Goal: Task Accomplishment & Management: Use online tool/utility

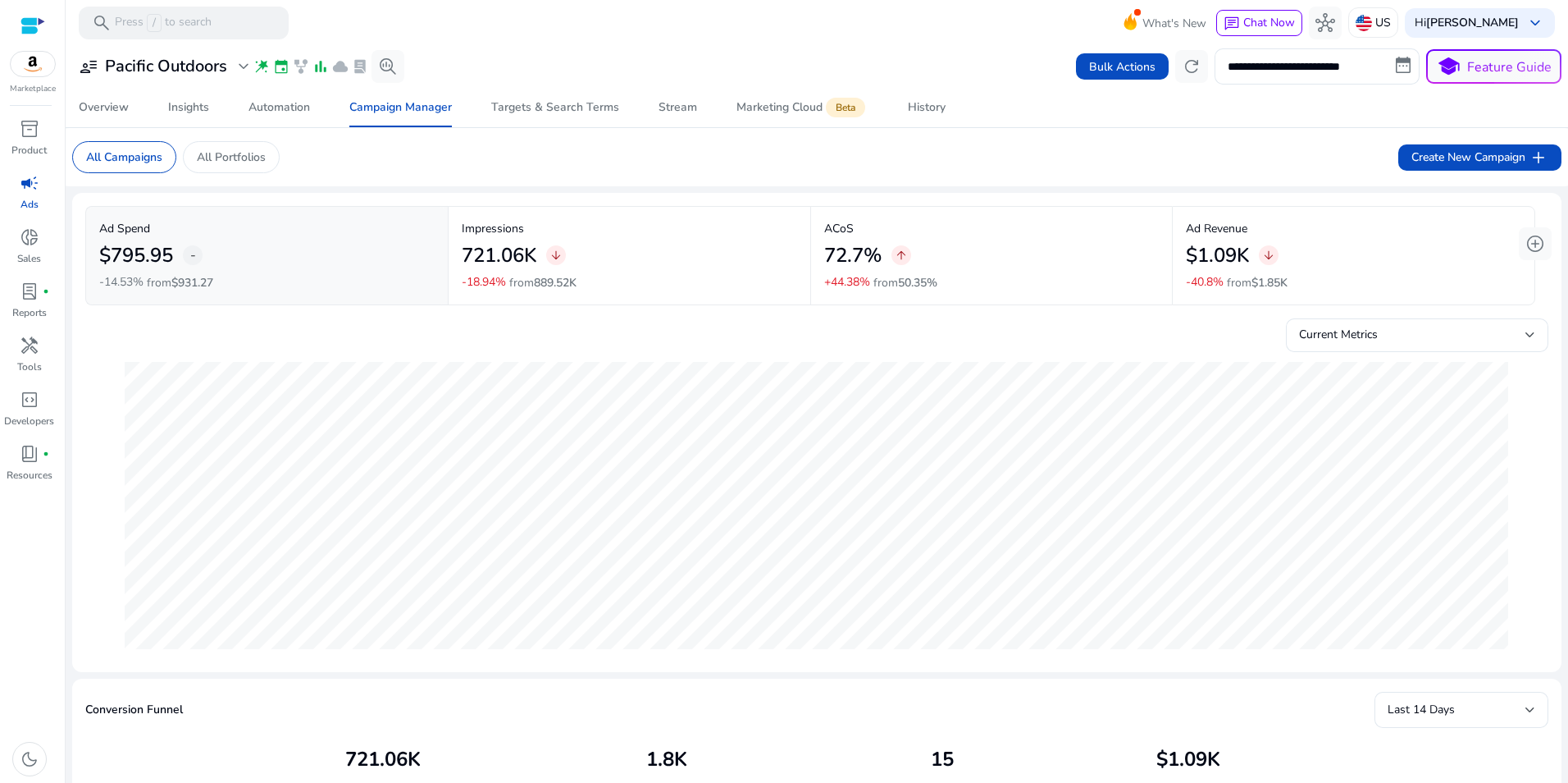
scroll to position [848, 0]
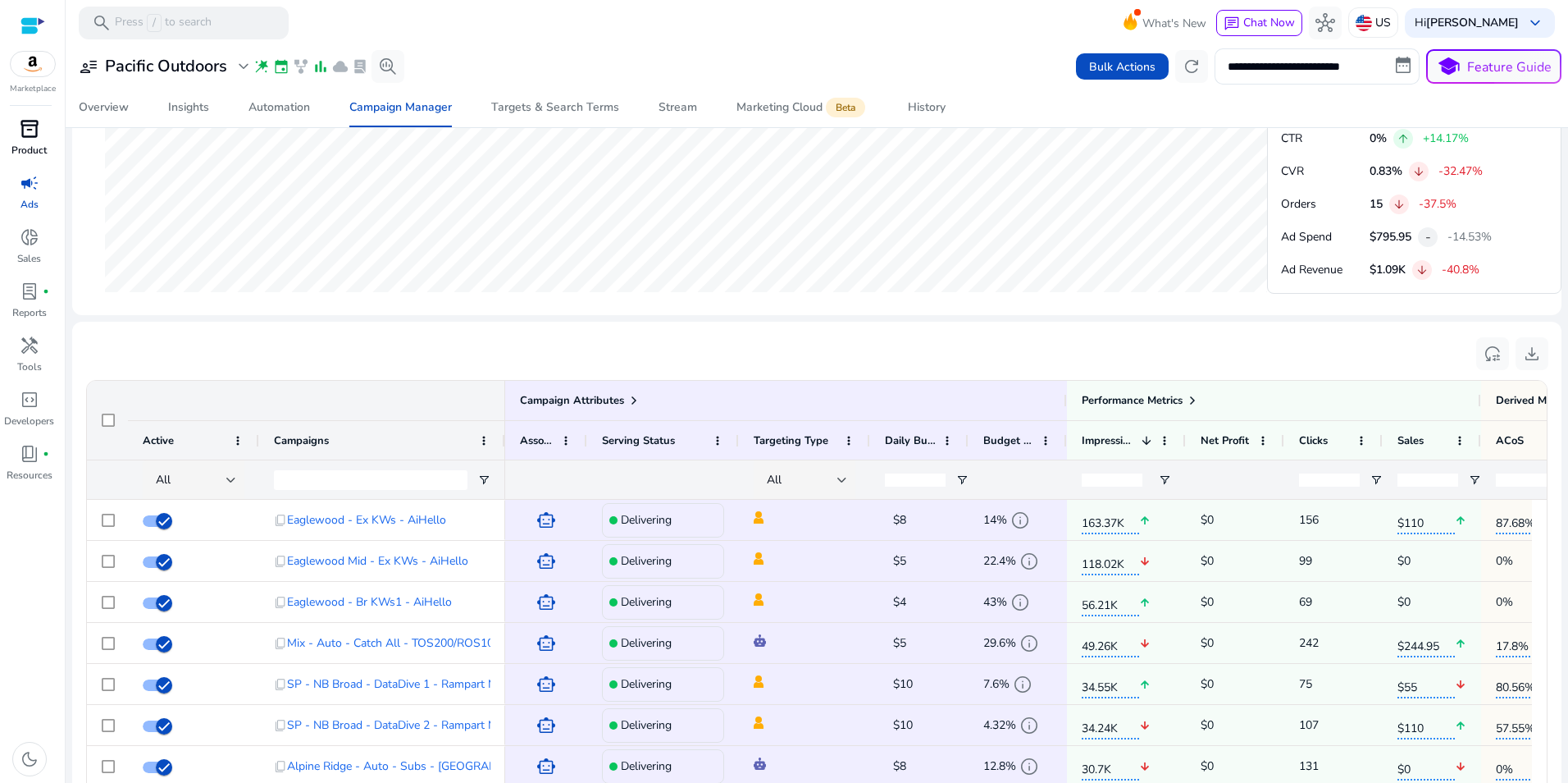
click at [23, 139] on span "inventory_2" at bounding box center [30, 129] width 20 height 20
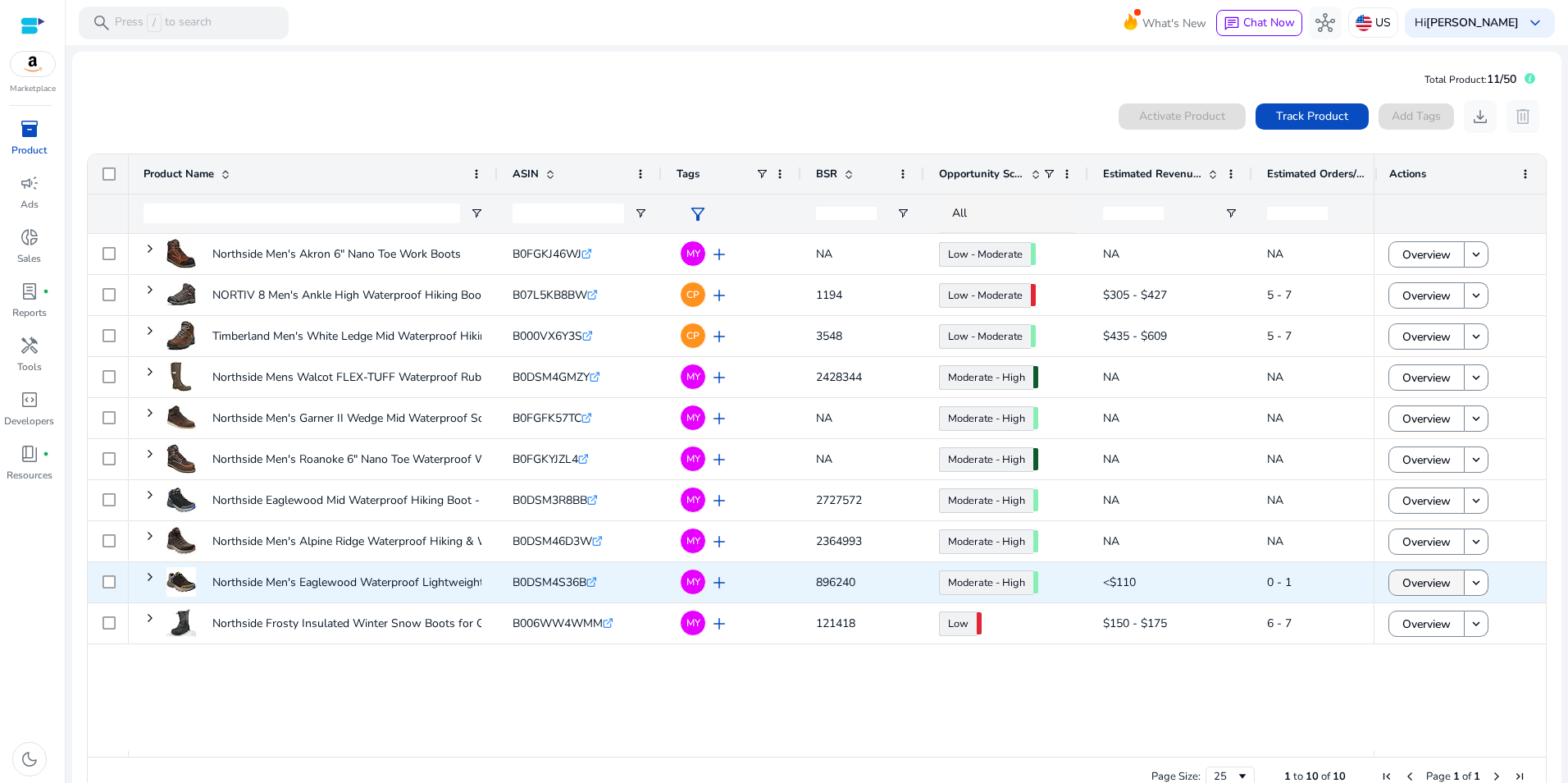
click at [1446, 587] on span at bounding box center [1426, 582] width 75 height 39
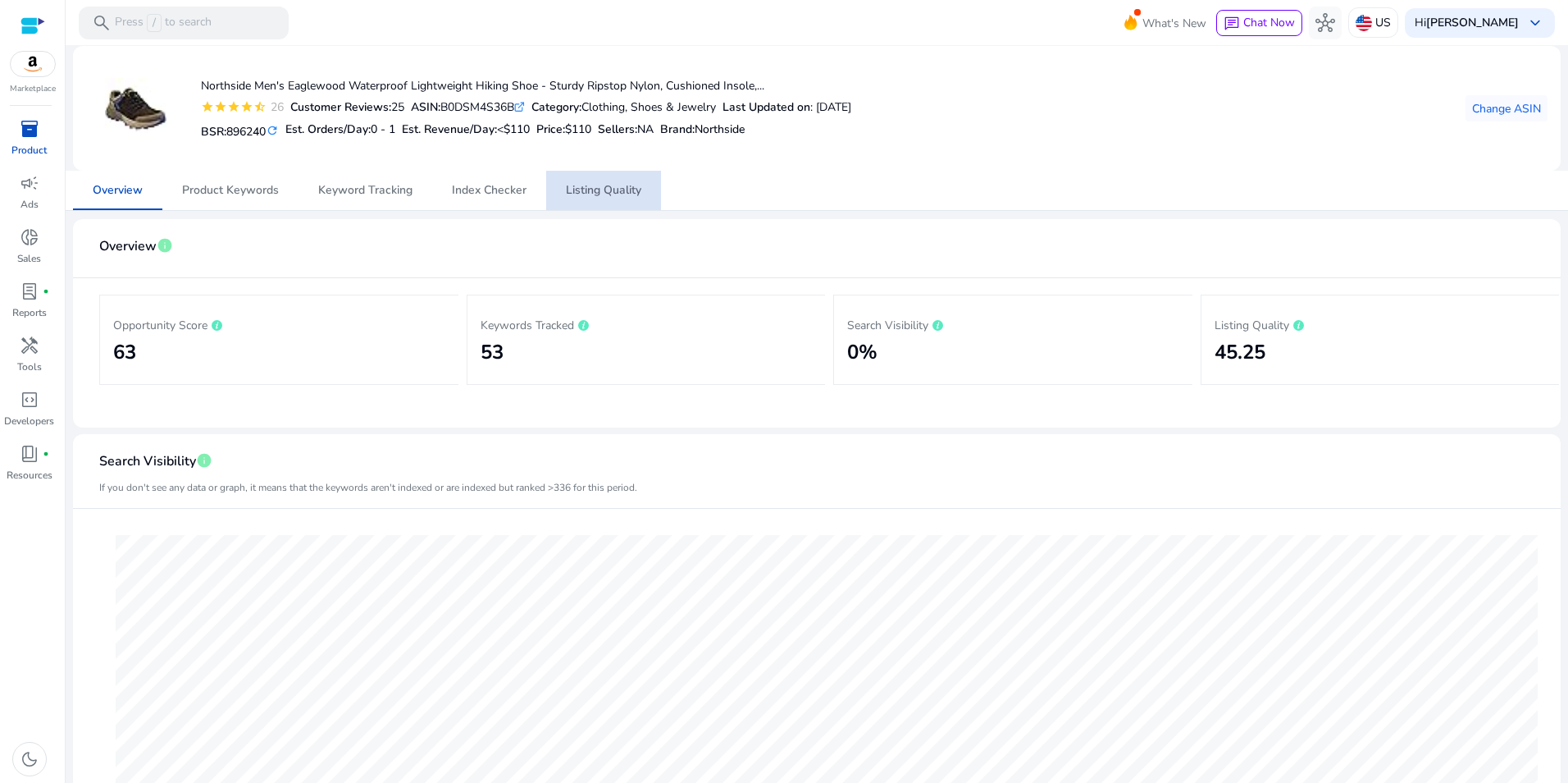
click at [629, 196] on span "Listing Quality" at bounding box center [603, 190] width 75 height 11
click at [25, 131] on span "inventory_2" at bounding box center [30, 129] width 20 height 20
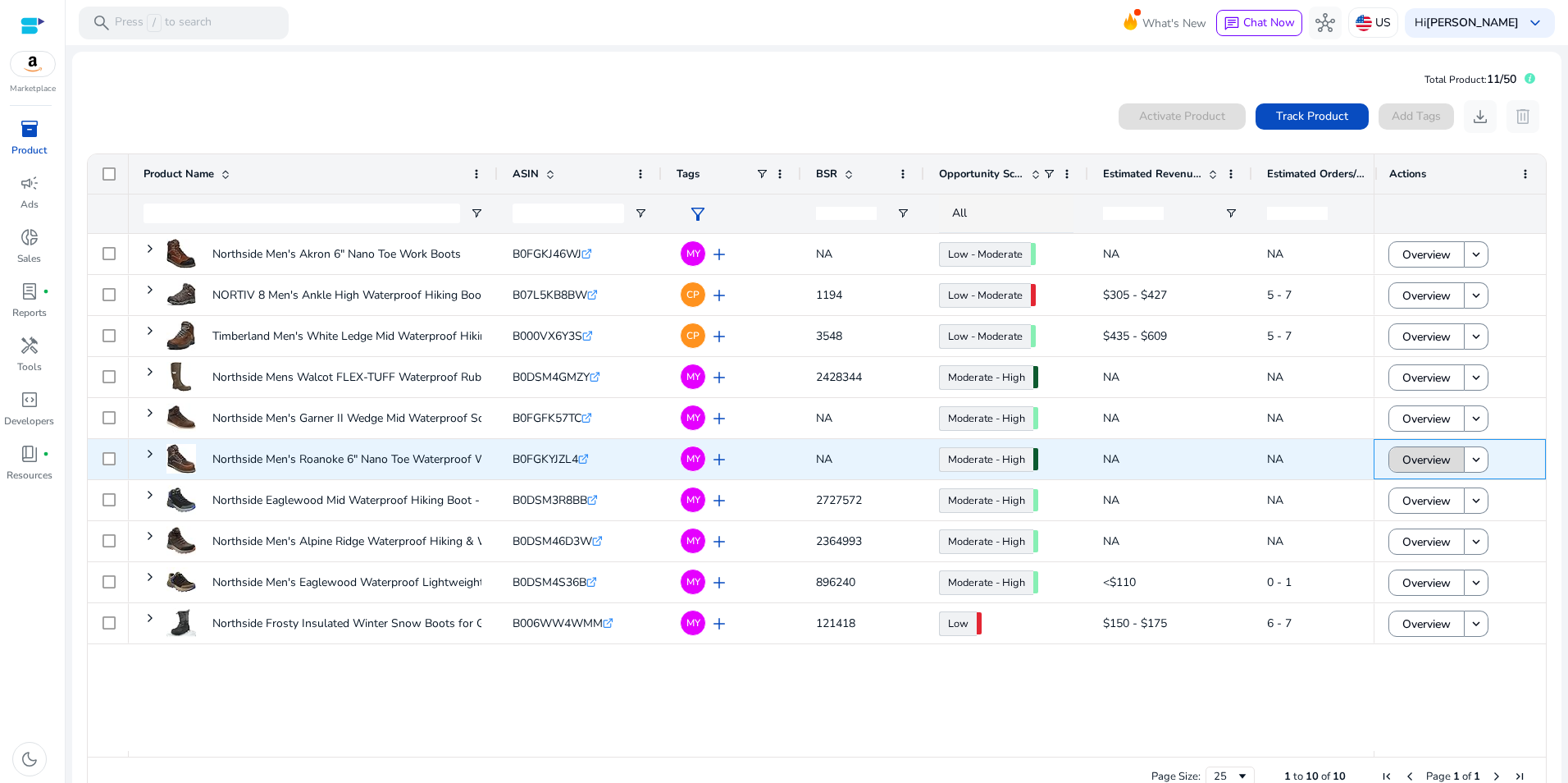
click at [1402, 456] on span "Overview" at bounding box center [1426, 460] width 48 height 34
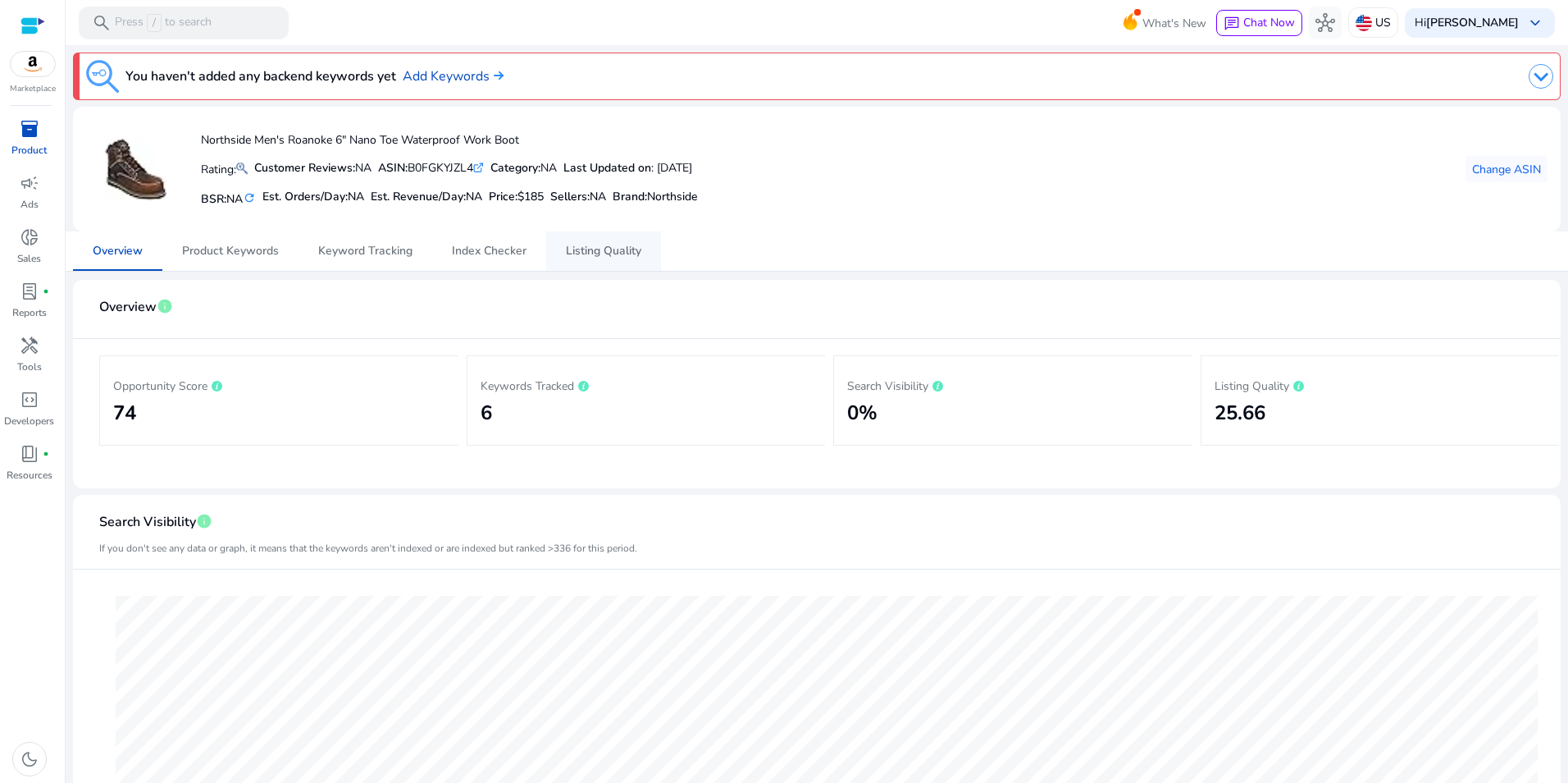
click at [623, 247] on span "Listing Quality" at bounding box center [603, 250] width 75 height 11
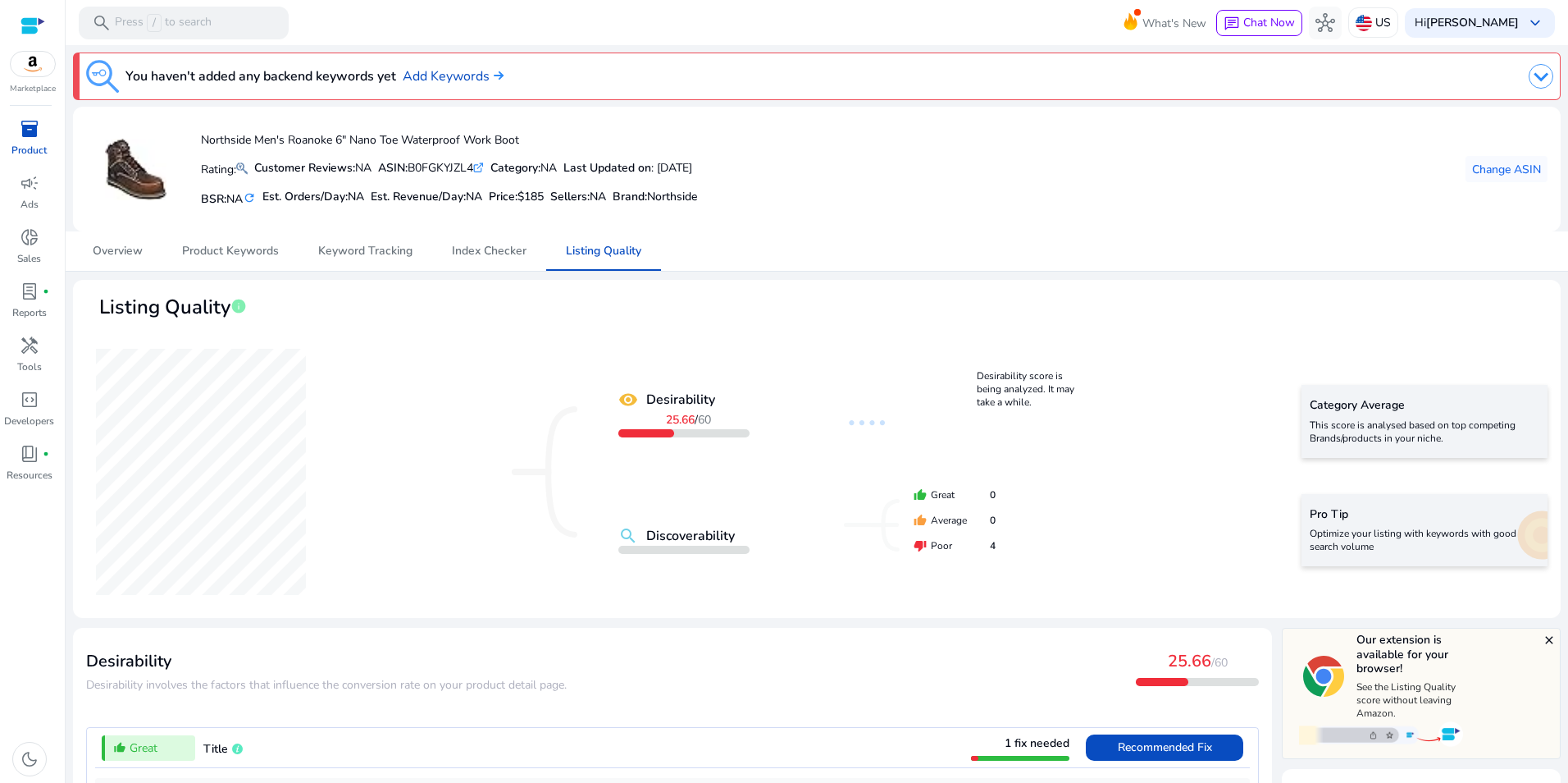
click at [1354, 333] on mat-card-header "Listing Quality info" at bounding box center [816, 316] width 1461 height 46
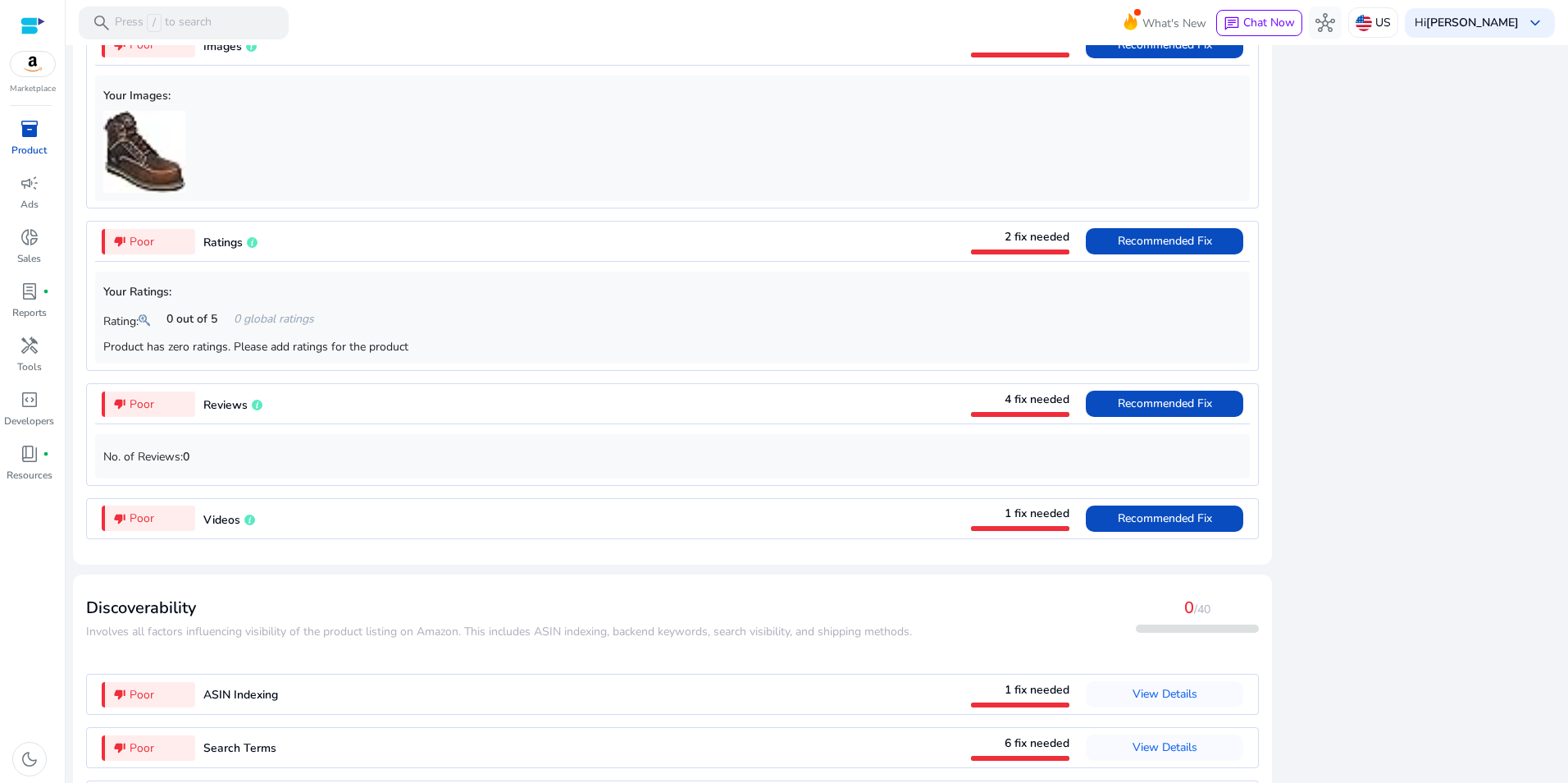
scroll to position [1423, 0]
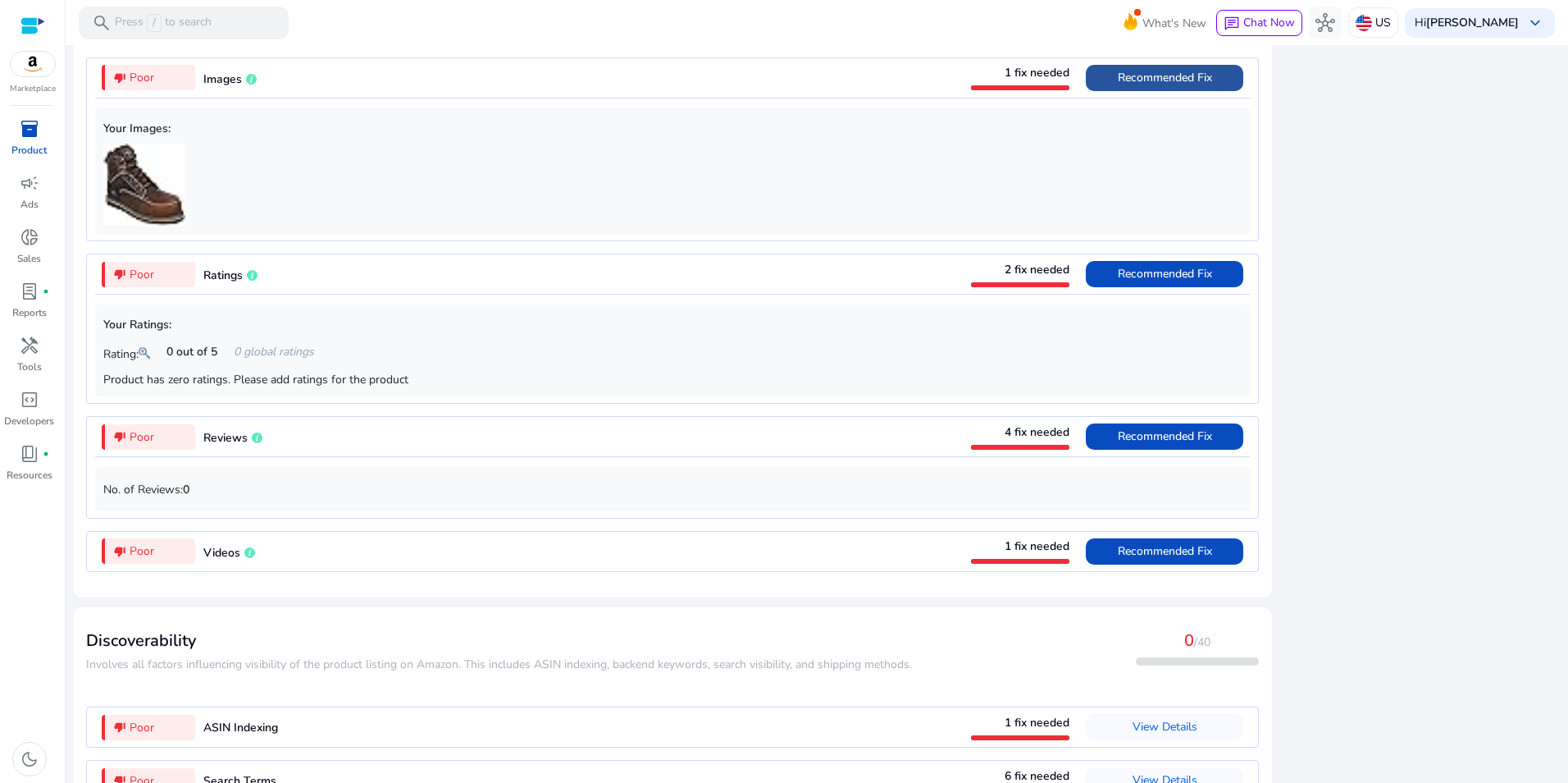
click at [1159, 83] on span "Recommended Fix" at bounding box center [1164, 78] width 94 height 16
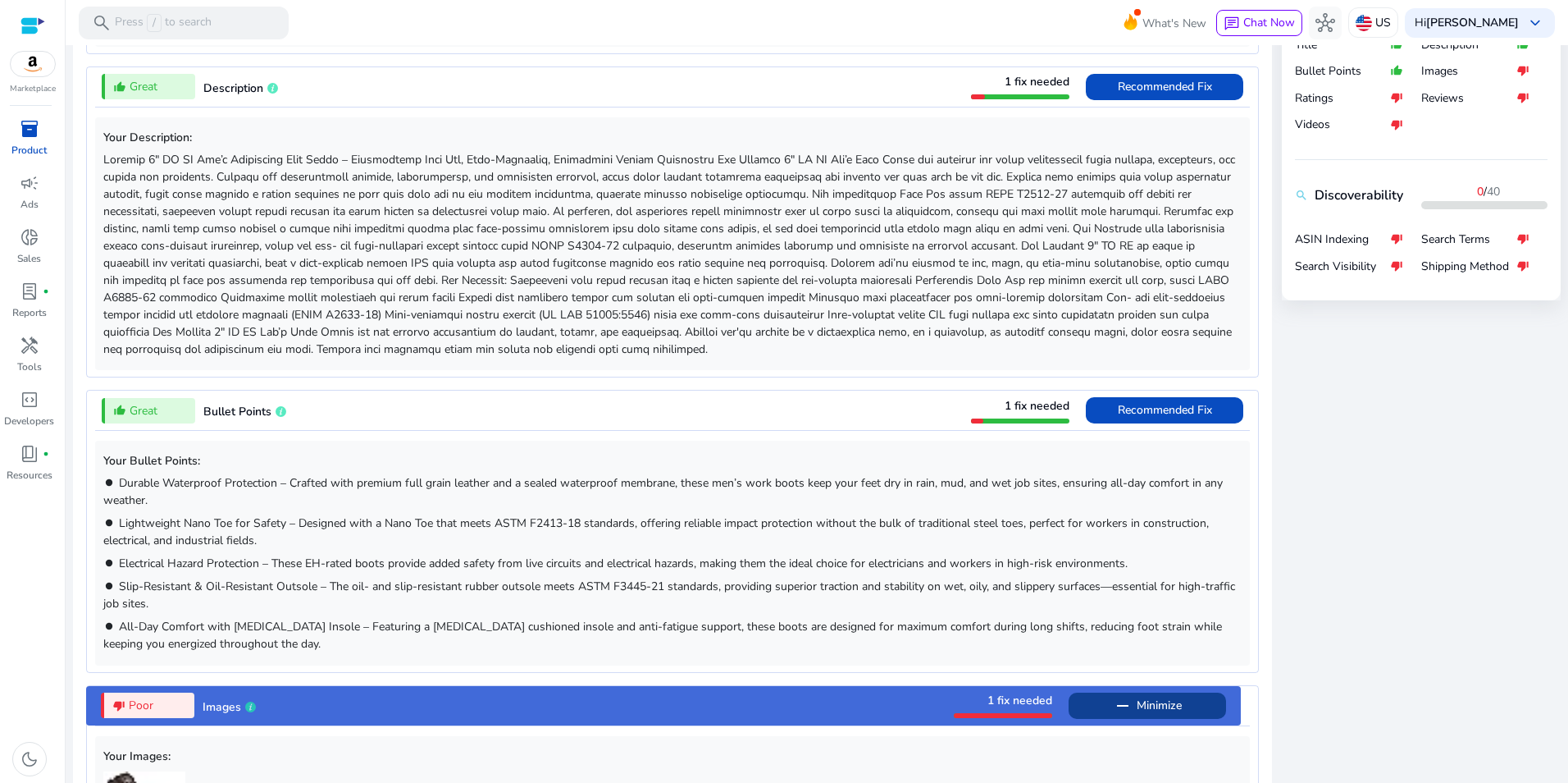
scroll to position [111, 0]
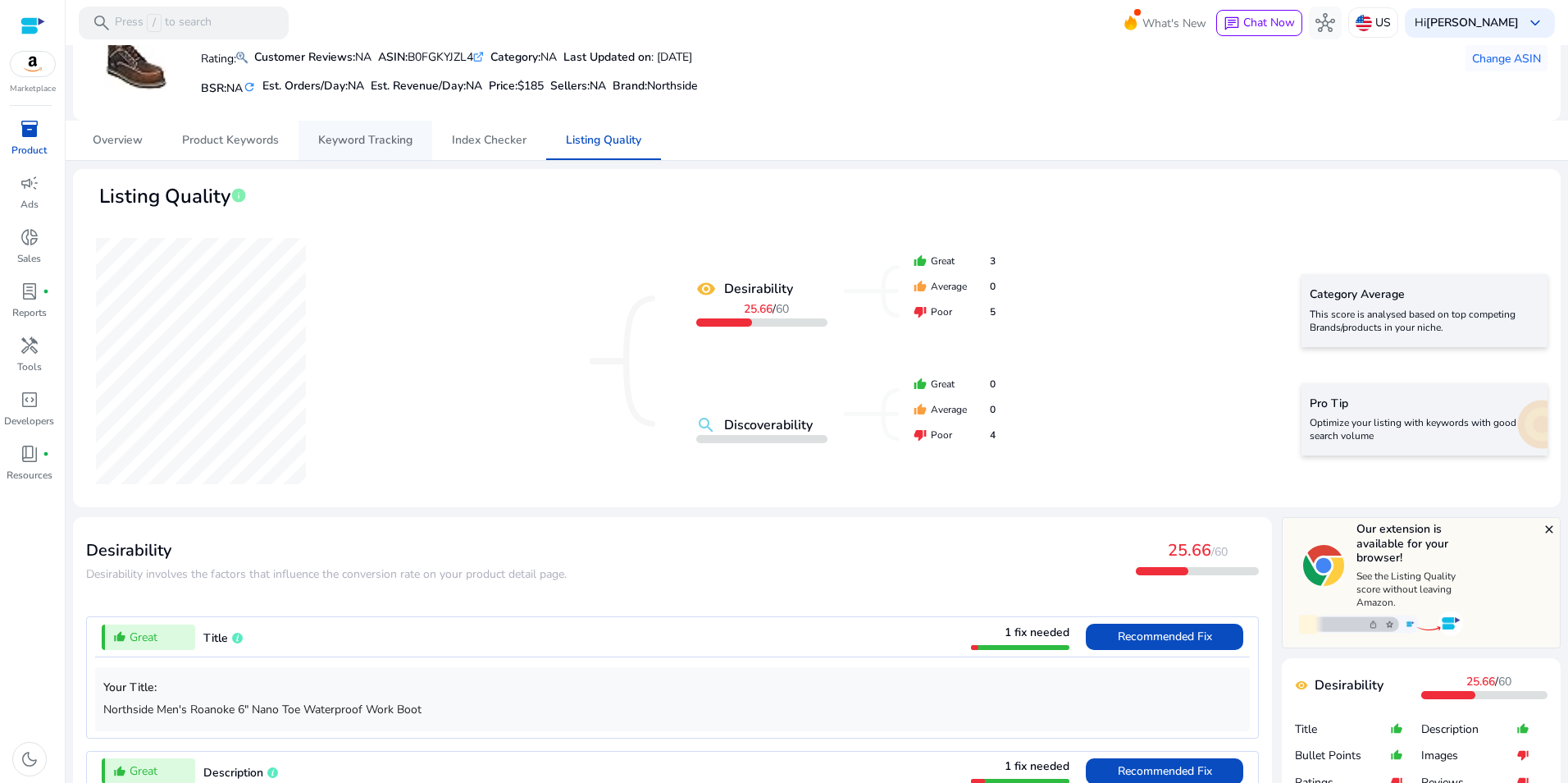
click at [372, 131] on span "Keyword Tracking" at bounding box center [365, 140] width 94 height 39
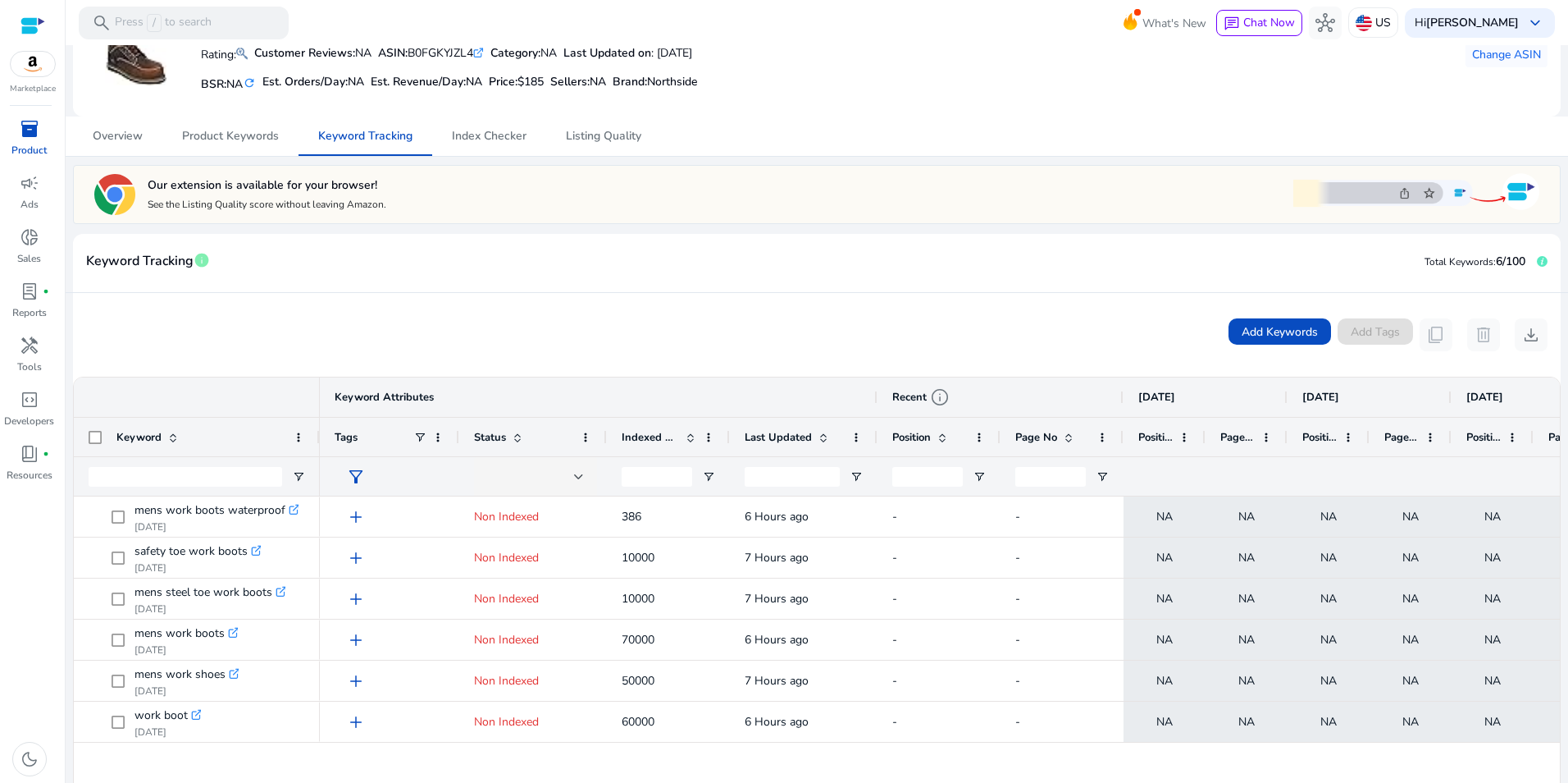
scroll to position [140, 0]
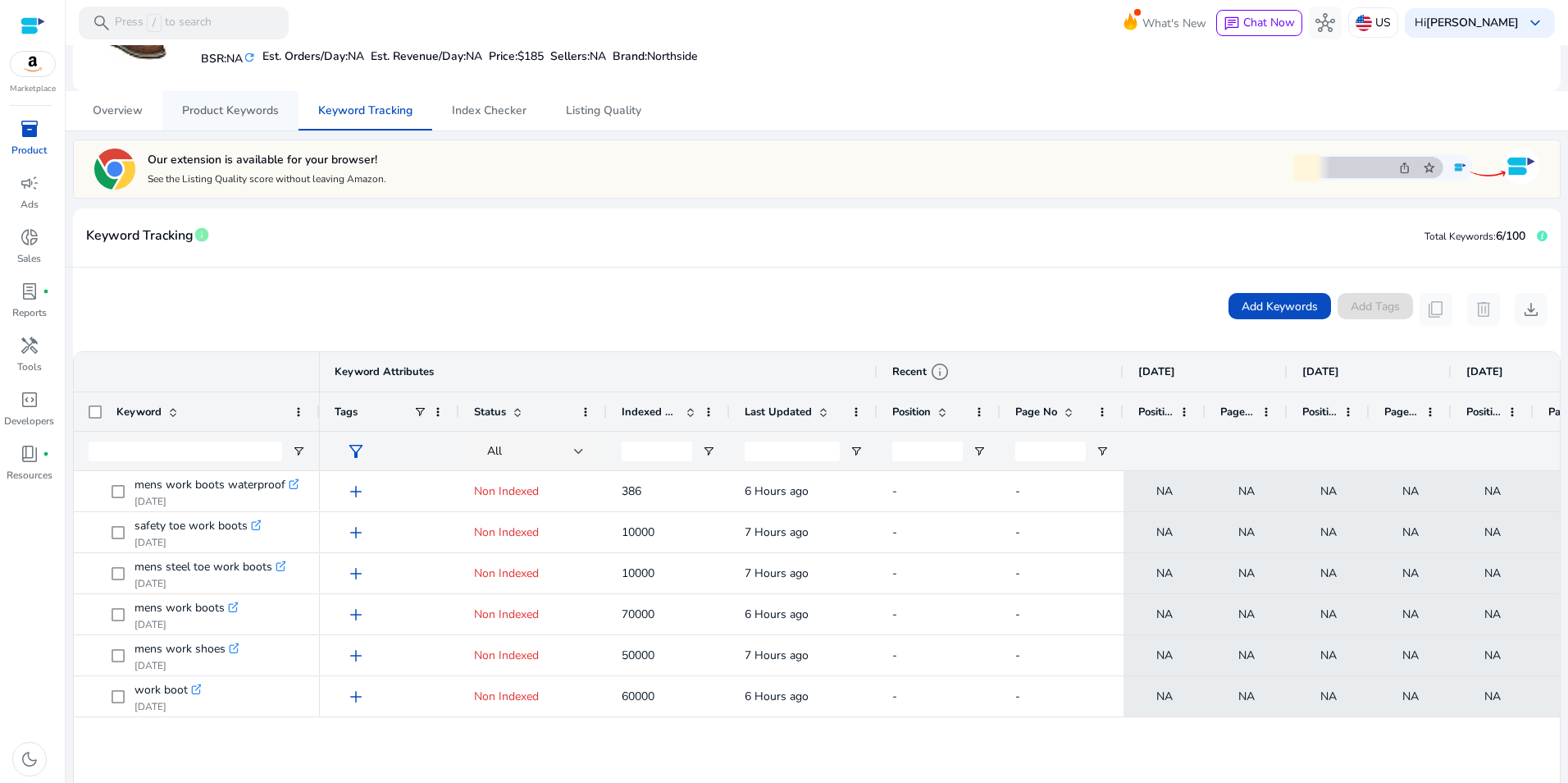
click at [249, 117] on span "Product Keywords" at bounding box center [230, 110] width 97 height 11
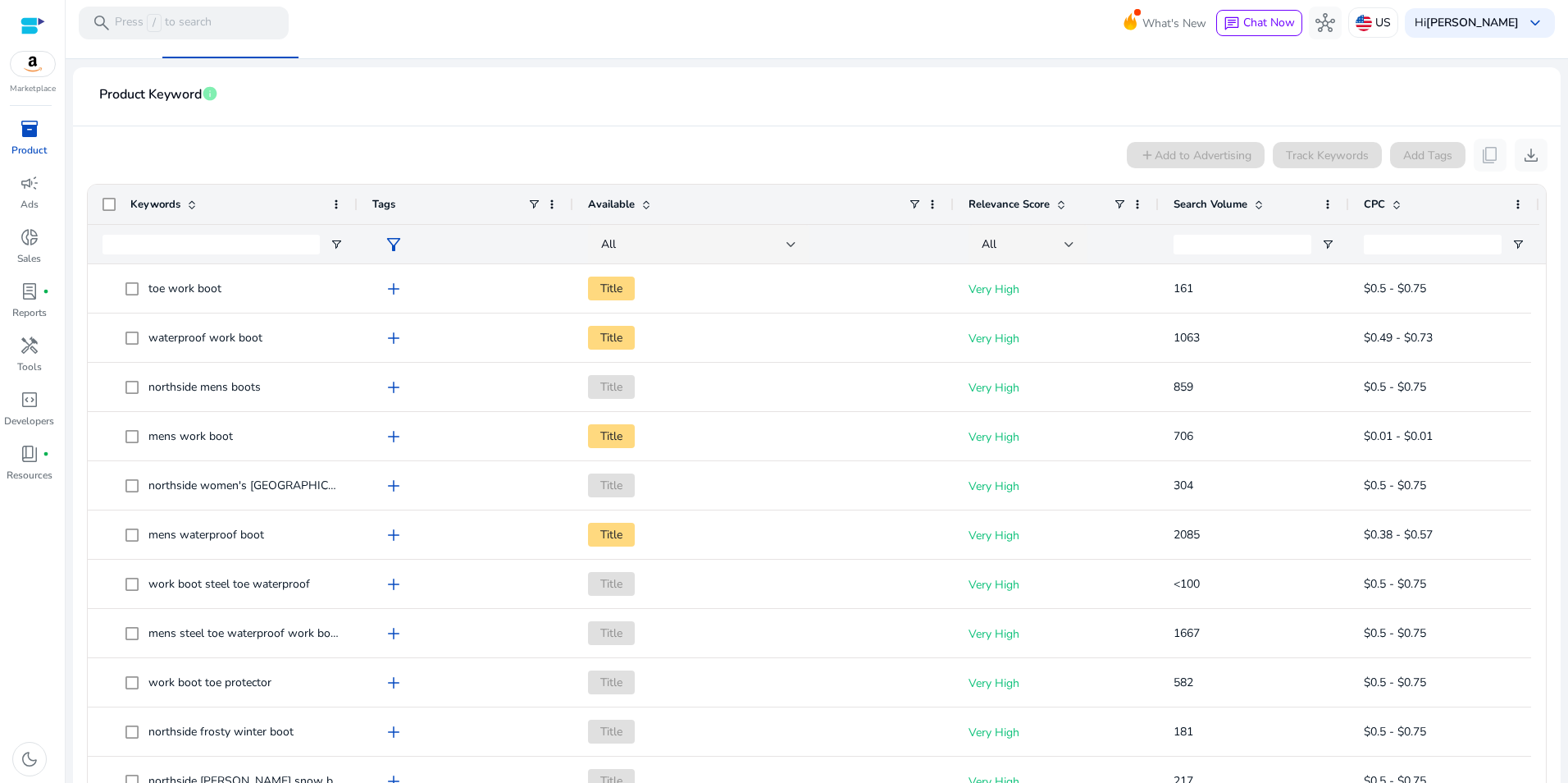
scroll to position [216, 0]
click at [259, 240] on input "Keywords Filter Input" at bounding box center [211, 241] width 217 height 20
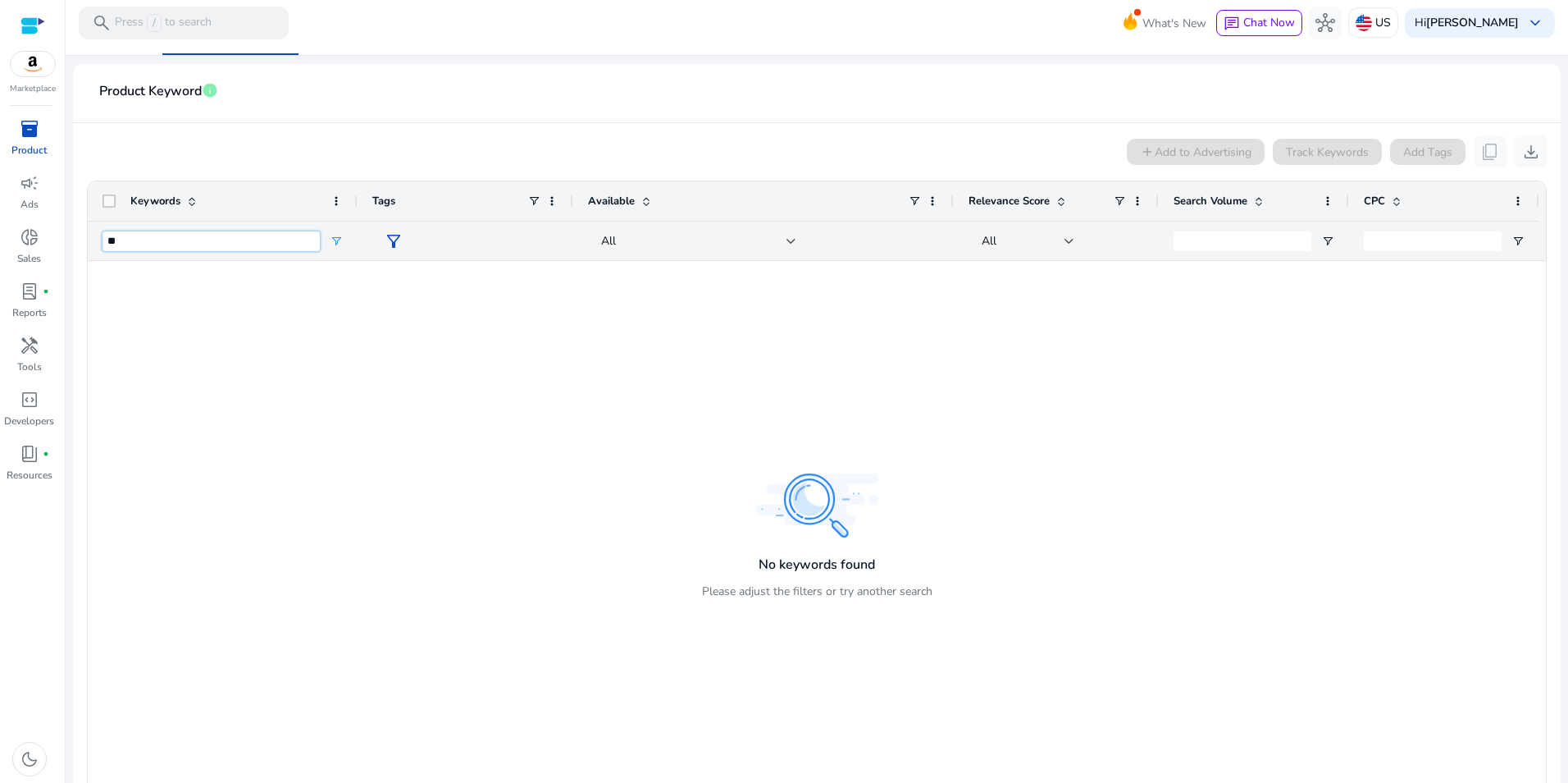
type input "*"
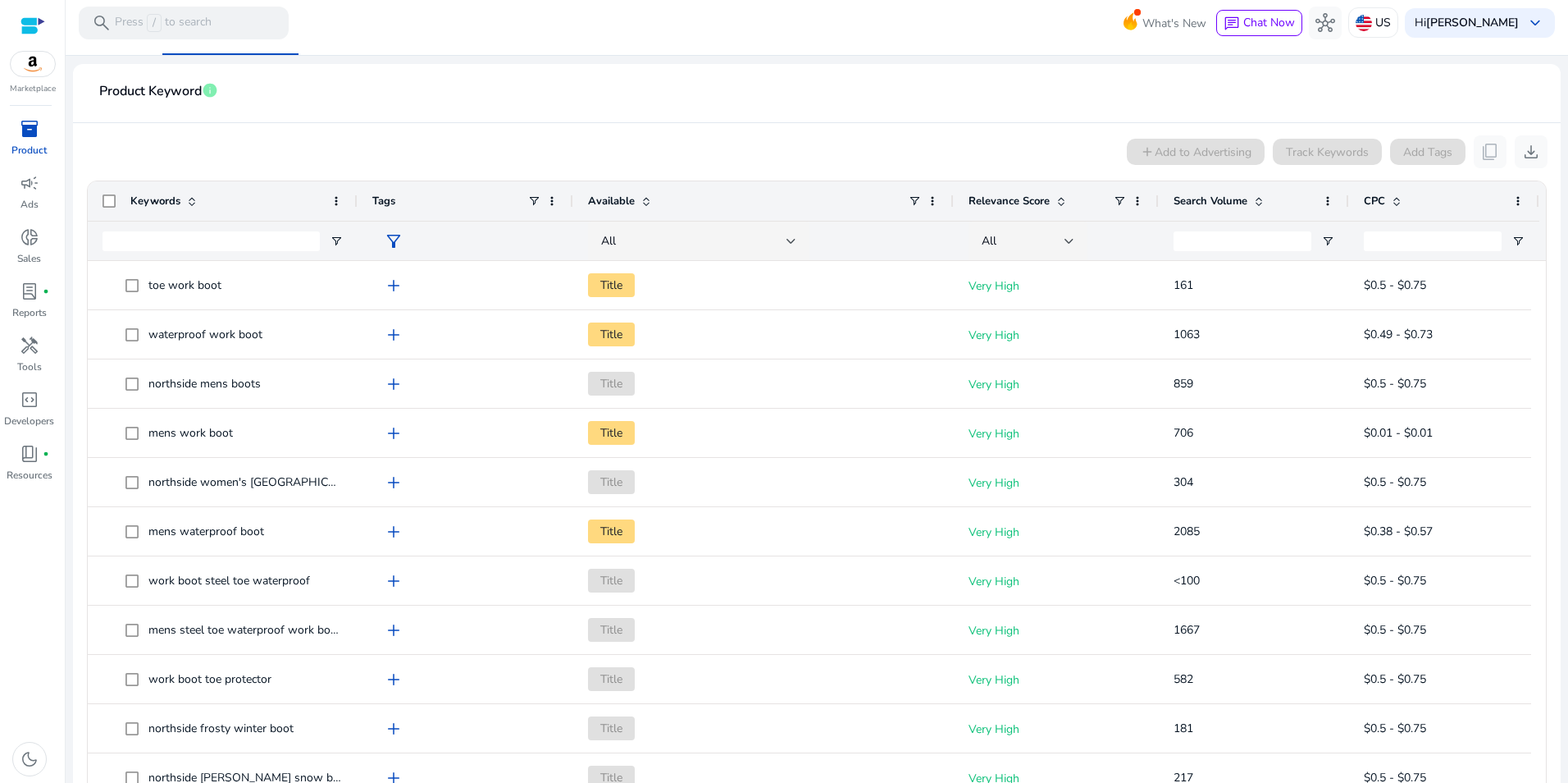
click at [1308, 145] on div "Track Keywords" at bounding box center [1326, 152] width 109 height 26
click at [1259, 195] on span at bounding box center [1258, 200] width 13 height 13
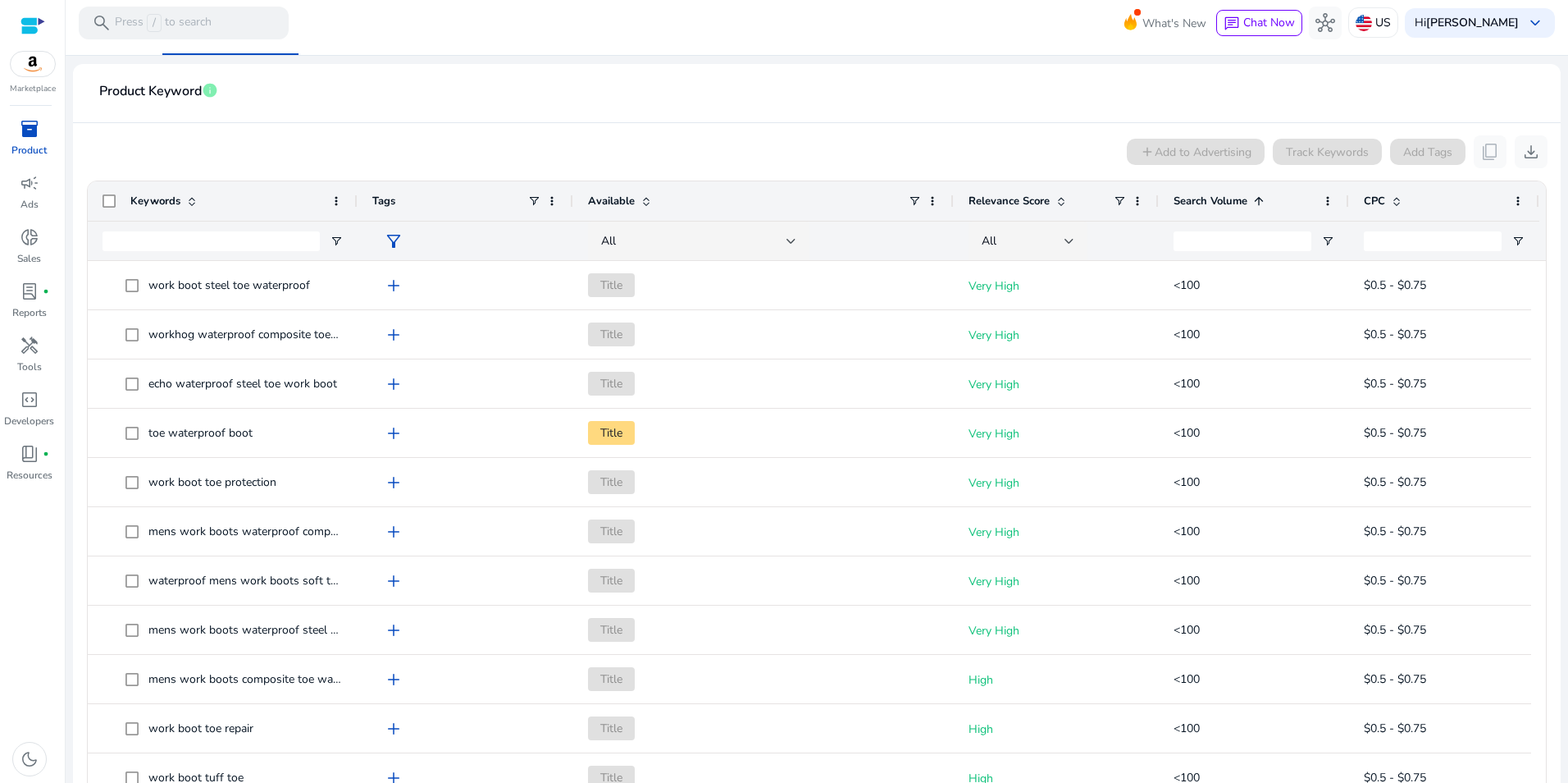
click at [1259, 195] on span at bounding box center [1258, 200] width 13 height 13
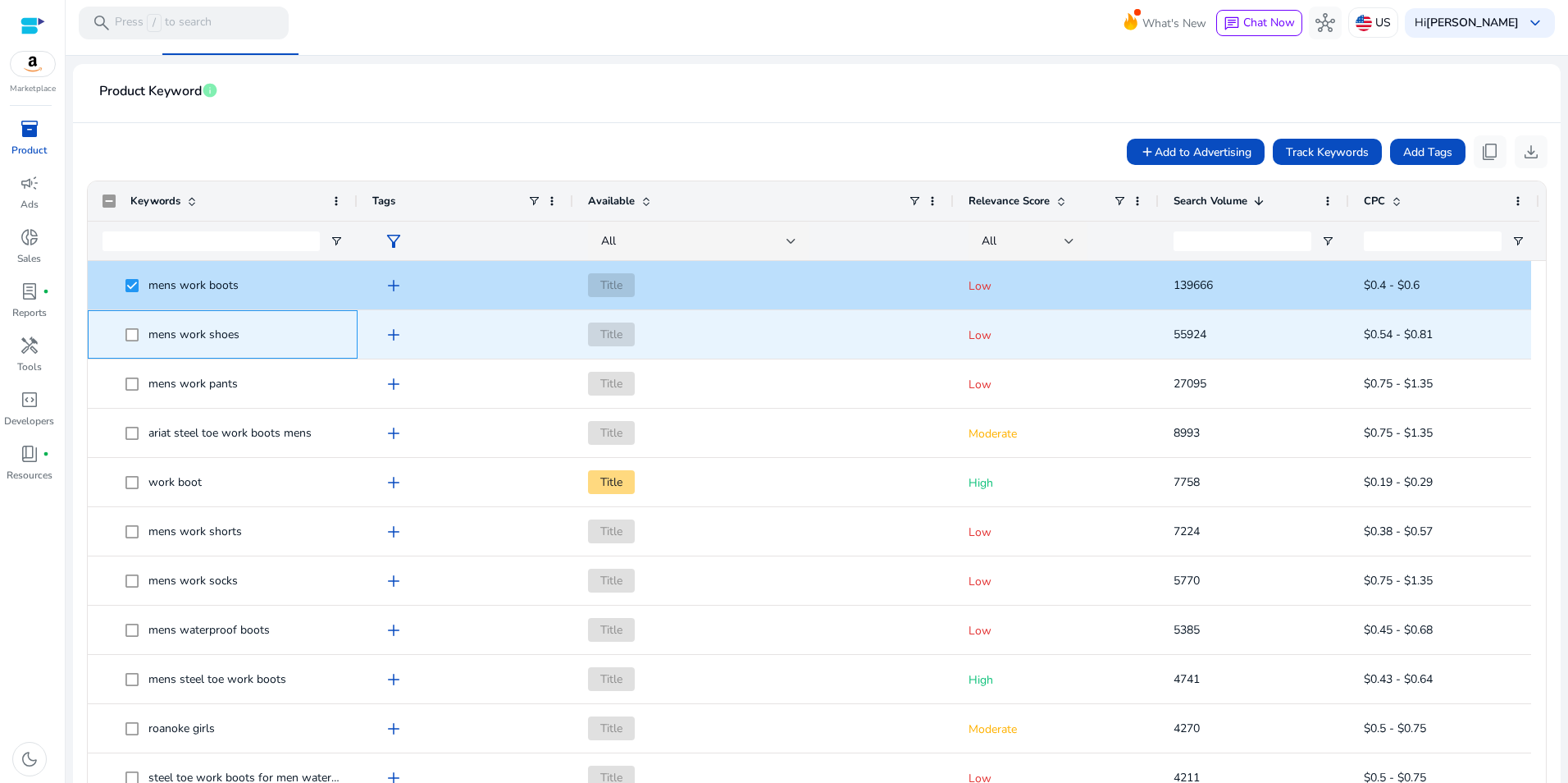
click at [131, 322] on span at bounding box center [137, 335] width 23 height 34
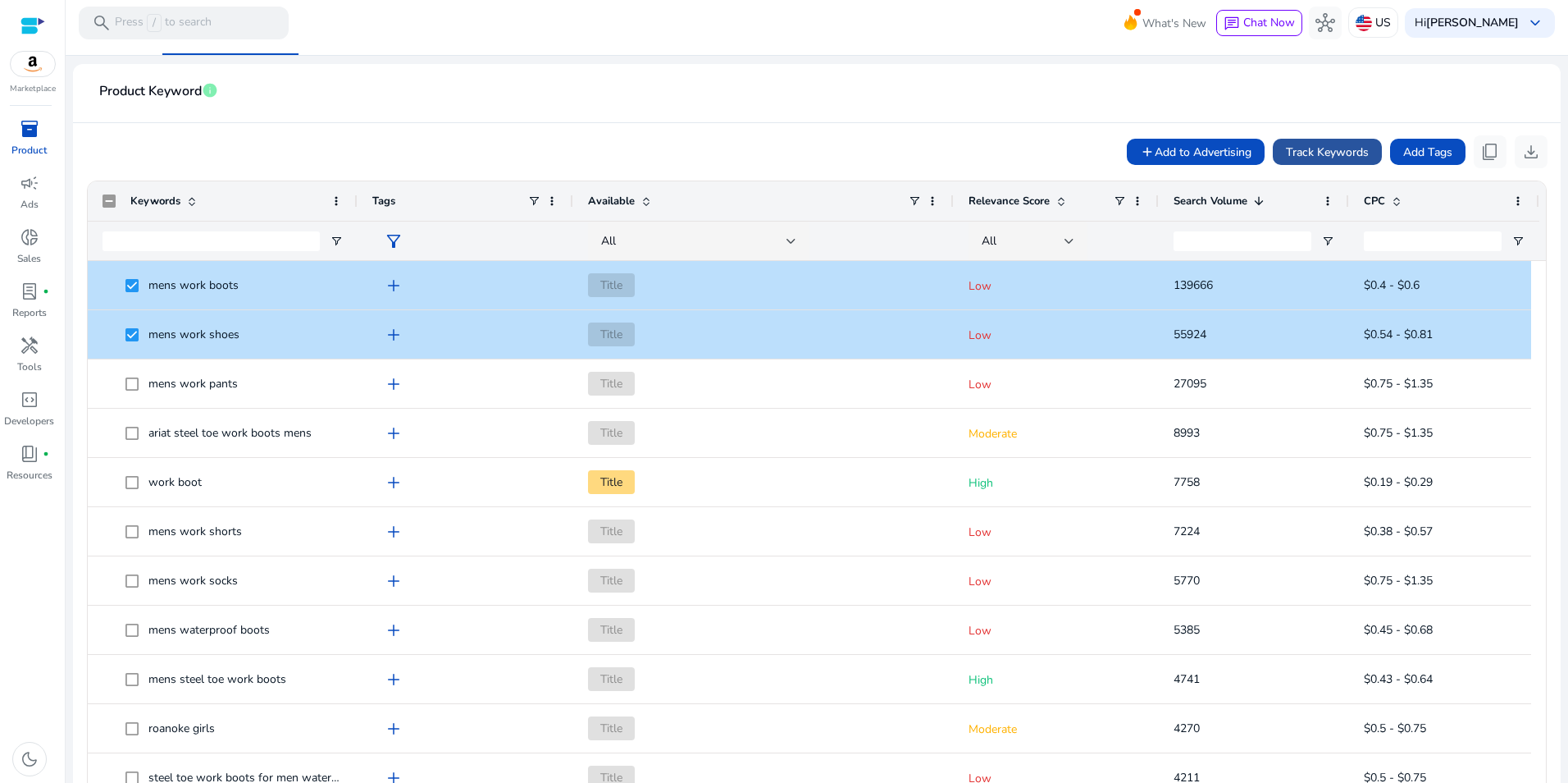
click at [1326, 142] on span at bounding box center [1326, 151] width 109 height 39
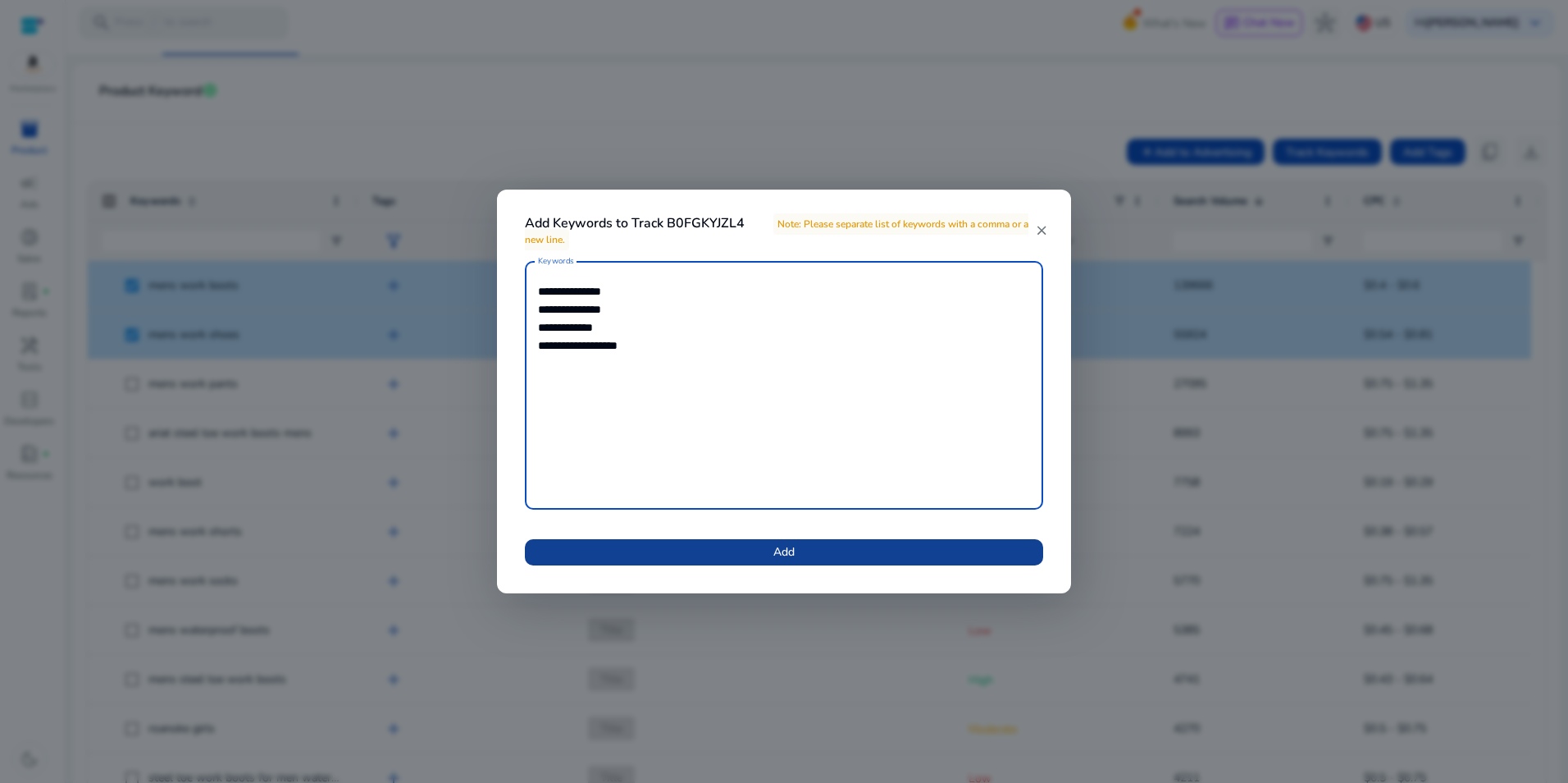
type textarea "**********"
click at [793, 549] on span "Add" at bounding box center [784, 551] width 21 height 17
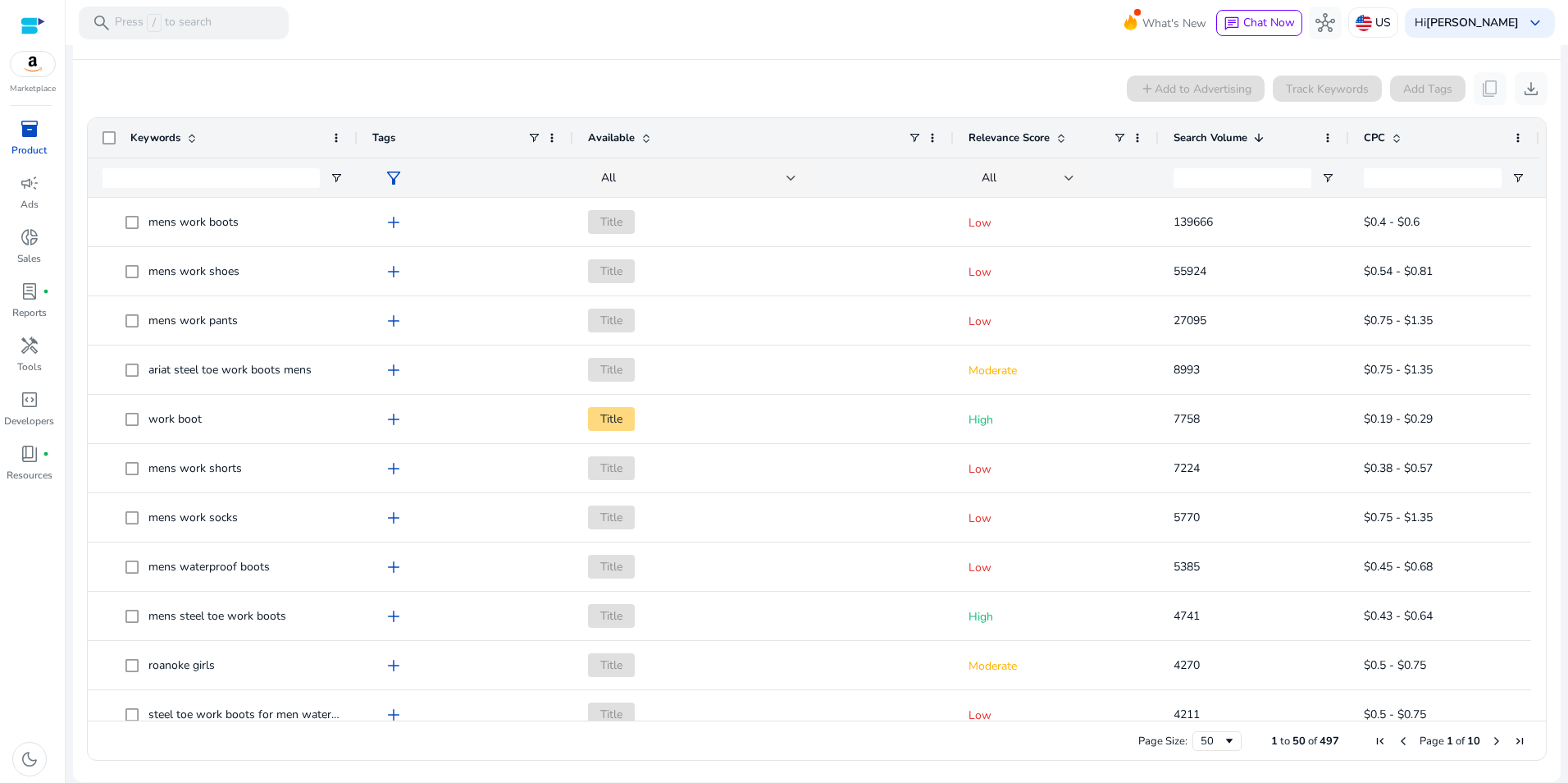
scroll to position [0, 0]
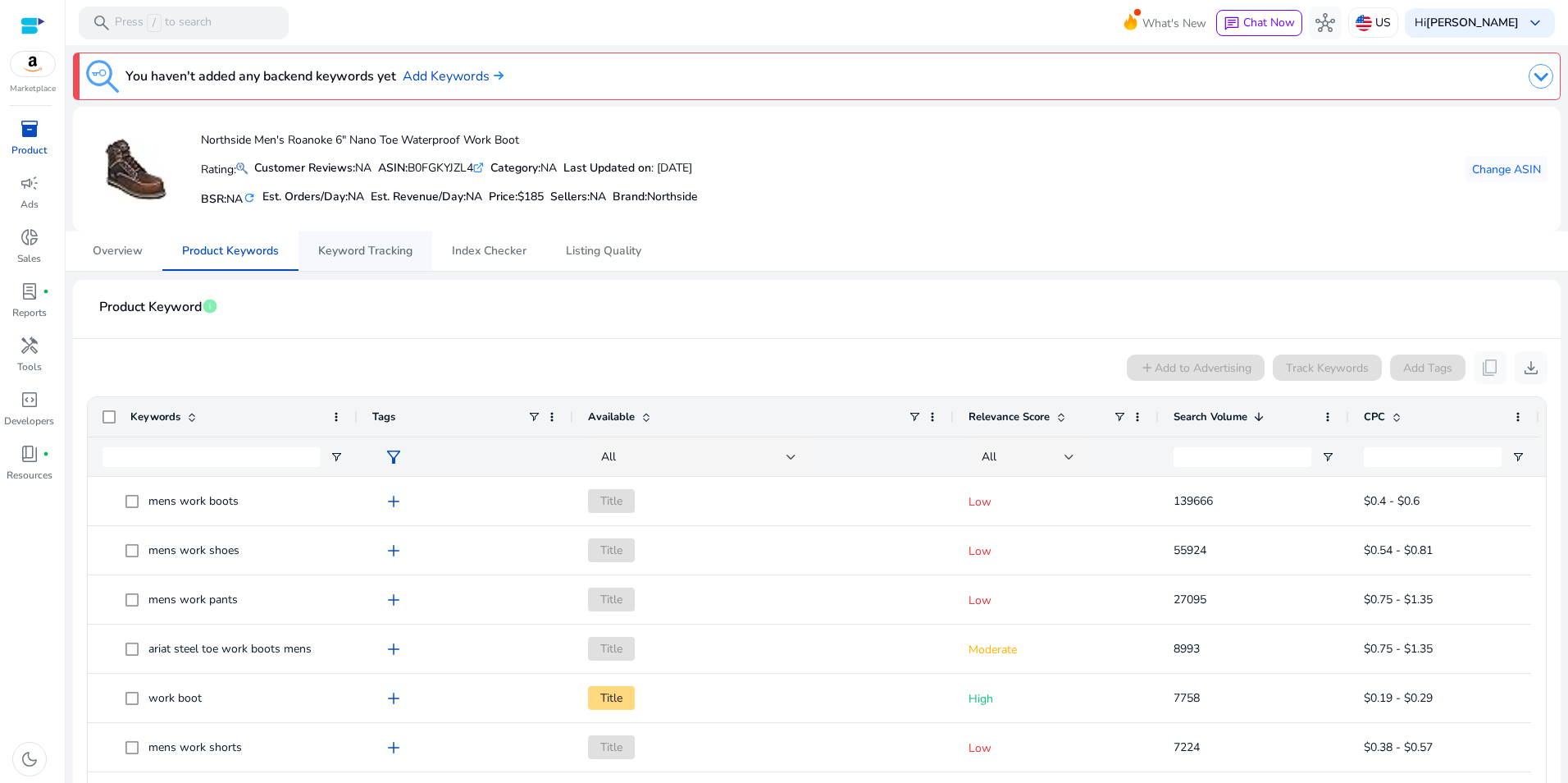
click at [347, 253] on span "Keyword Tracking" at bounding box center [365, 250] width 94 height 11
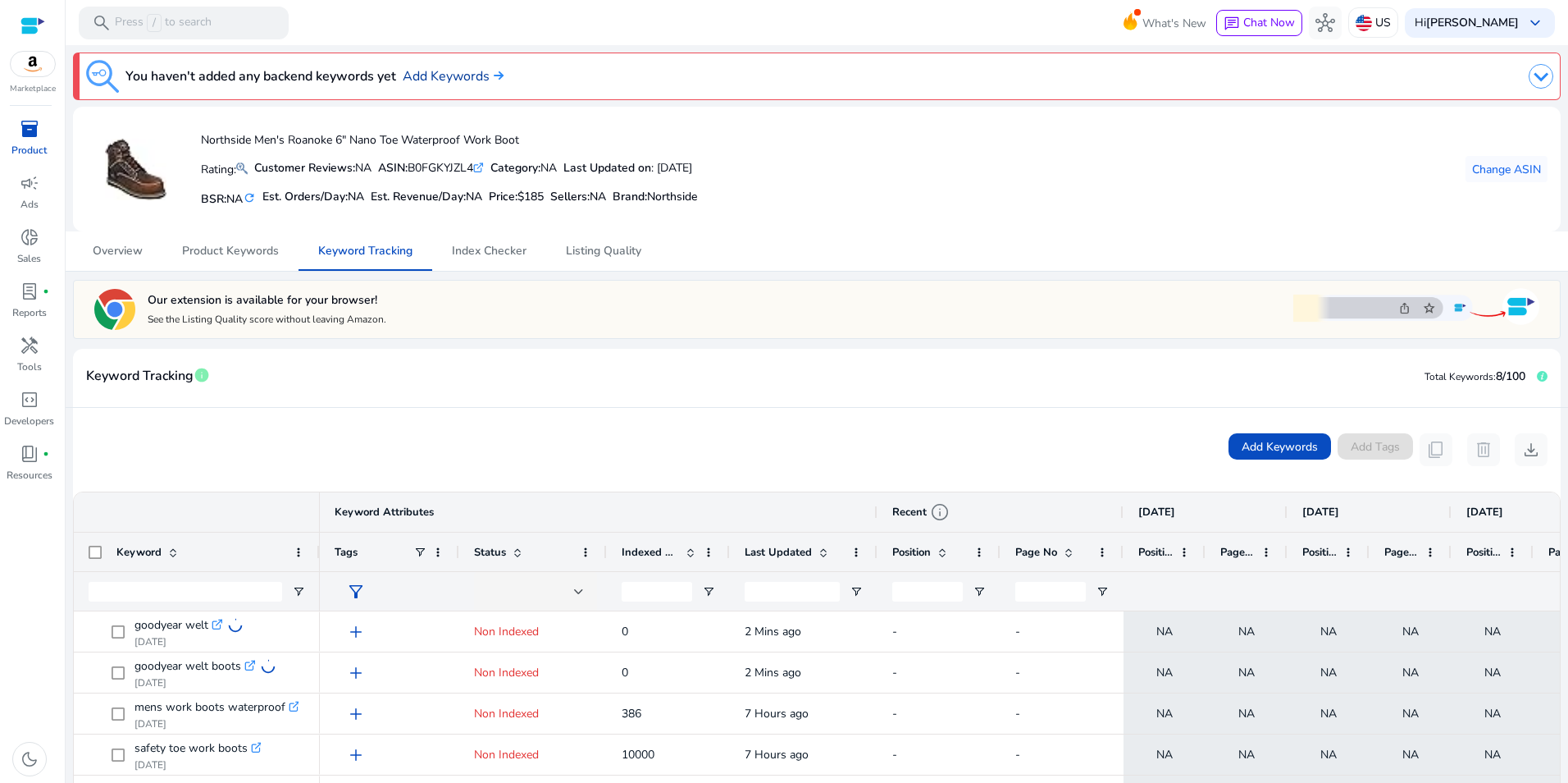
click at [461, 78] on link "Add Keywords" at bounding box center [453, 76] width 101 height 20
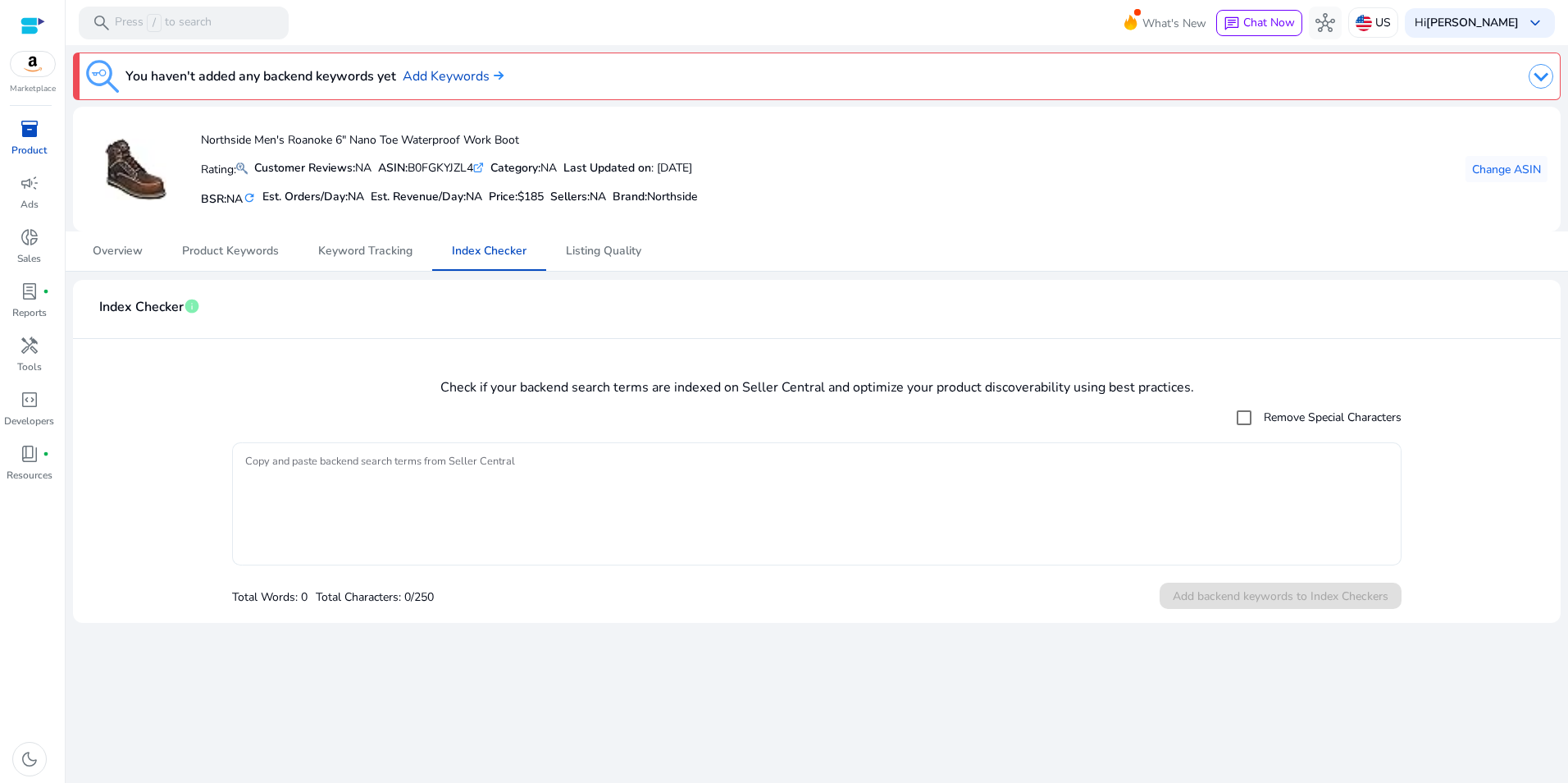
click at [382, 487] on textarea "Copy and paste backend search terms from Seller Central" at bounding box center [816, 503] width 1143 height 107
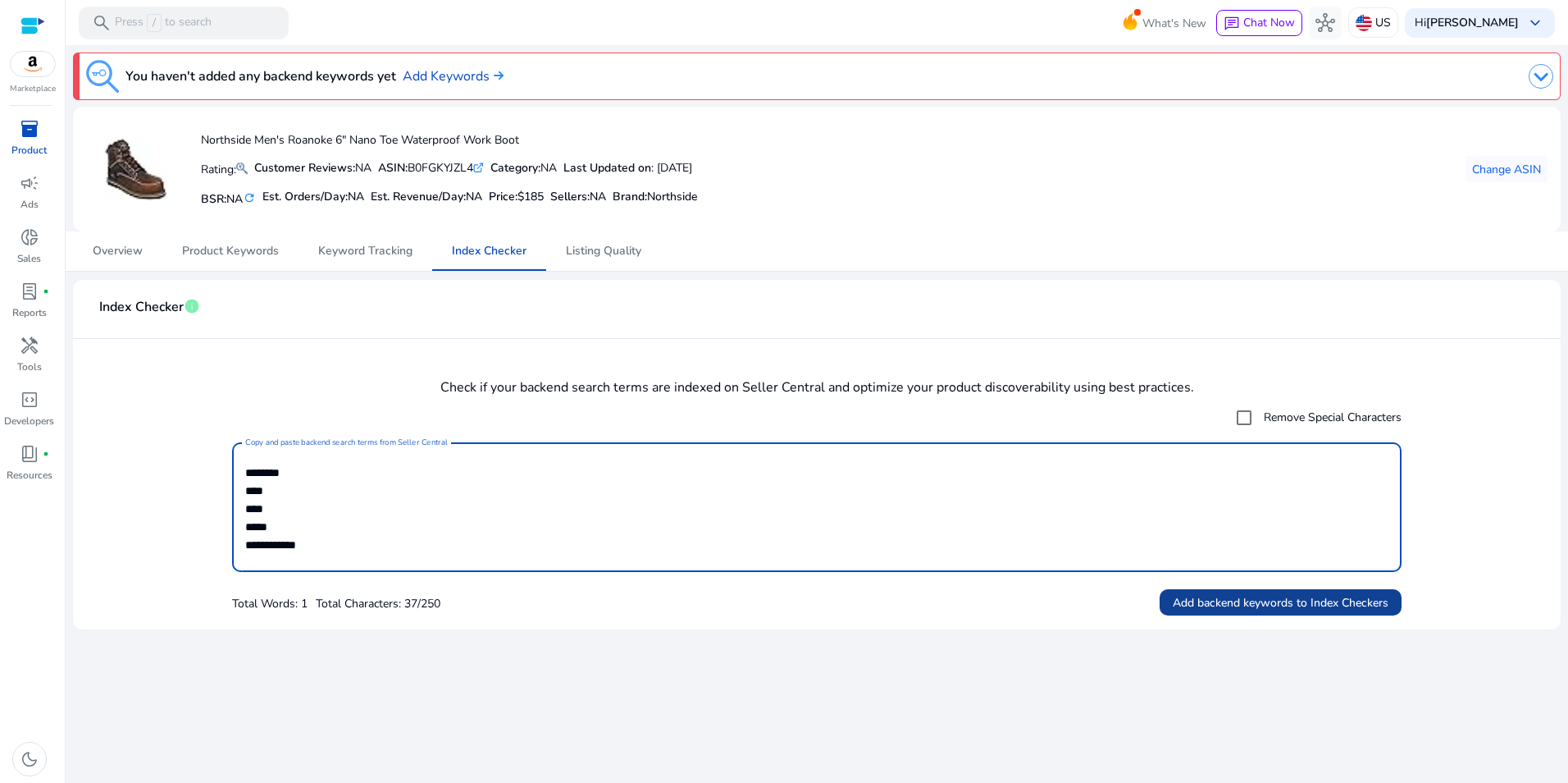
type textarea "**********"
click at [1243, 602] on span "Add backend keywords to Index Checkers" at bounding box center [1280, 602] width 216 height 17
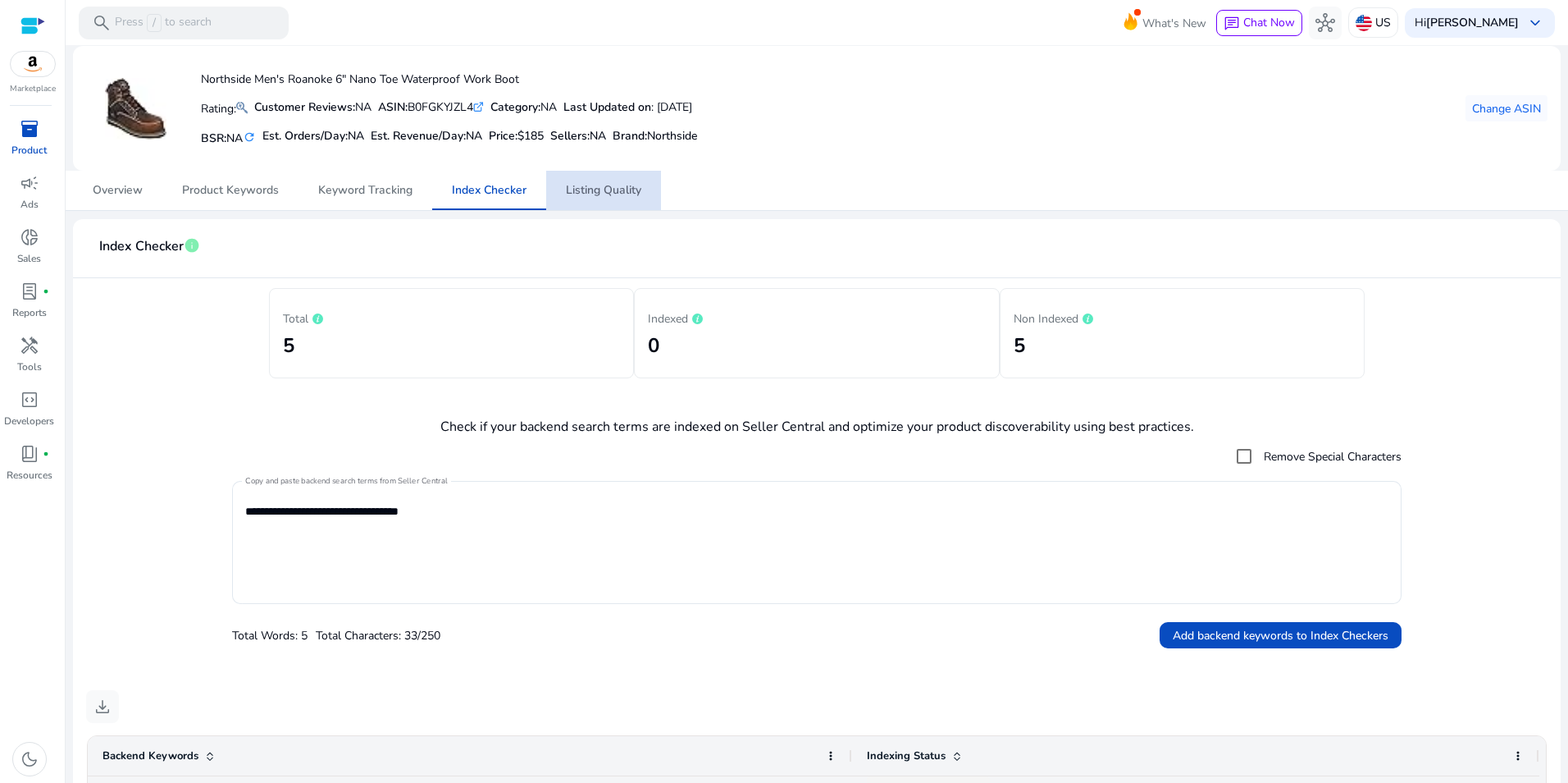
click at [623, 190] on span "Listing Quality" at bounding box center [603, 190] width 75 height 11
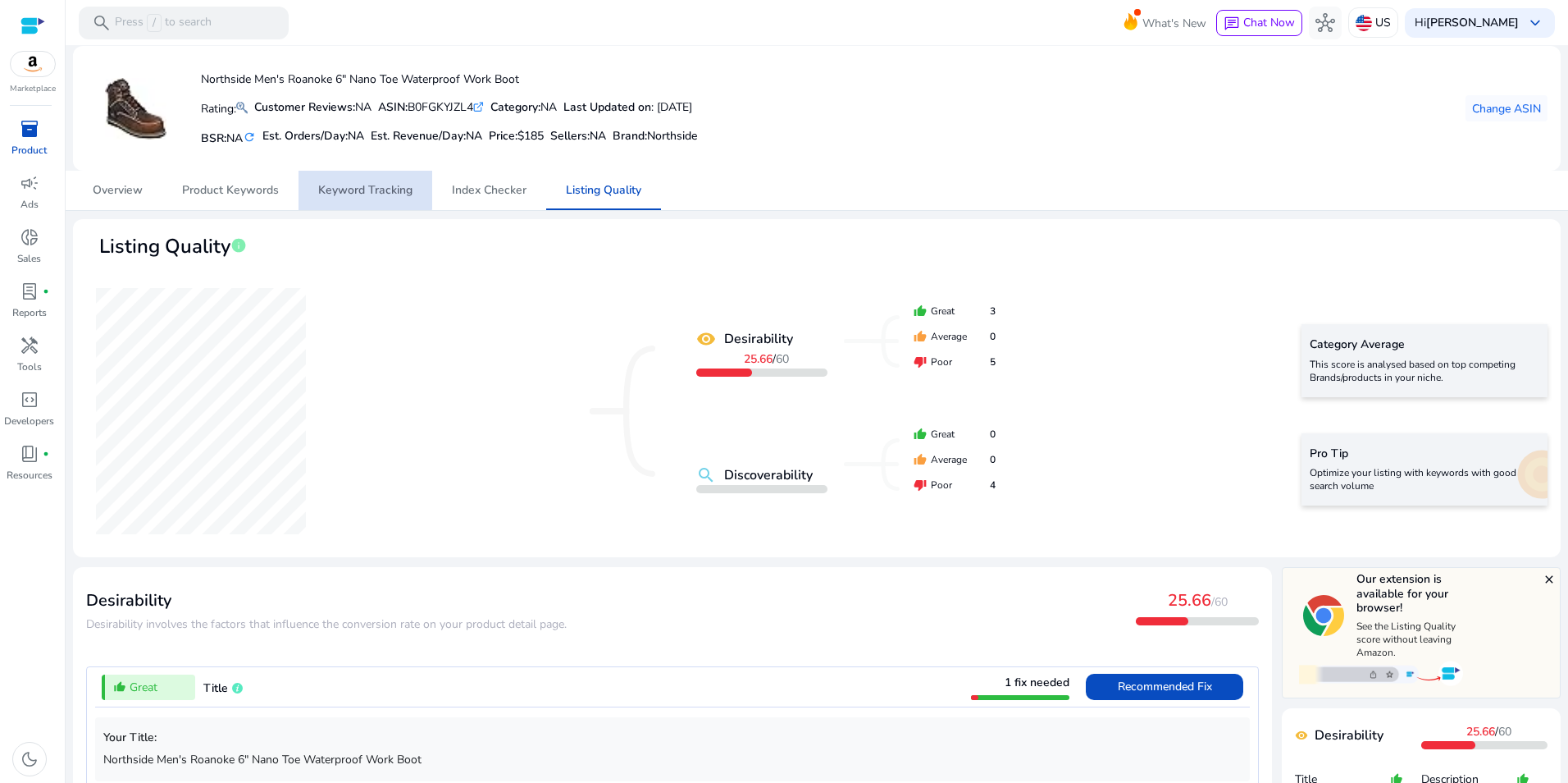
click at [360, 187] on span "Keyword Tracking" at bounding box center [365, 190] width 94 height 11
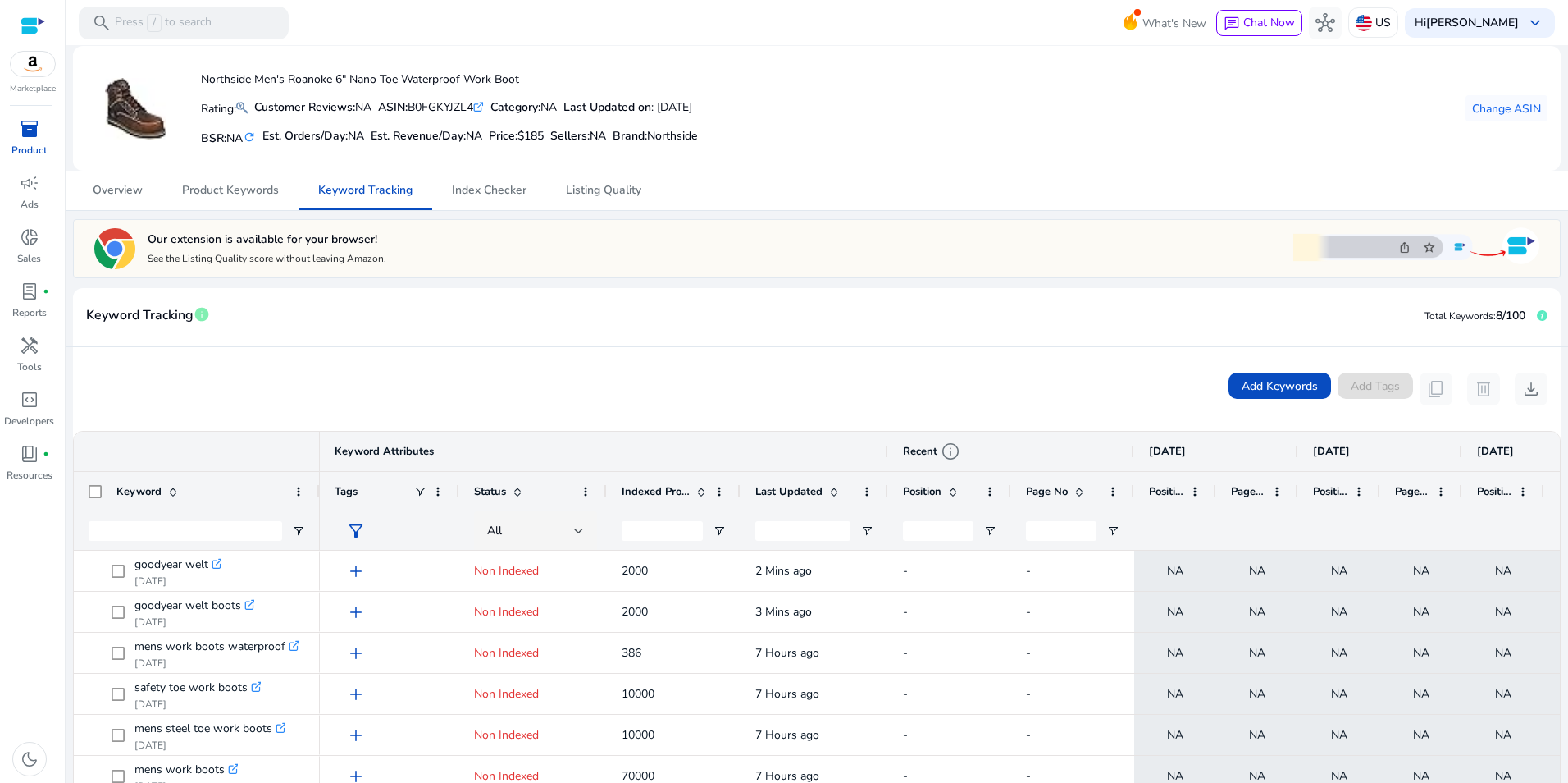
drag, startPoint x: 728, startPoint y: 488, endPoint x: 738, endPoint y: 489, distance: 10.0
click at [738, 489] on div at bounding box center [740, 491] width 7 height 39
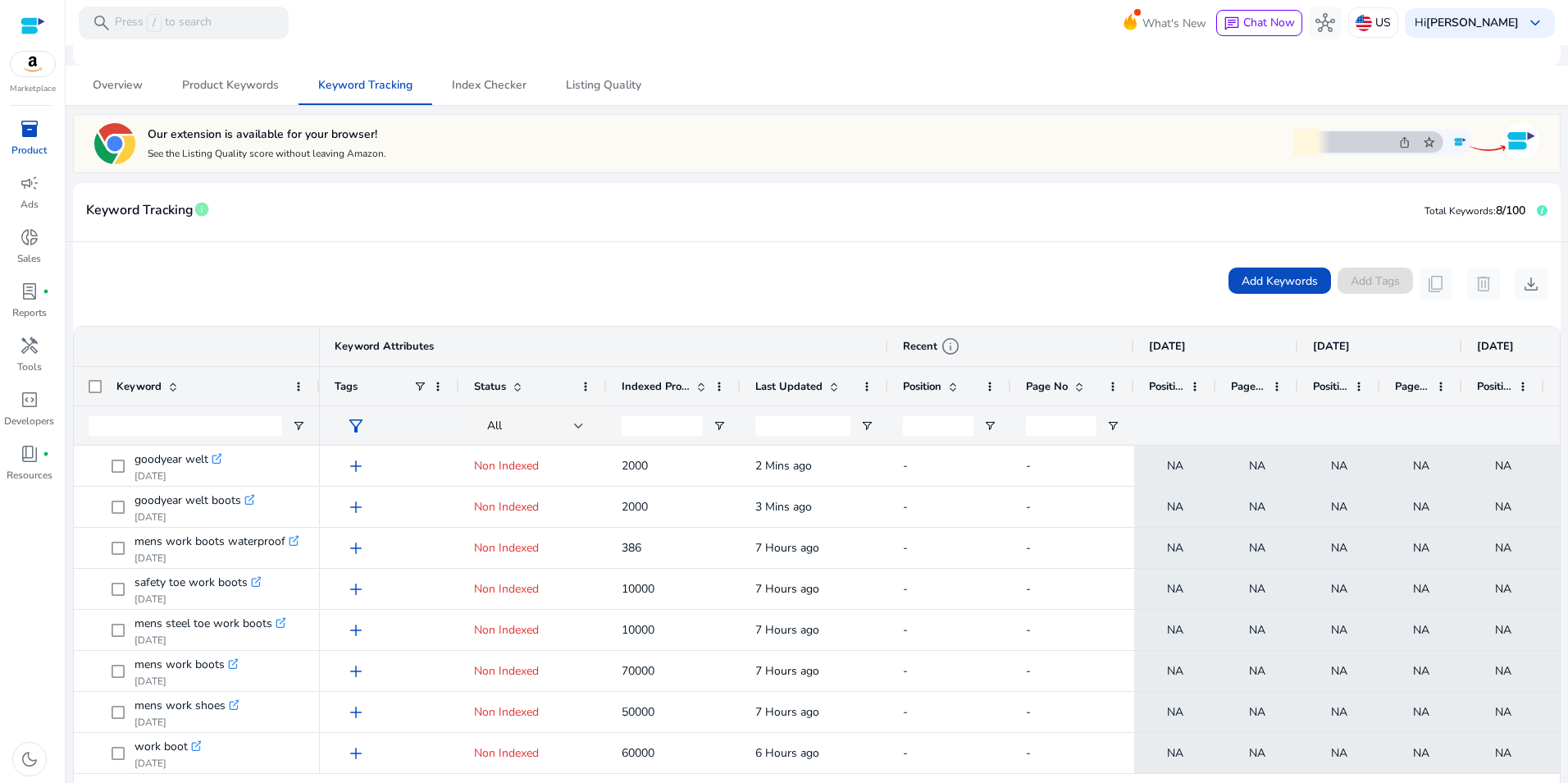
scroll to position [118, 0]
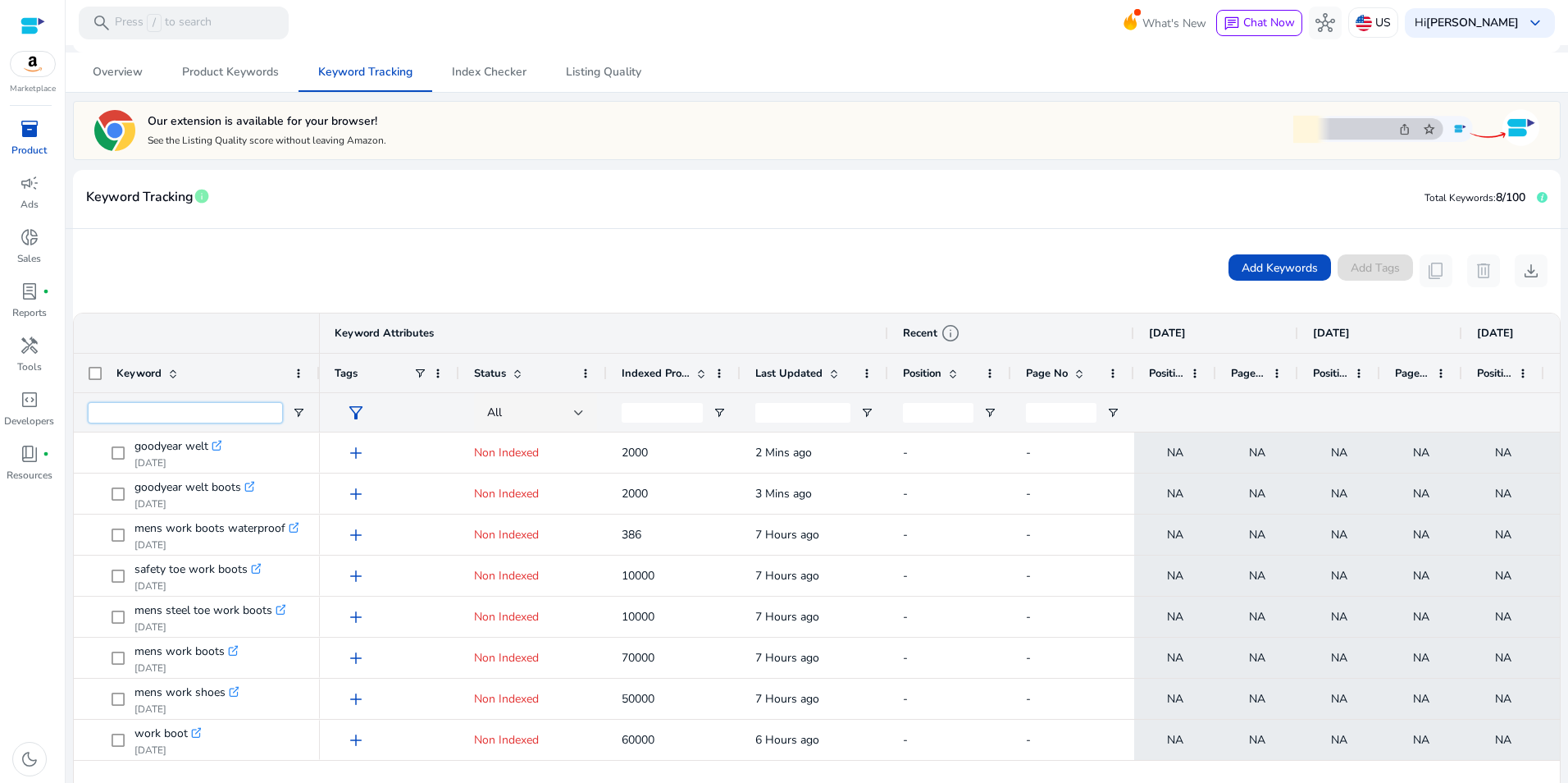
click at [245, 409] on input "Keyword Filter Input" at bounding box center [186, 413] width 194 height 20
click at [299, 409] on span "Open Filter Menu" at bounding box center [298, 412] width 13 height 13
click at [252, 254] on div "Add Keywords Add Tags content_copy delete download" at bounding box center [816, 271] width 1487 height 84
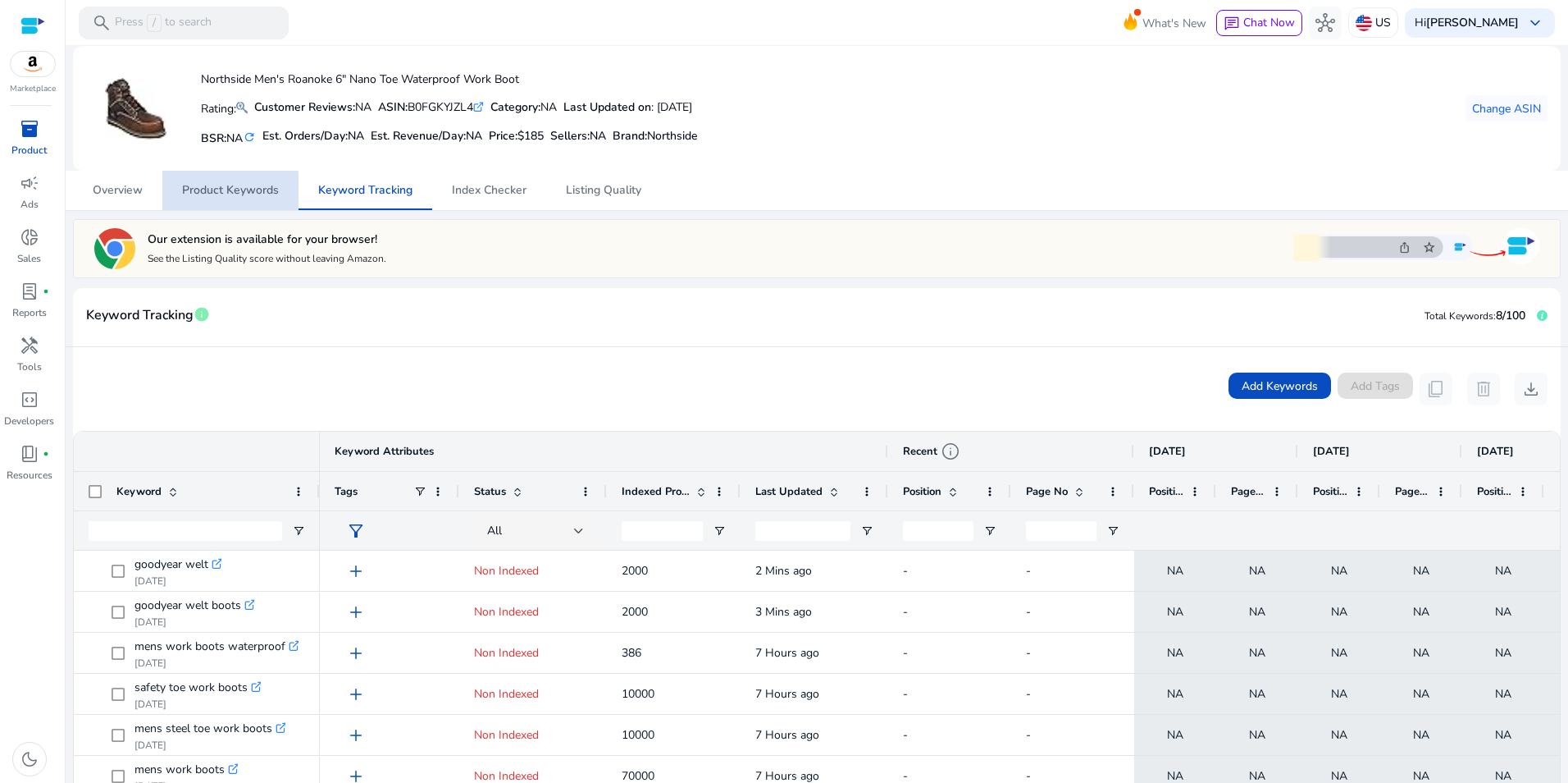
click at [226, 192] on span "Product Keywords" at bounding box center [230, 190] width 97 height 11
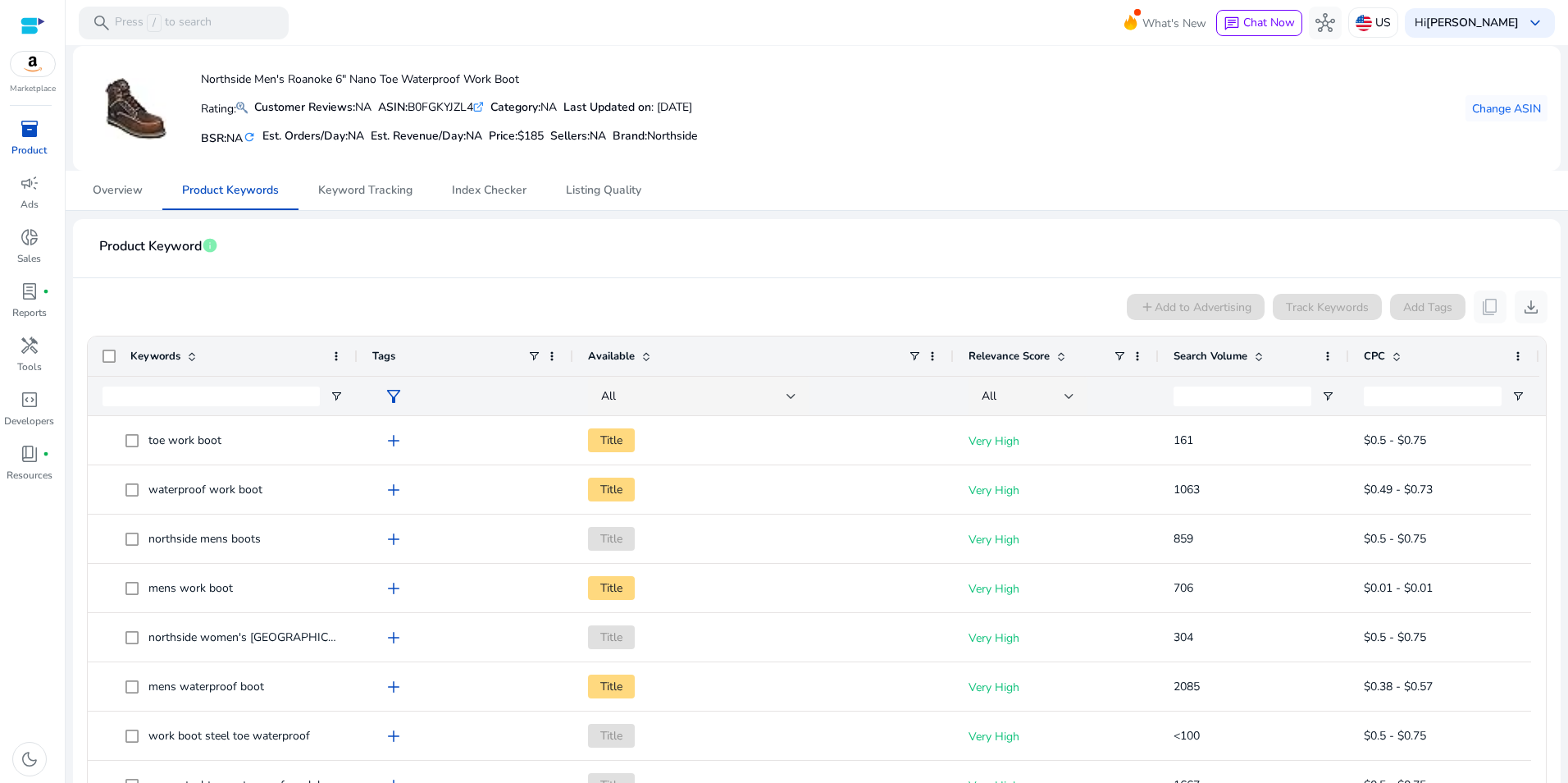
click at [1265, 350] on span at bounding box center [1258, 356] width 13 height 13
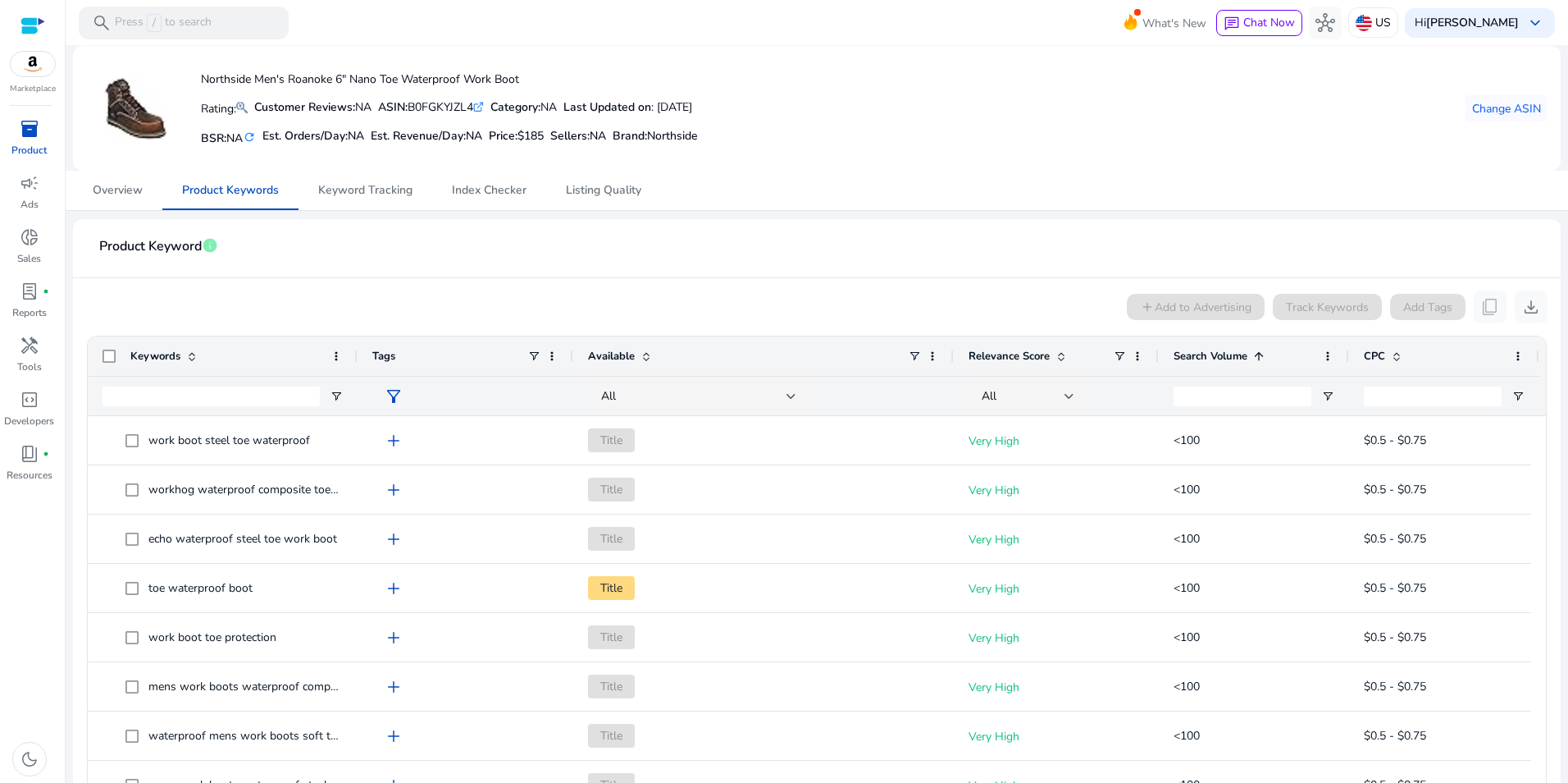
click at [1265, 350] on span at bounding box center [1258, 356] width 13 height 13
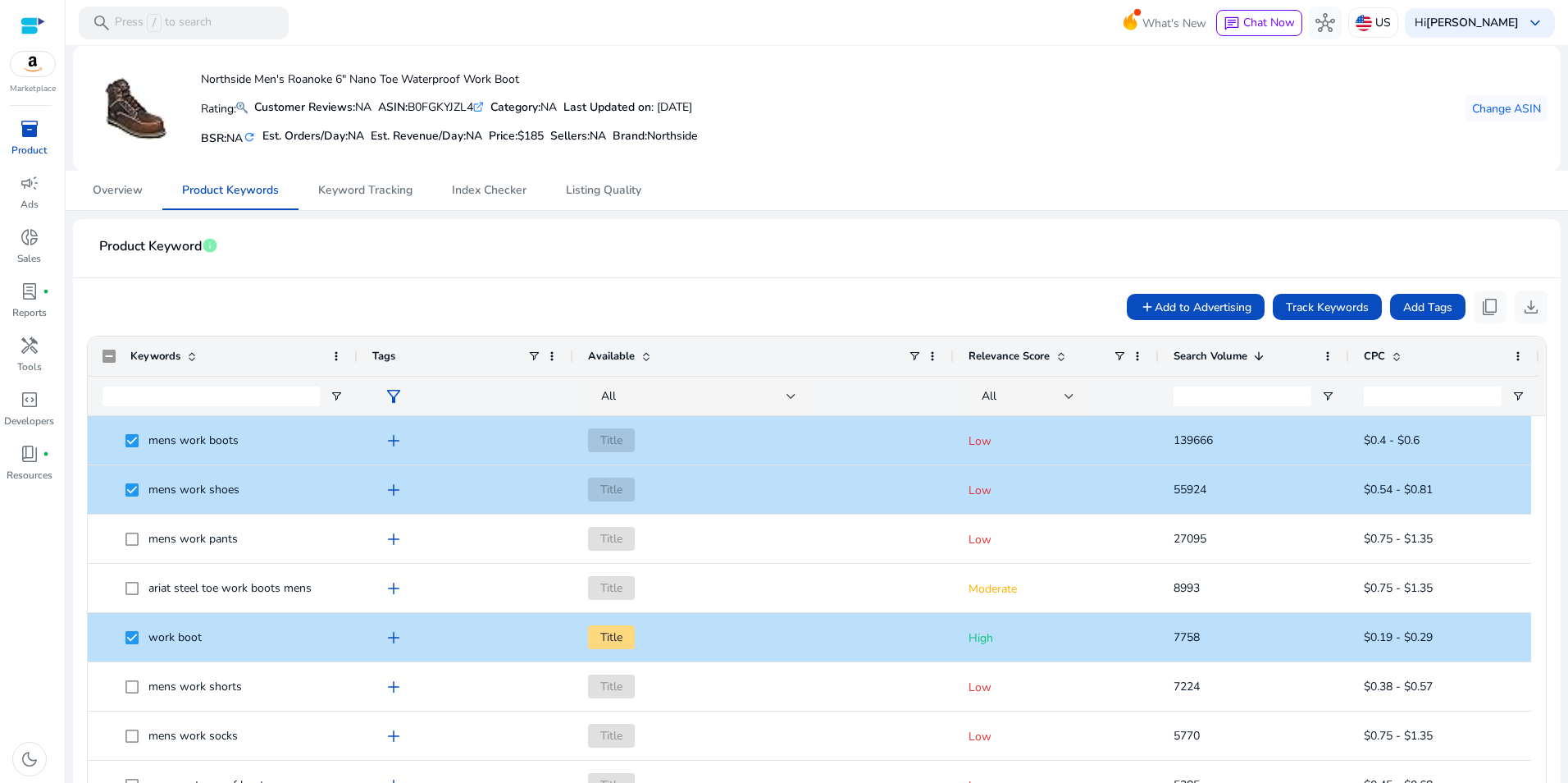
drag, startPoint x: 1540, startPoint y: 444, endPoint x: 1541, endPoint y: 468, distance: 24.0
click at [1541, 468] on ag-grid-angular "Press SPACE to deselect this row. Drag here to set row groups Drag here to set …" at bounding box center [816, 657] width 1486 height 660
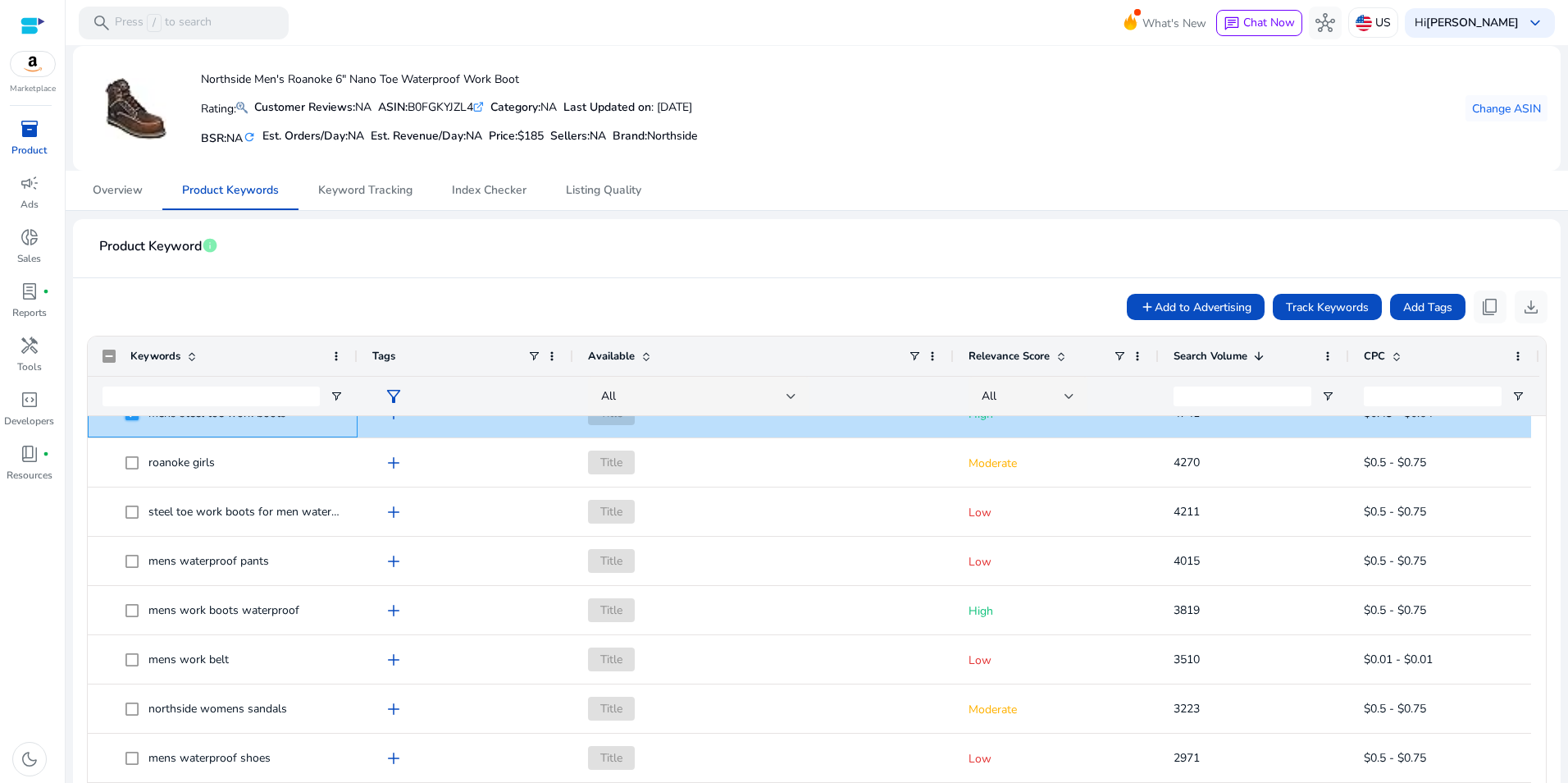
scroll to position [452, 0]
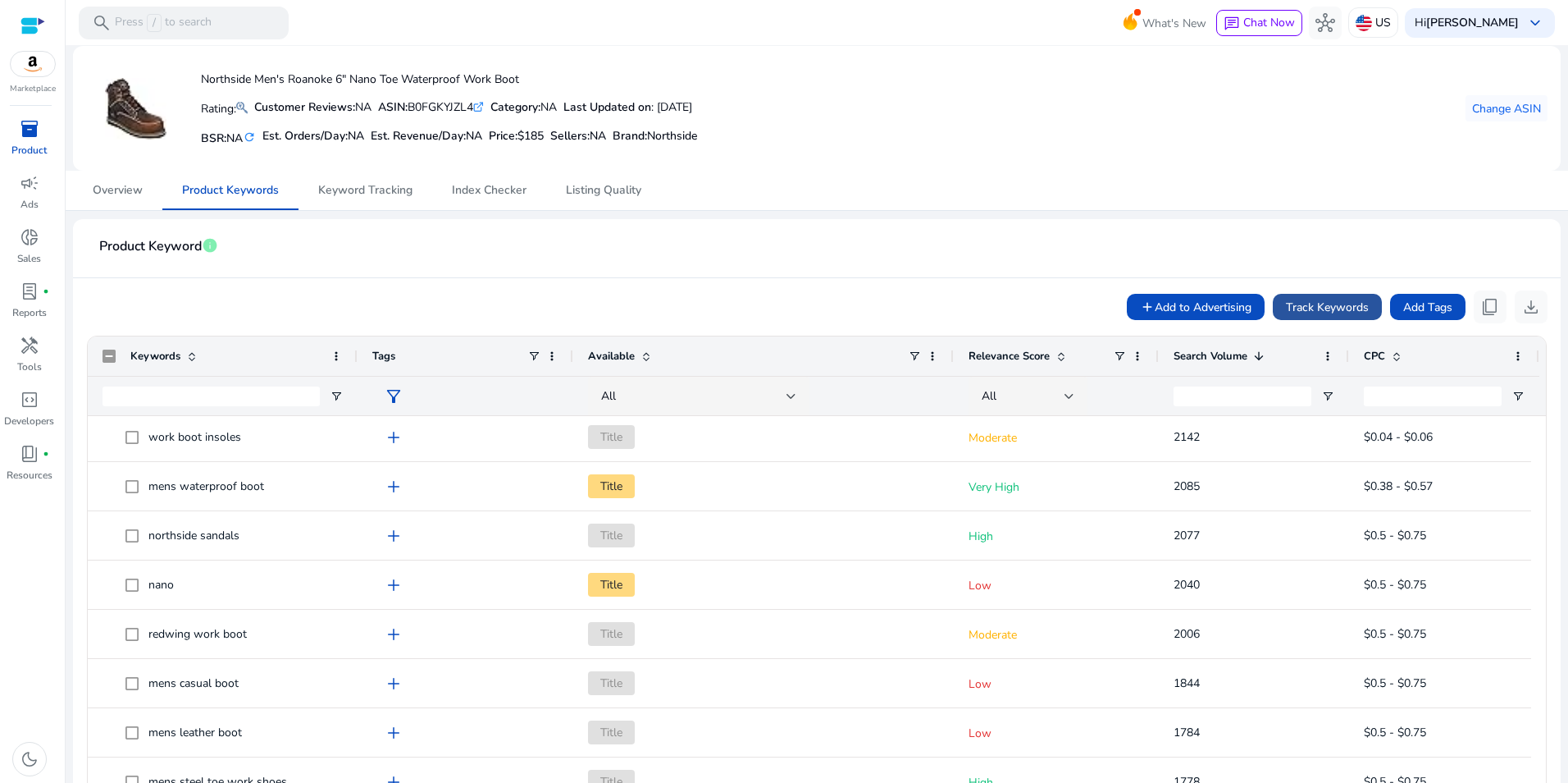
click at [1286, 300] on span "Track Keywords" at bounding box center [1327, 307] width 83 height 17
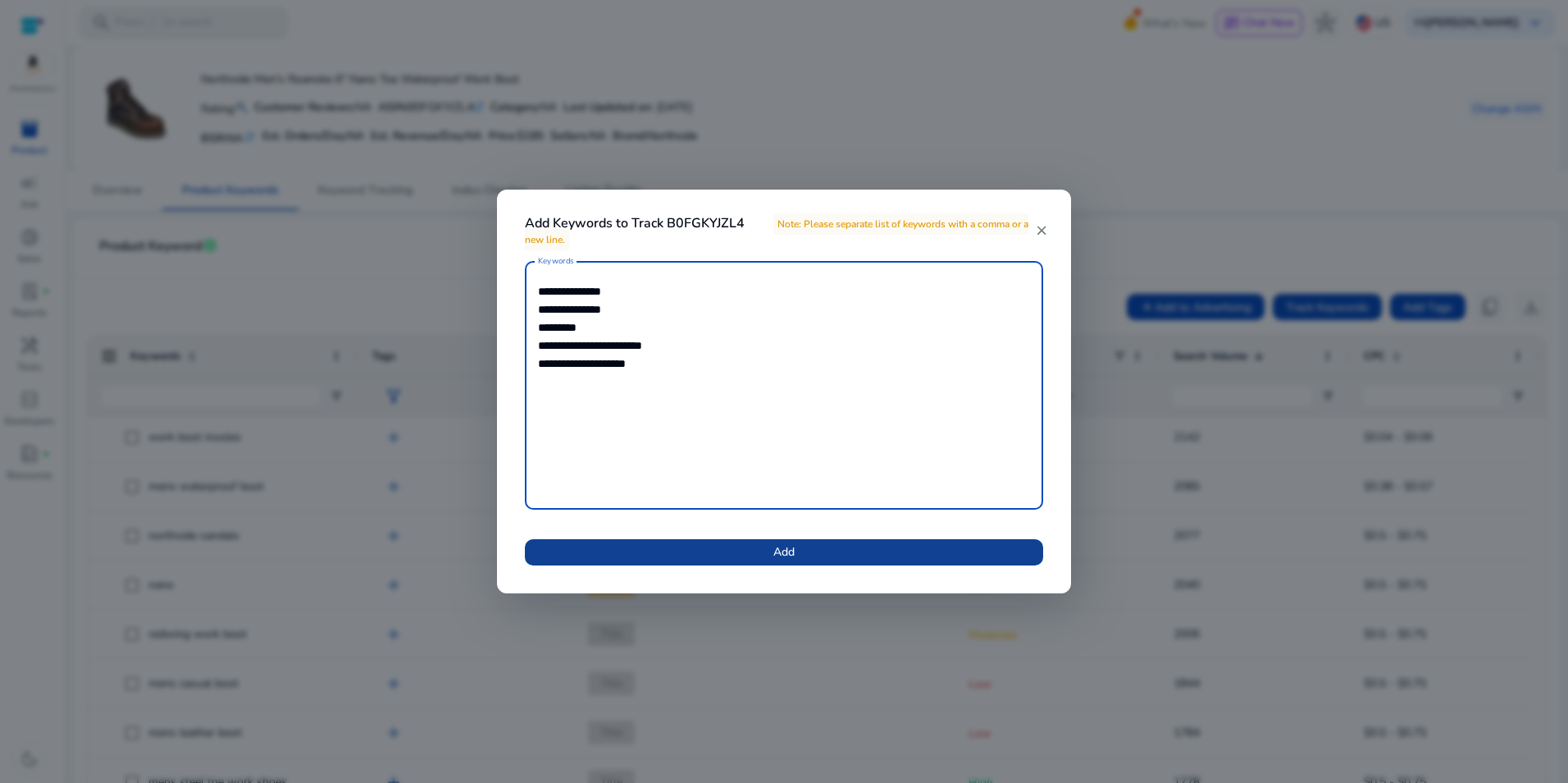
click at [828, 556] on span at bounding box center [784, 551] width 519 height 39
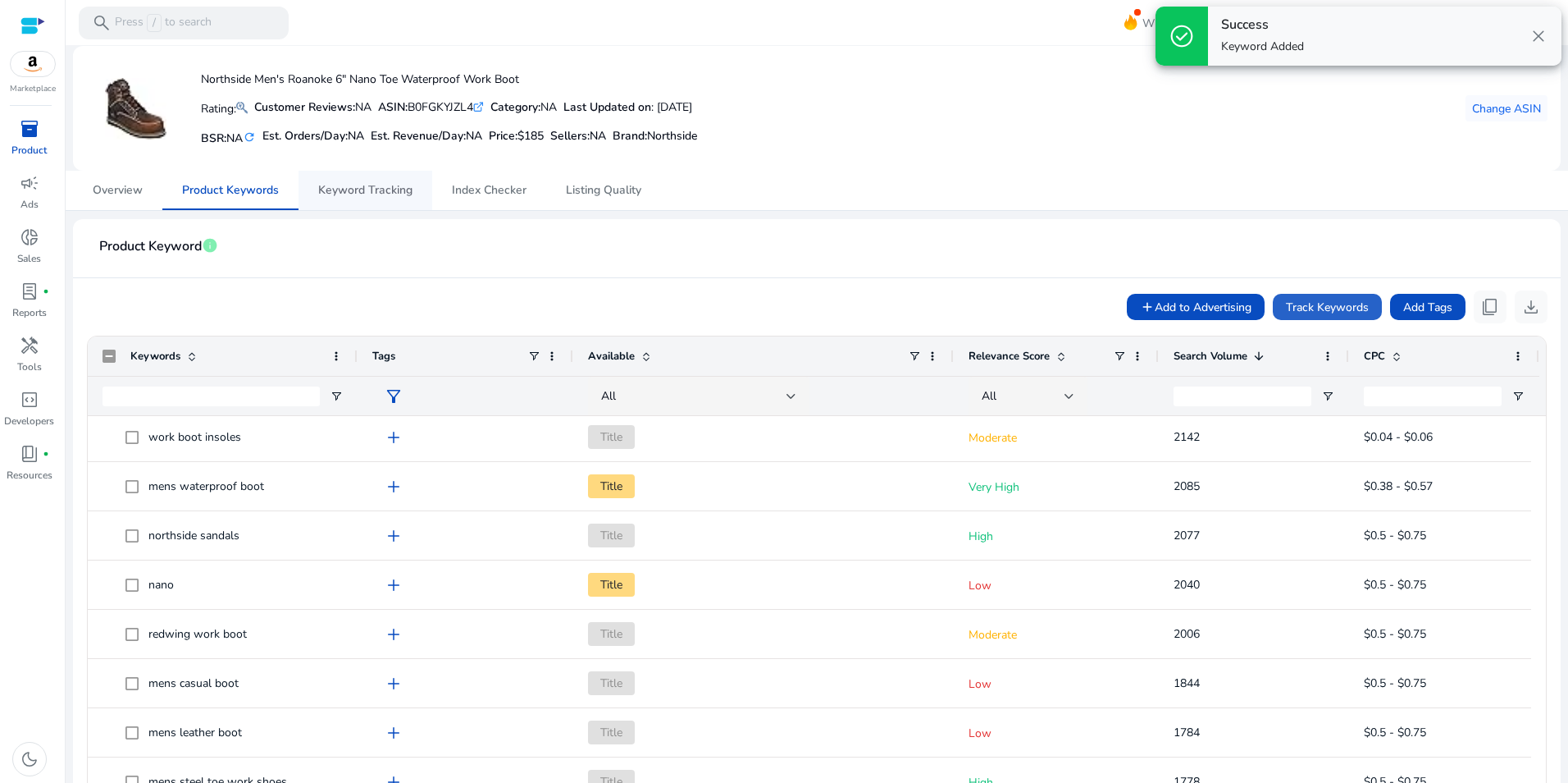
click at [351, 199] on span "Keyword Tracking" at bounding box center [365, 190] width 94 height 39
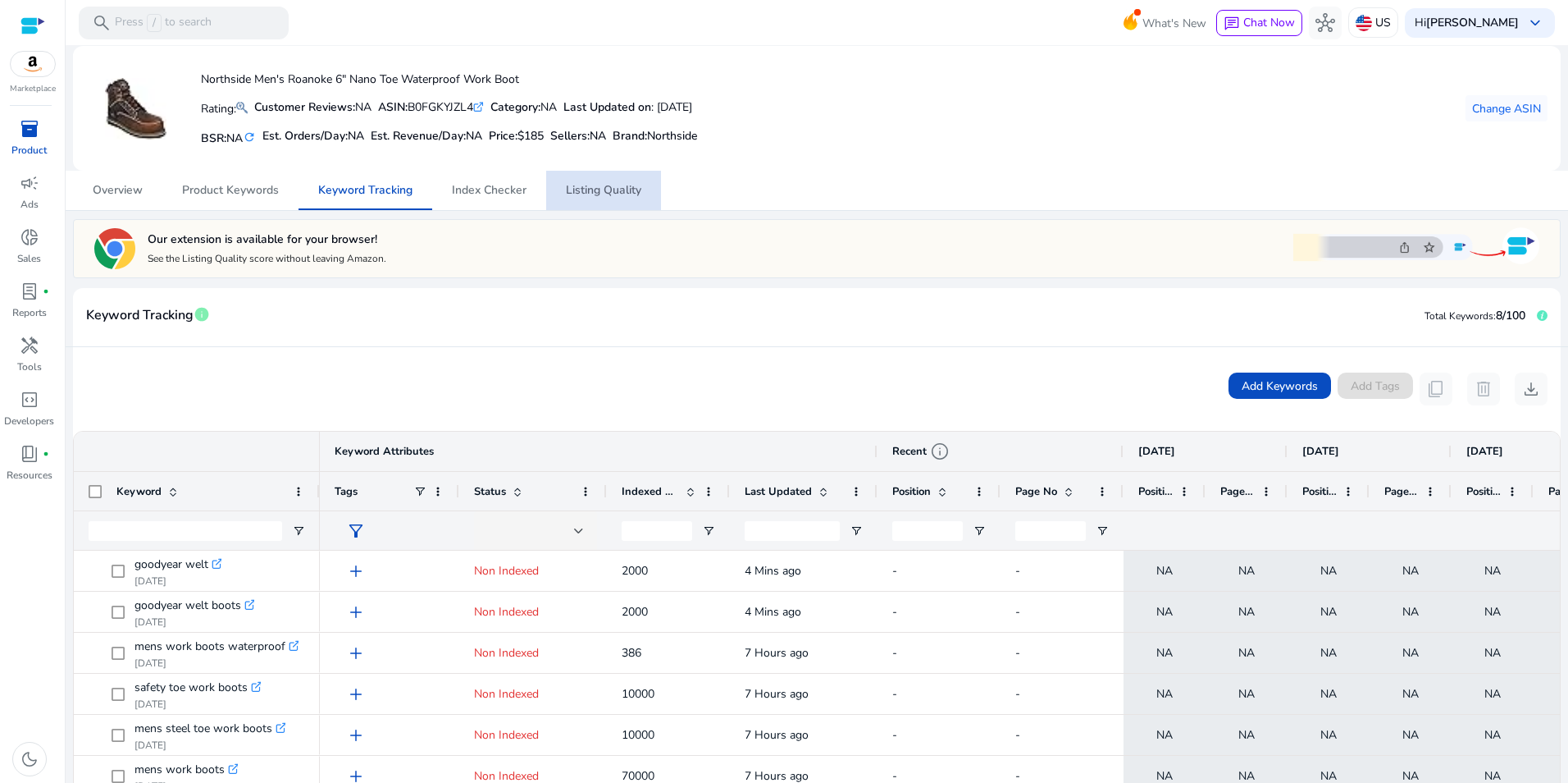
click at [582, 181] on span "Listing Quality" at bounding box center [603, 190] width 75 height 39
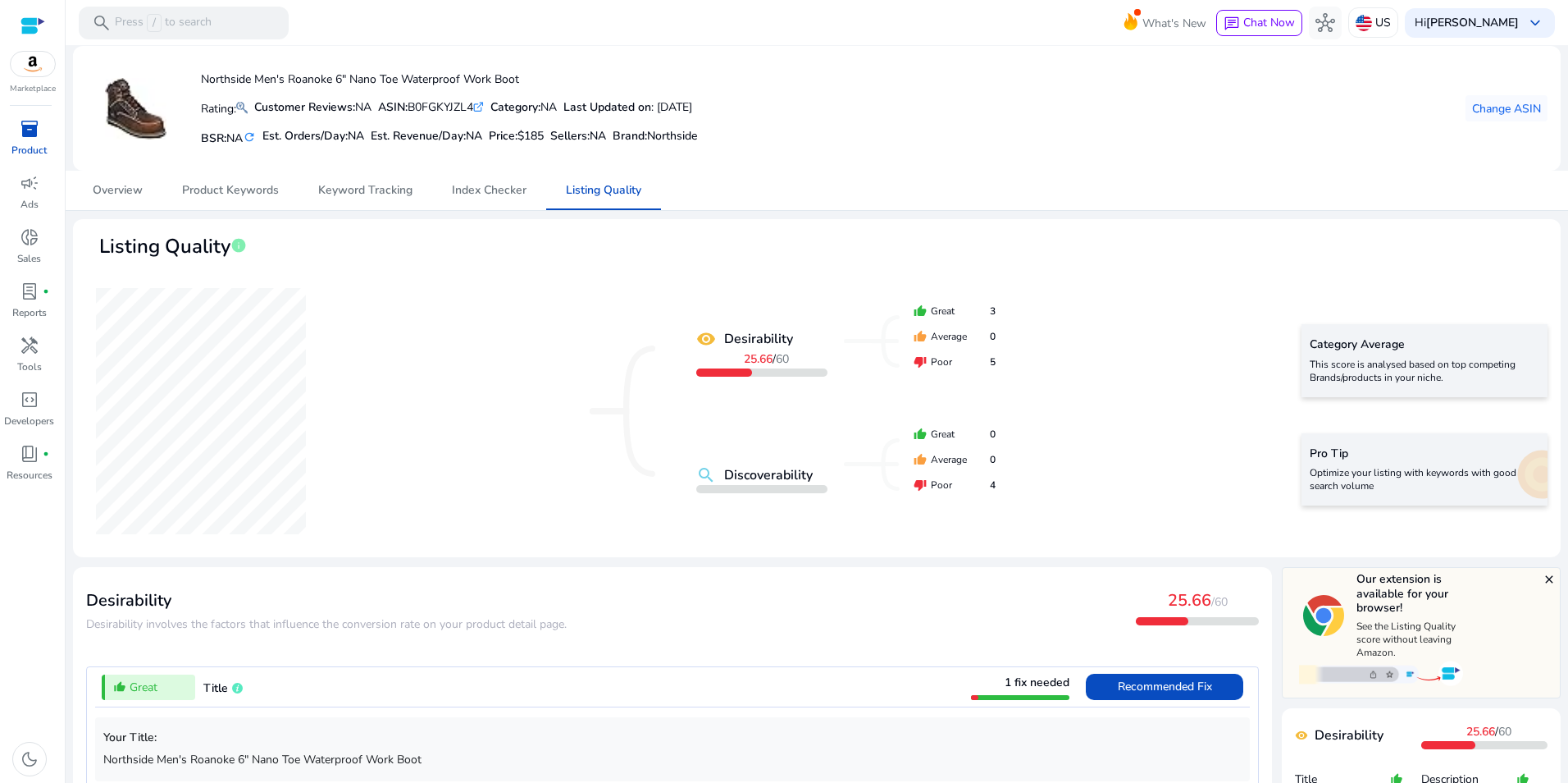
click at [38, 140] on div "inventory_2" at bounding box center [30, 129] width 46 height 26
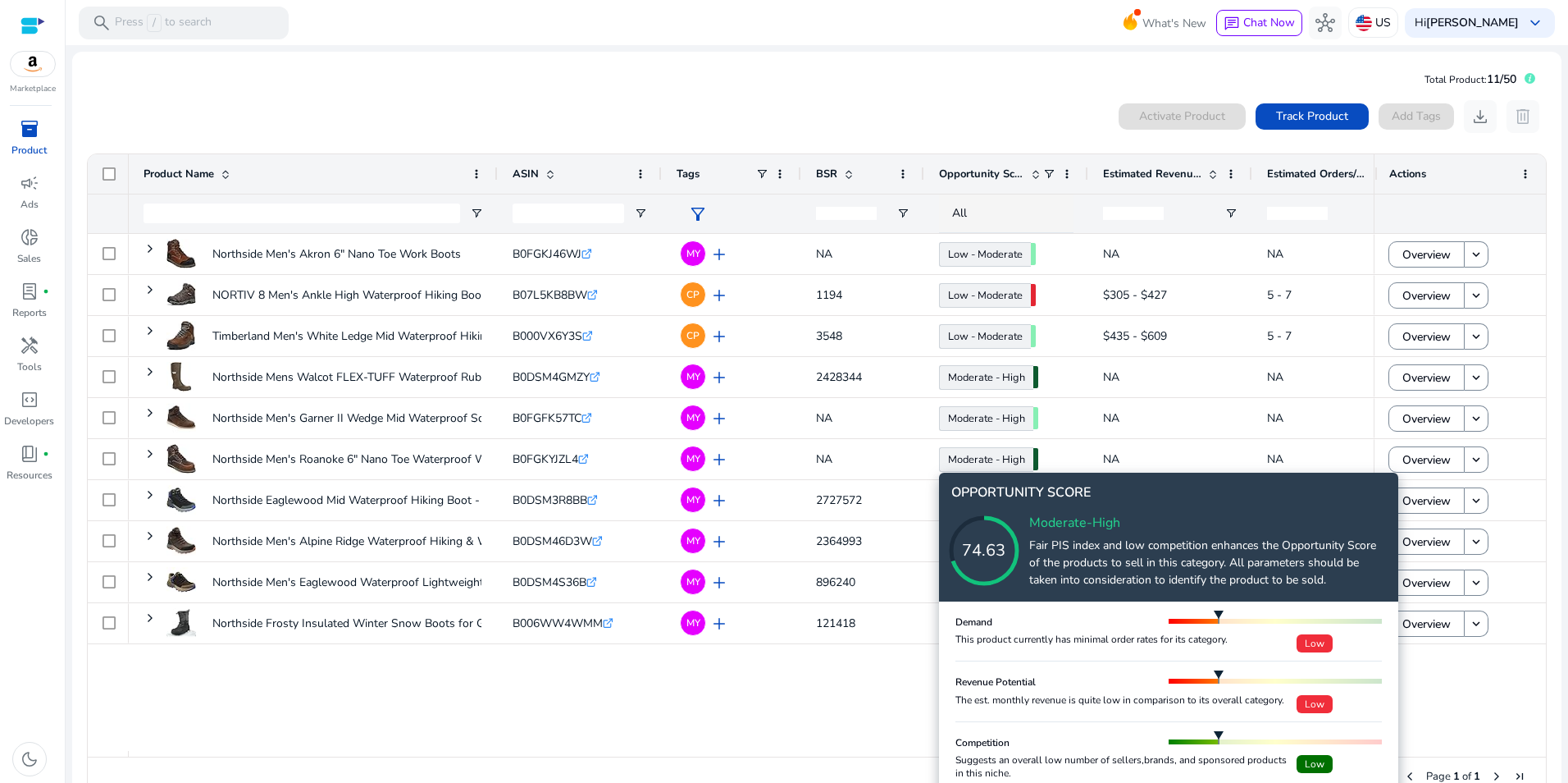
click at [1019, 457] on icon at bounding box center [1000, 534] width 164 height 164
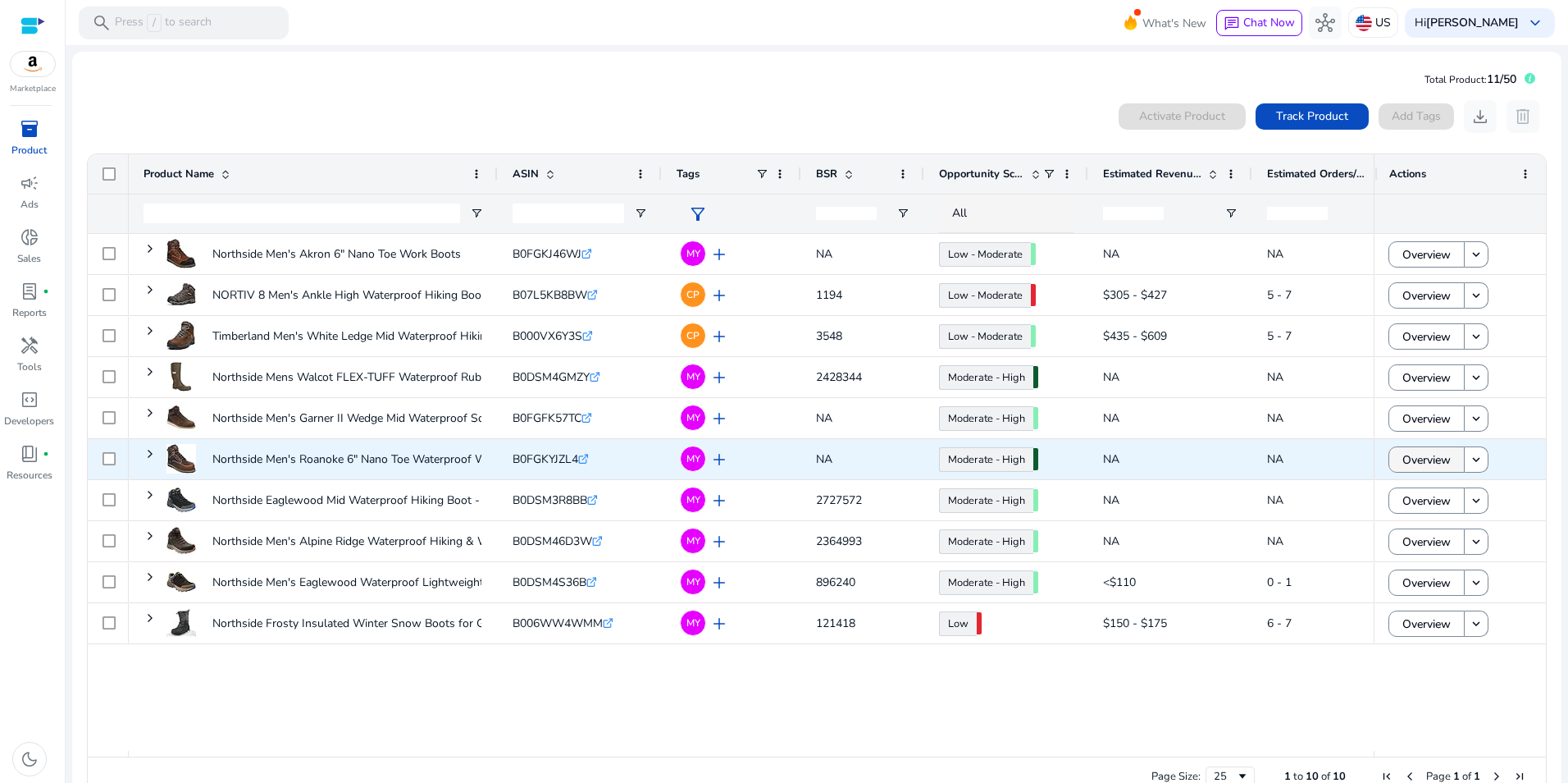
click at [1415, 453] on span "Overview" at bounding box center [1426, 460] width 48 height 34
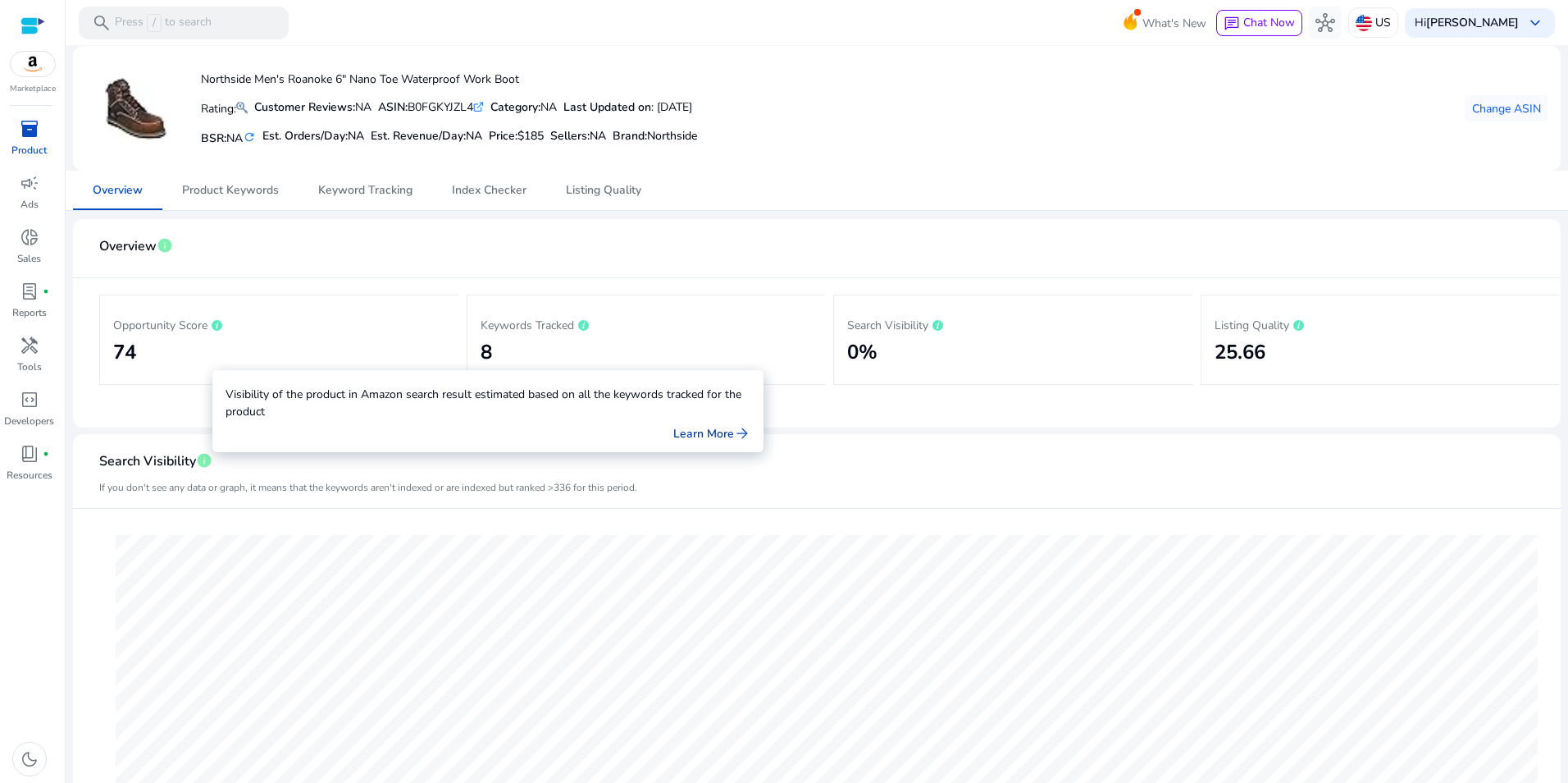
click at [723, 427] on link "Learn More arrow_forward" at bounding box center [712, 433] width 77 height 17
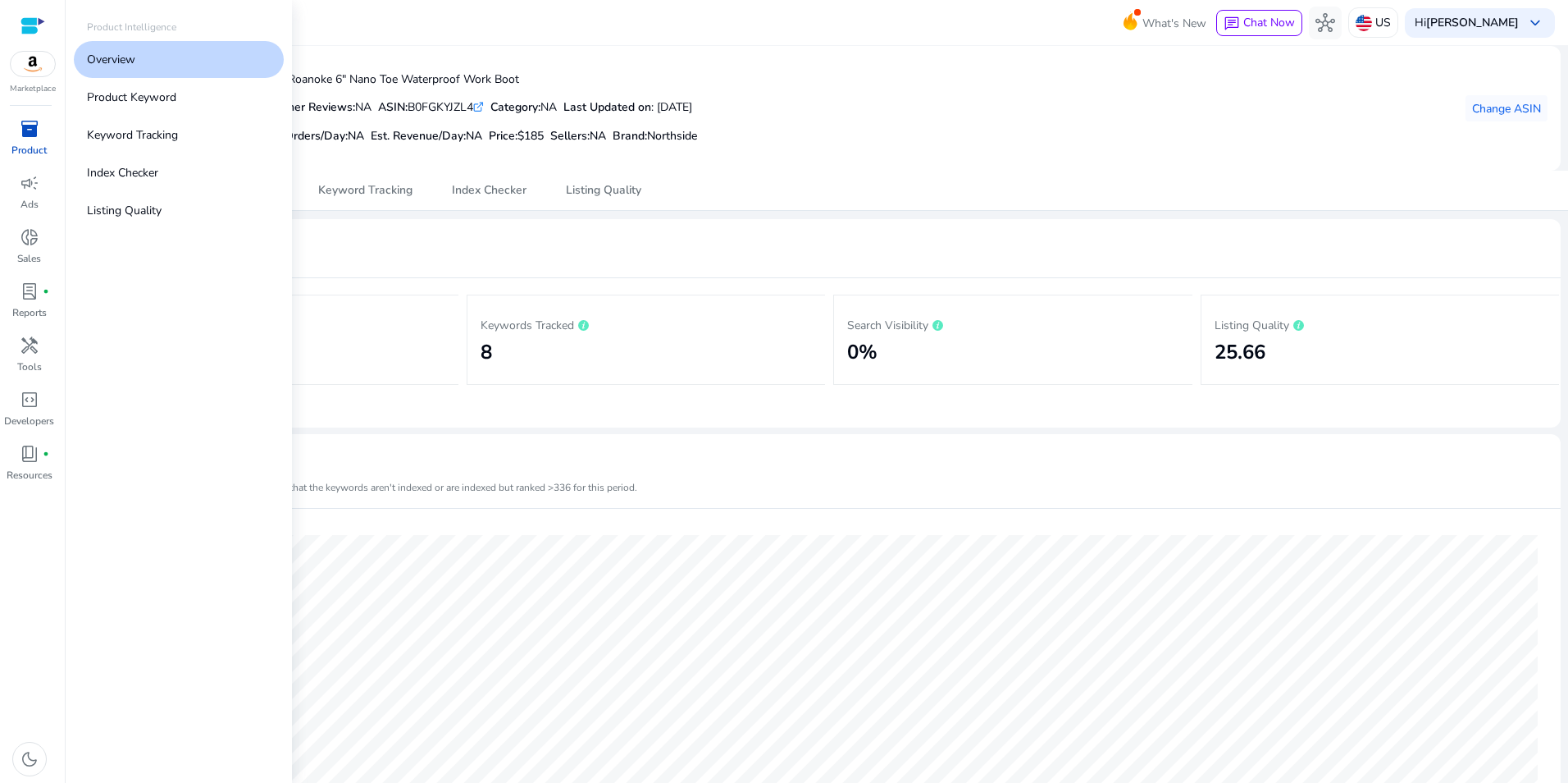
click at [35, 143] on p "Product" at bounding box center [28, 150] width 35 height 15
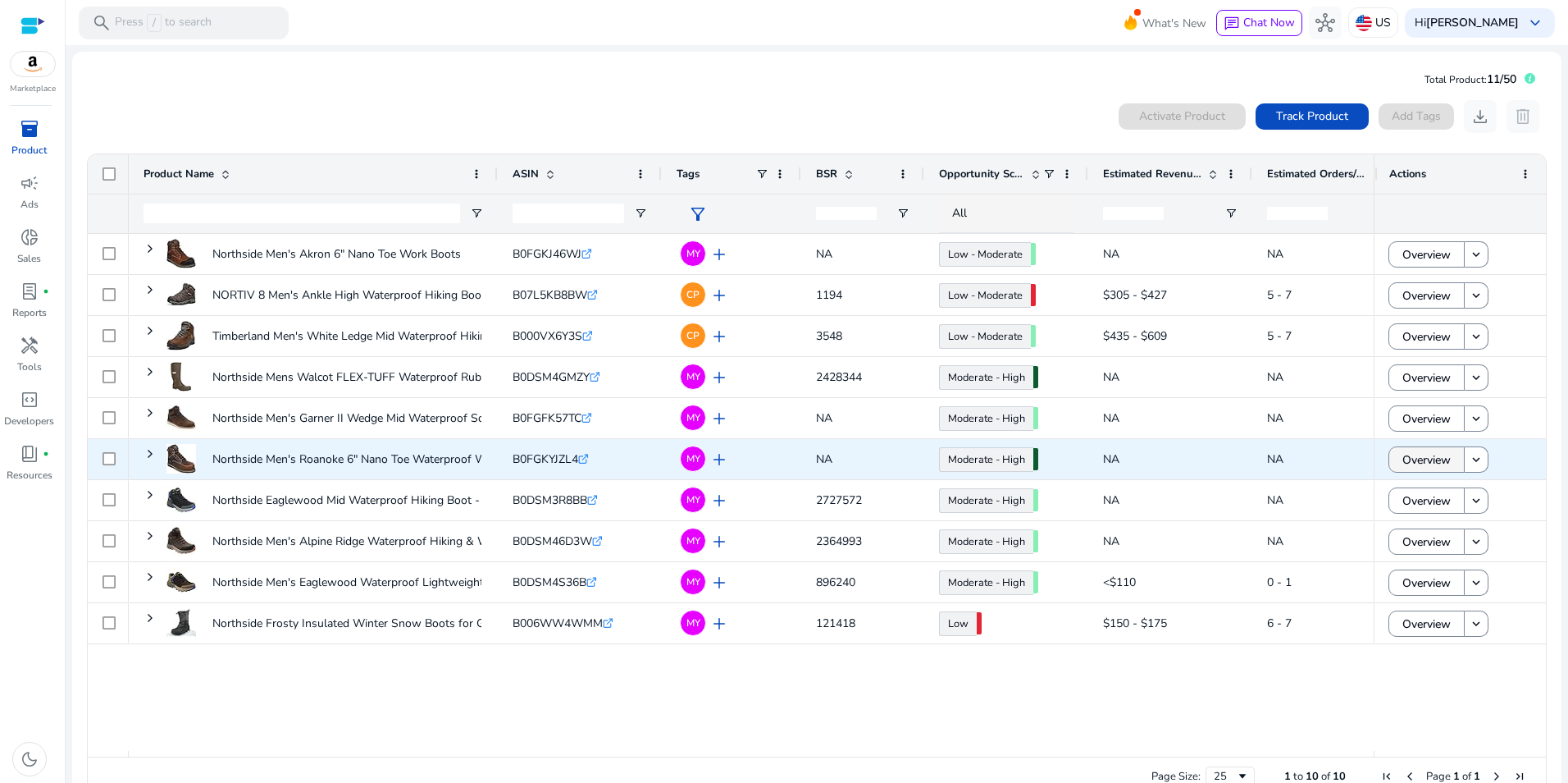
click at [1424, 459] on span "Overview" at bounding box center [1426, 460] width 48 height 34
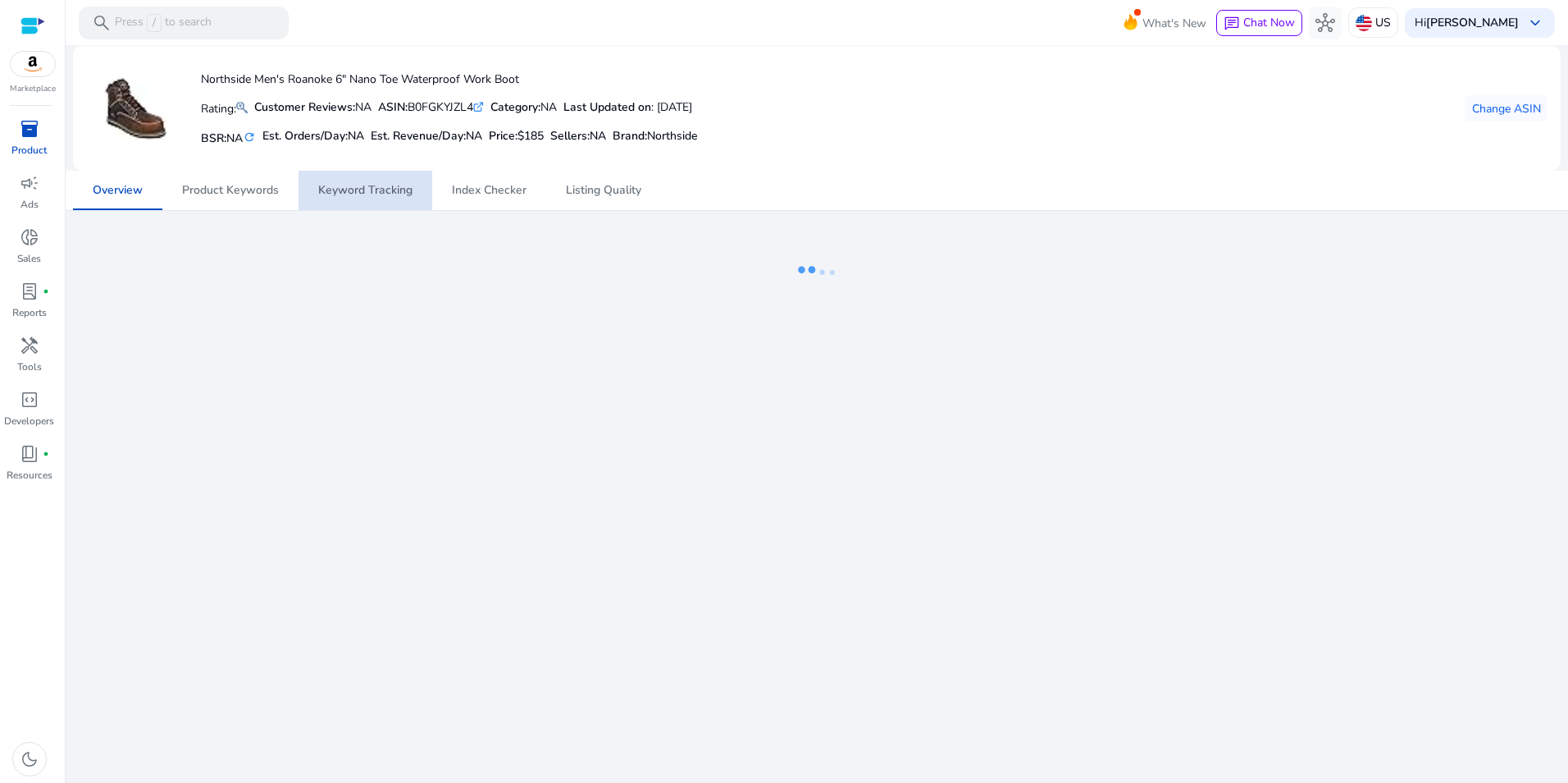
click at [364, 188] on span "Keyword Tracking" at bounding box center [365, 190] width 94 height 11
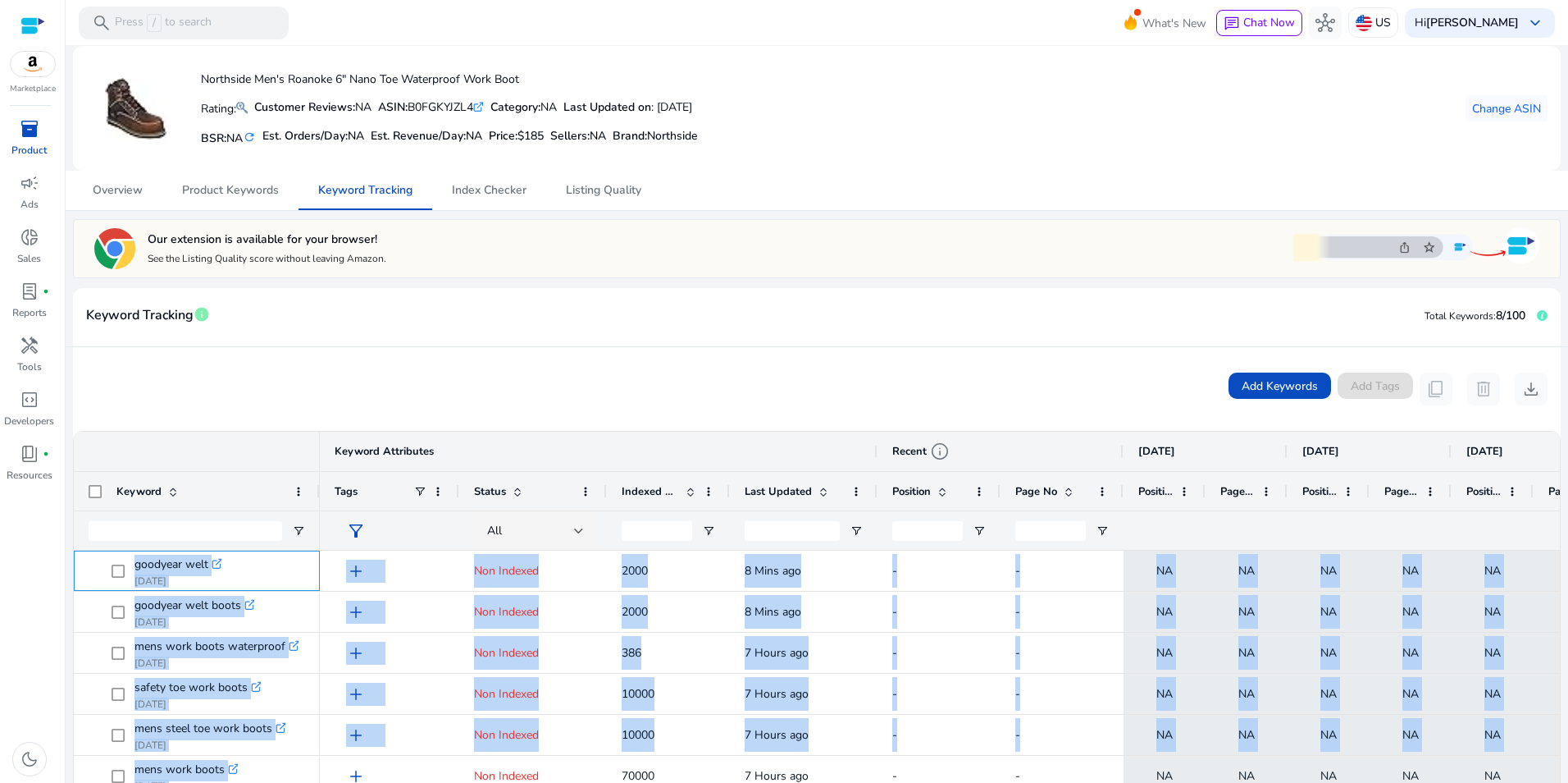
scroll to position [308, 0]
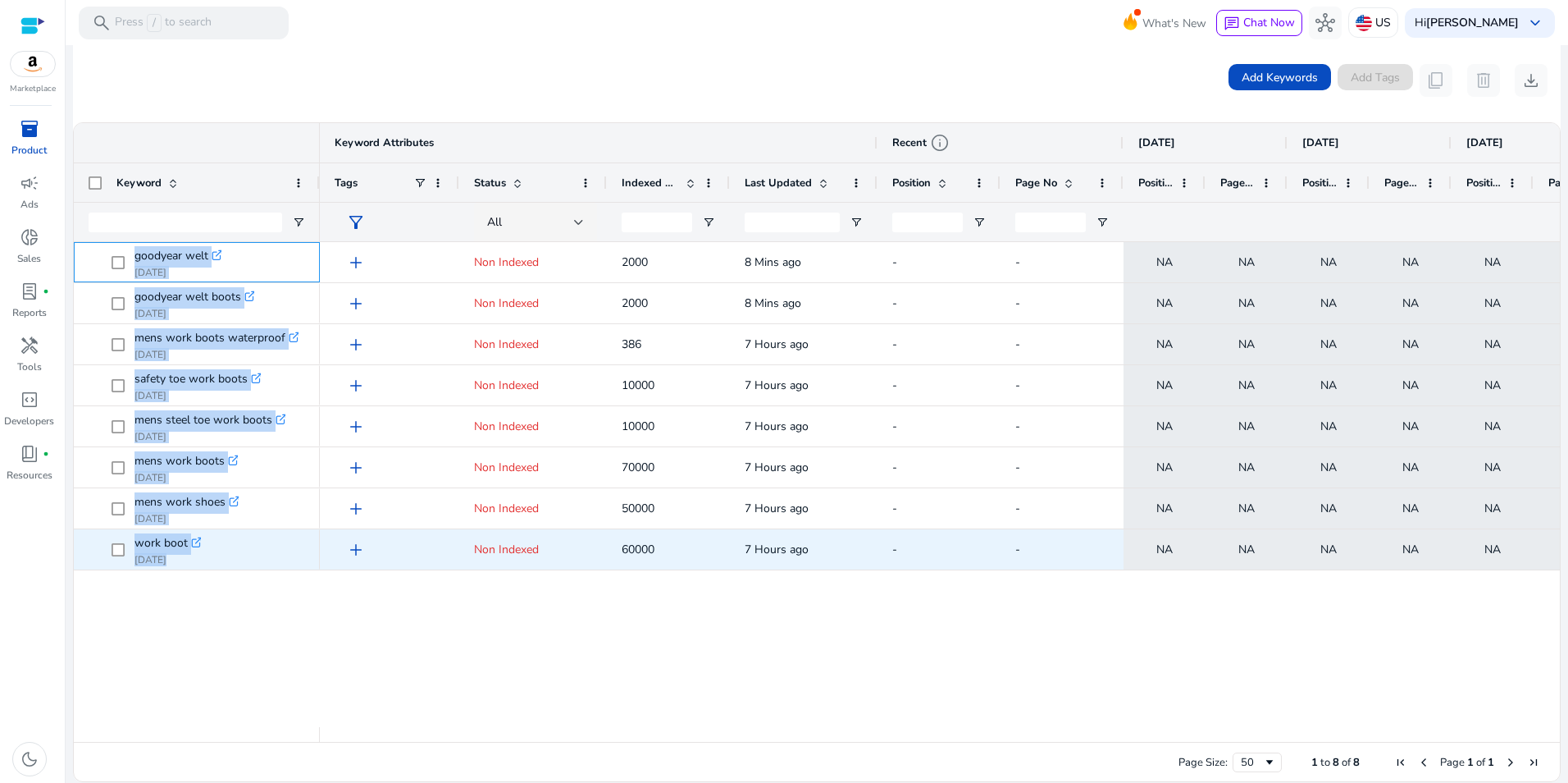
drag, startPoint x: 128, startPoint y: 556, endPoint x: 242, endPoint y: 560, distance: 114.1
click at [242, 560] on div "goodyear welt .st0{fill:#2c8af8} Aug 19, 2025 goodyear welt boots .st0{fill:#2c…" at bounding box center [197, 406] width 246 height 328
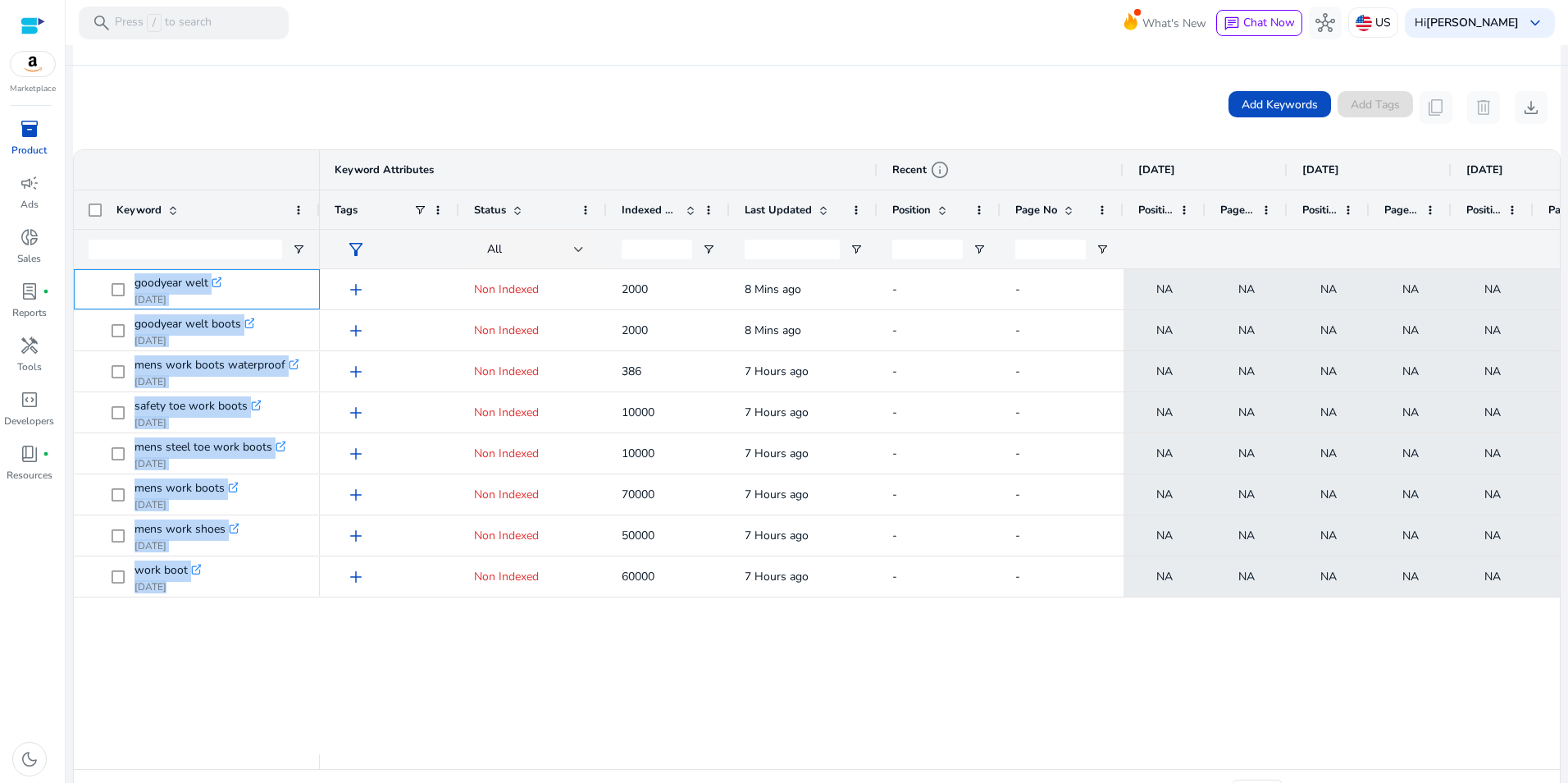
scroll to position [264, 0]
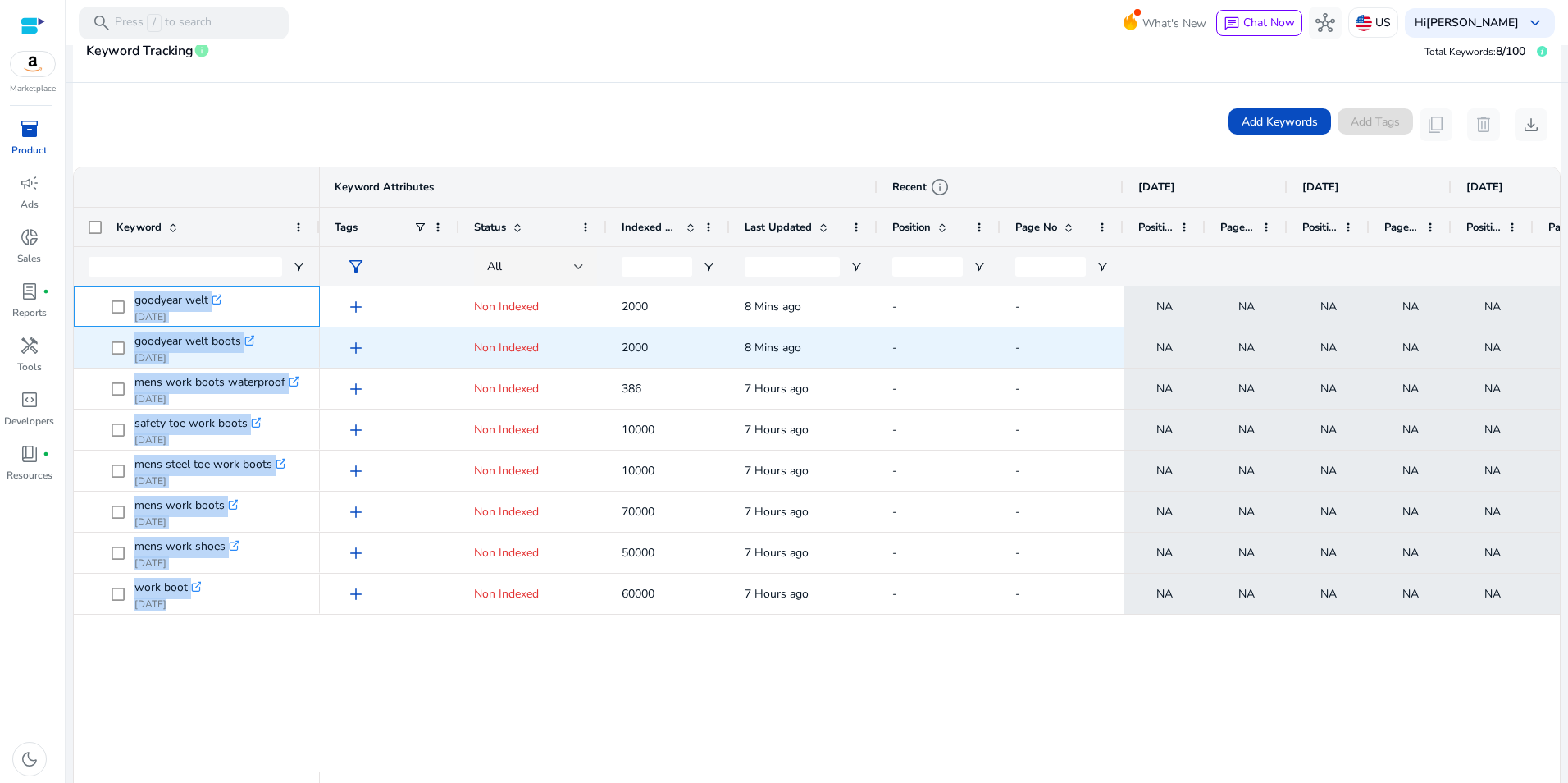
copy div "goodyear welt .st0{fill:#2c8af8} Aug 19, 2025 goodyear welt boots .st0{fill:#2c…"
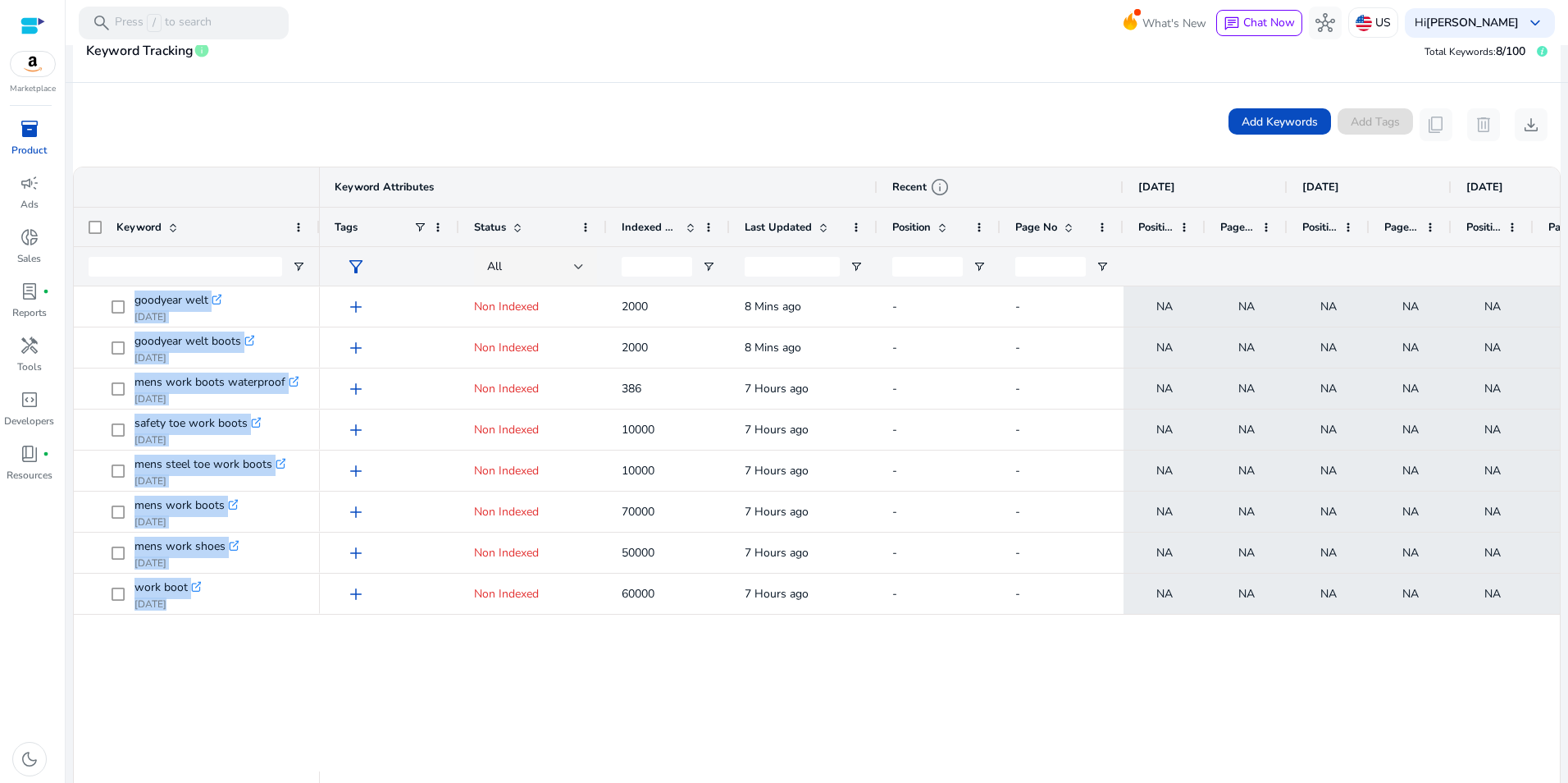
click at [37, 135] on span "inventory_2" at bounding box center [30, 129] width 20 height 20
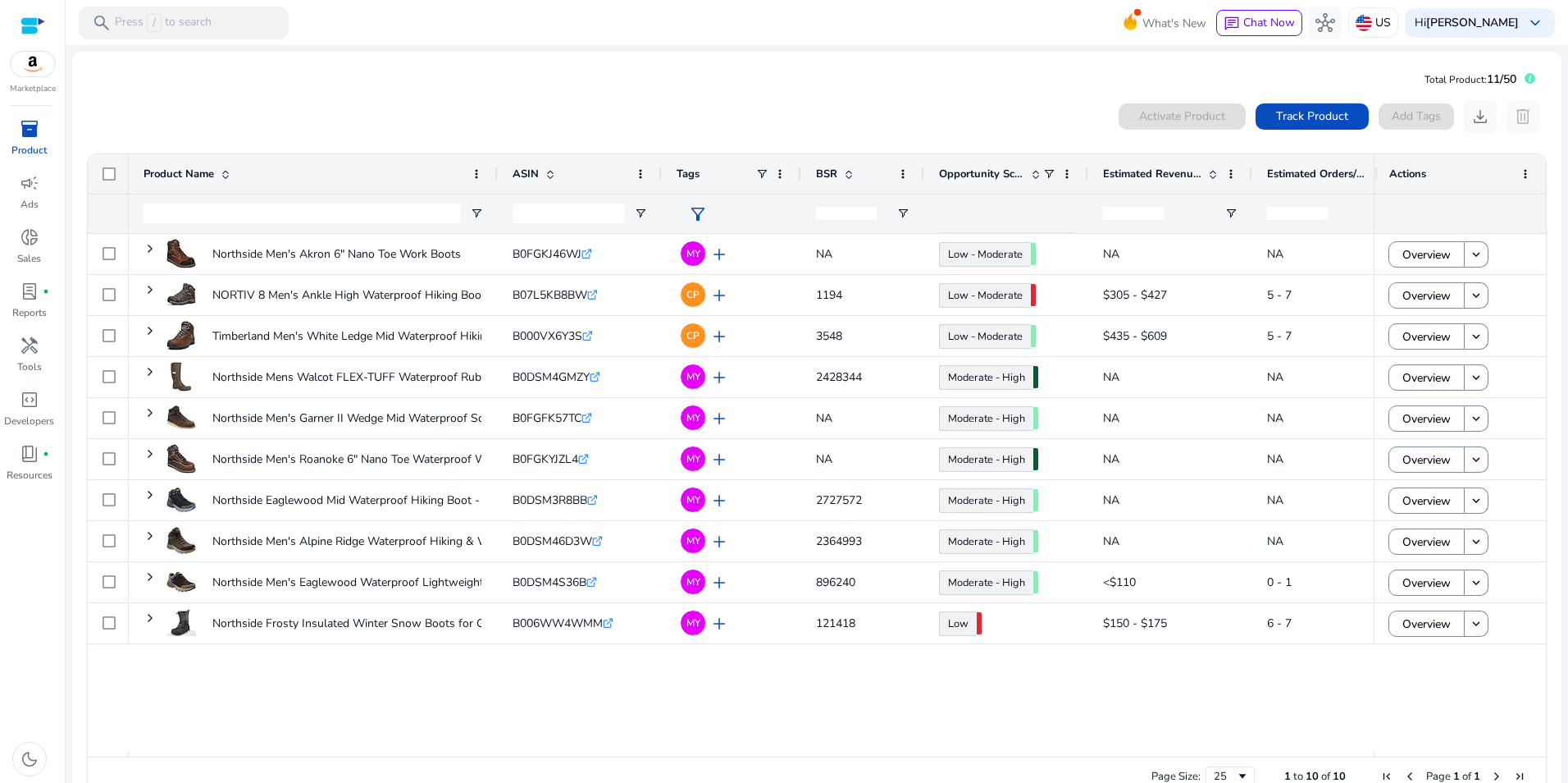
click at [638, 100] on div "0 products selected Activate Product Track Product Add Tags download delete" at bounding box center [816, 116] width 1461 height 33
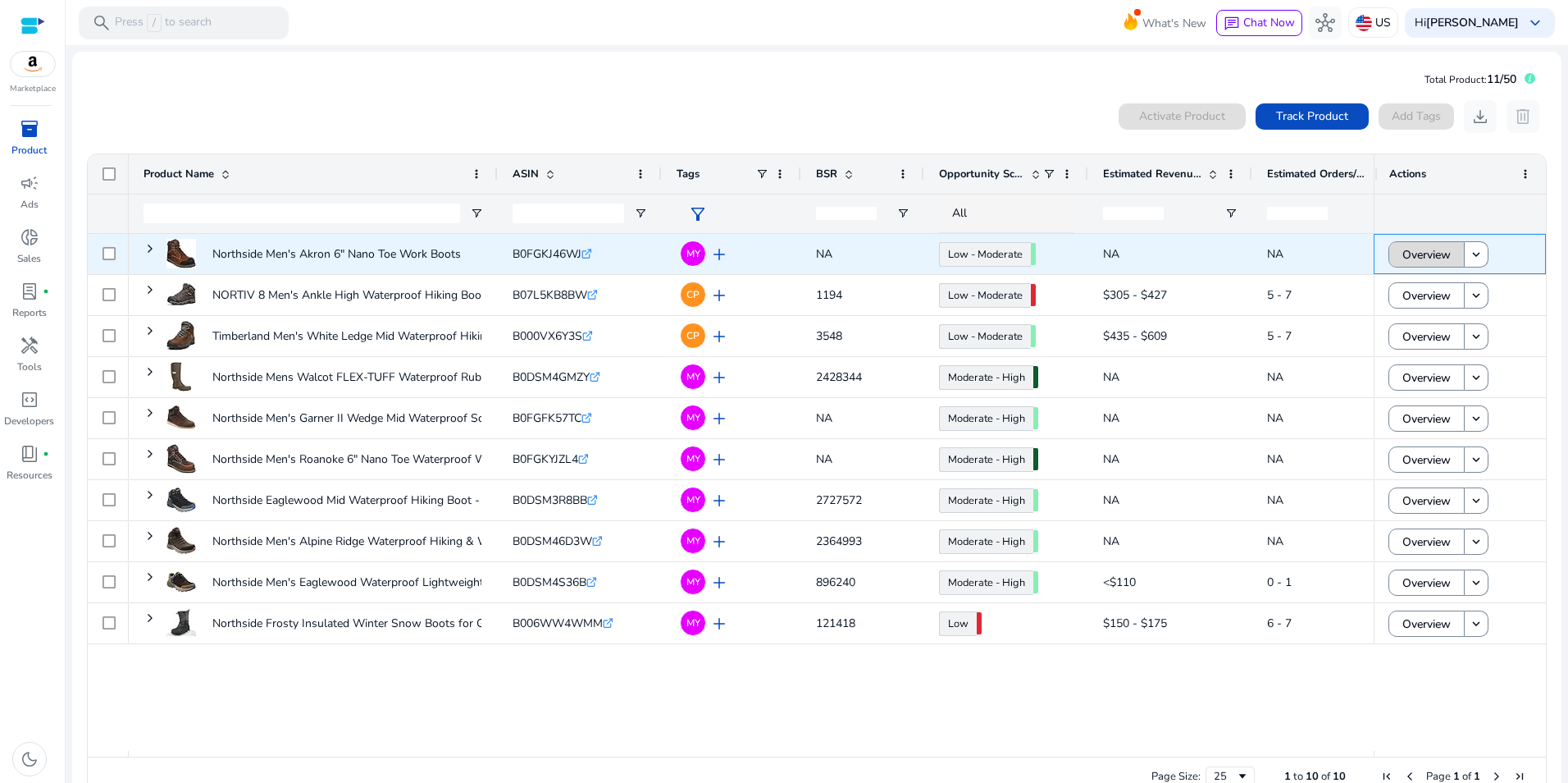
click at [1446, 249] on span at bounding box center [1426, 254] width 75 height 39
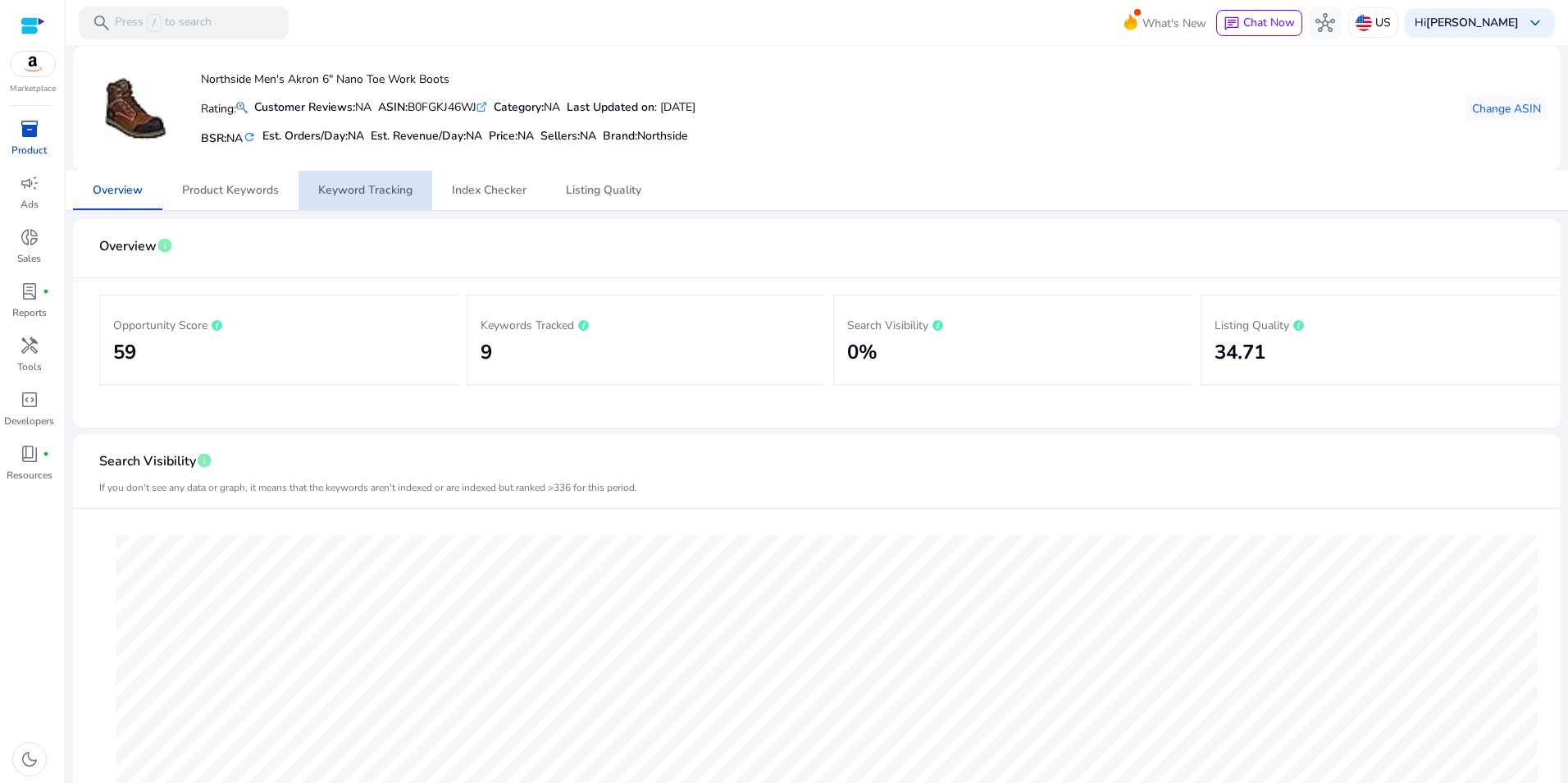
click at [345, 188] on span "Keyword Tracking" at bounding box center [365, 190] width 94 height 11
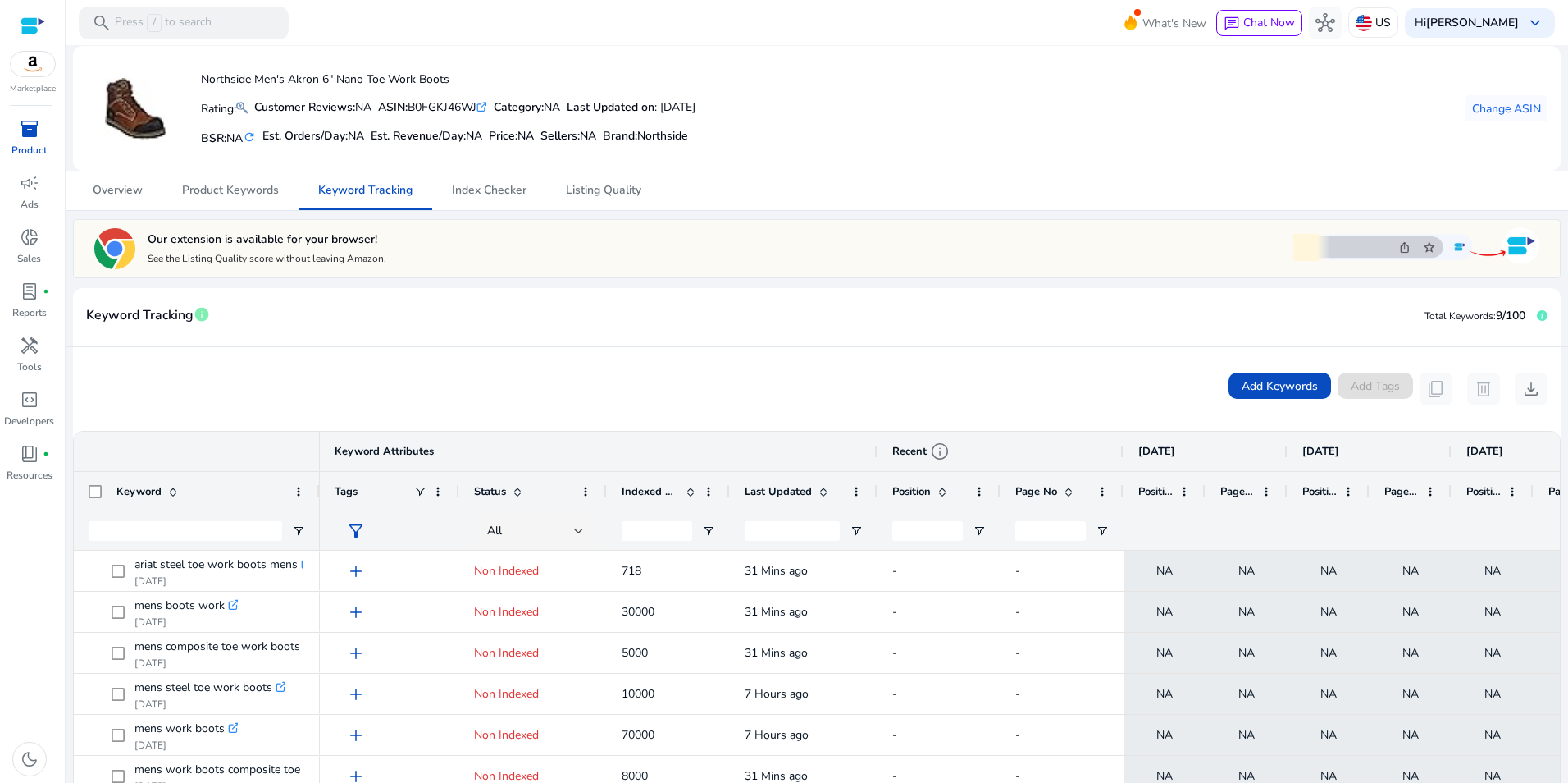
click at [250, 494] on div "Keyword" at bounding box center [202, 491] width 171 height 30
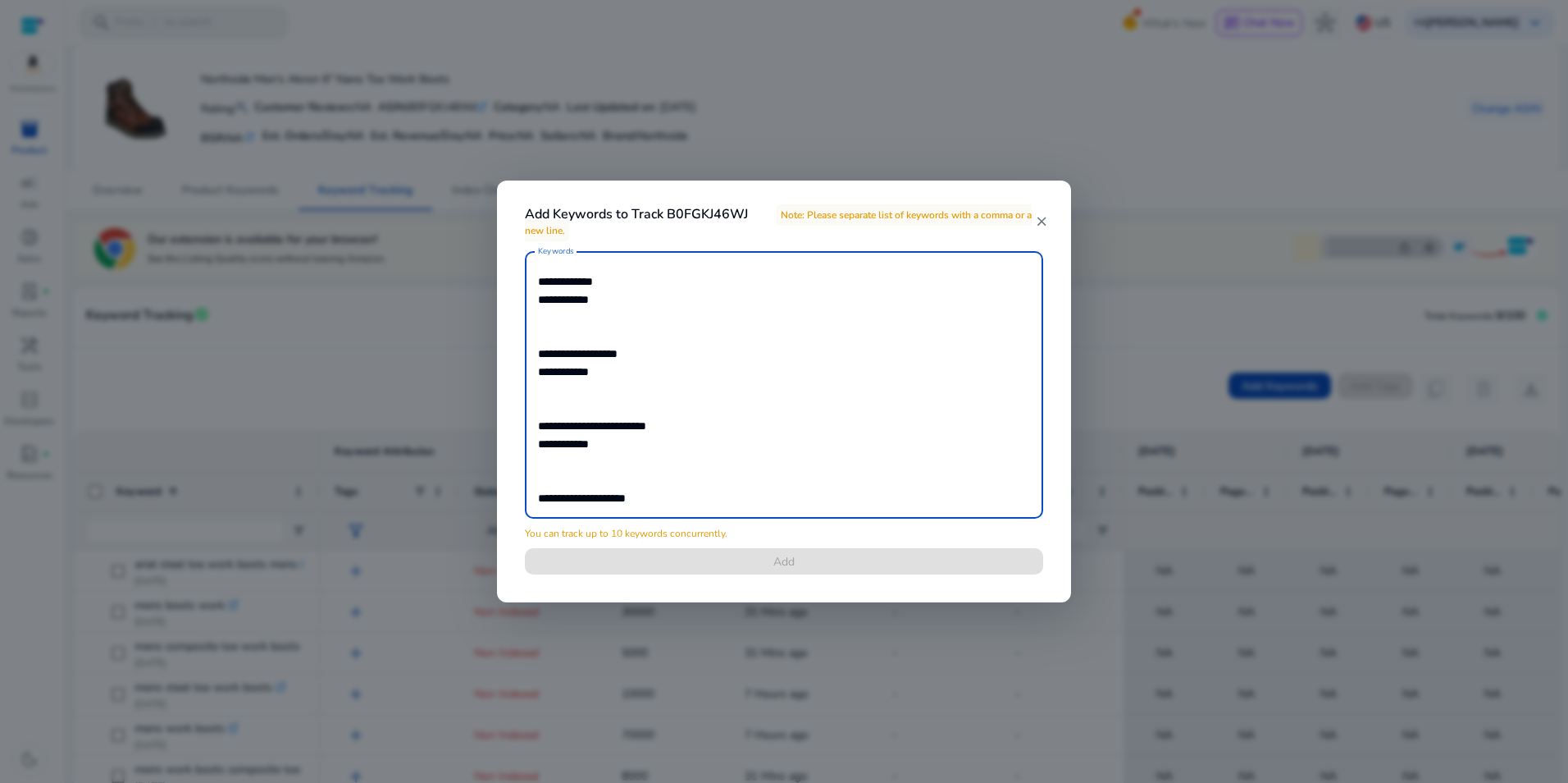
scroll to position [303, 0]
drag, startPoint x: 586, startPoint y: 325, endPoint x: 493, endPoint y: 290, distance: 99.4
click at [493, 290] on div "**********" at bounding box center [784, 391] width 1568 height 783
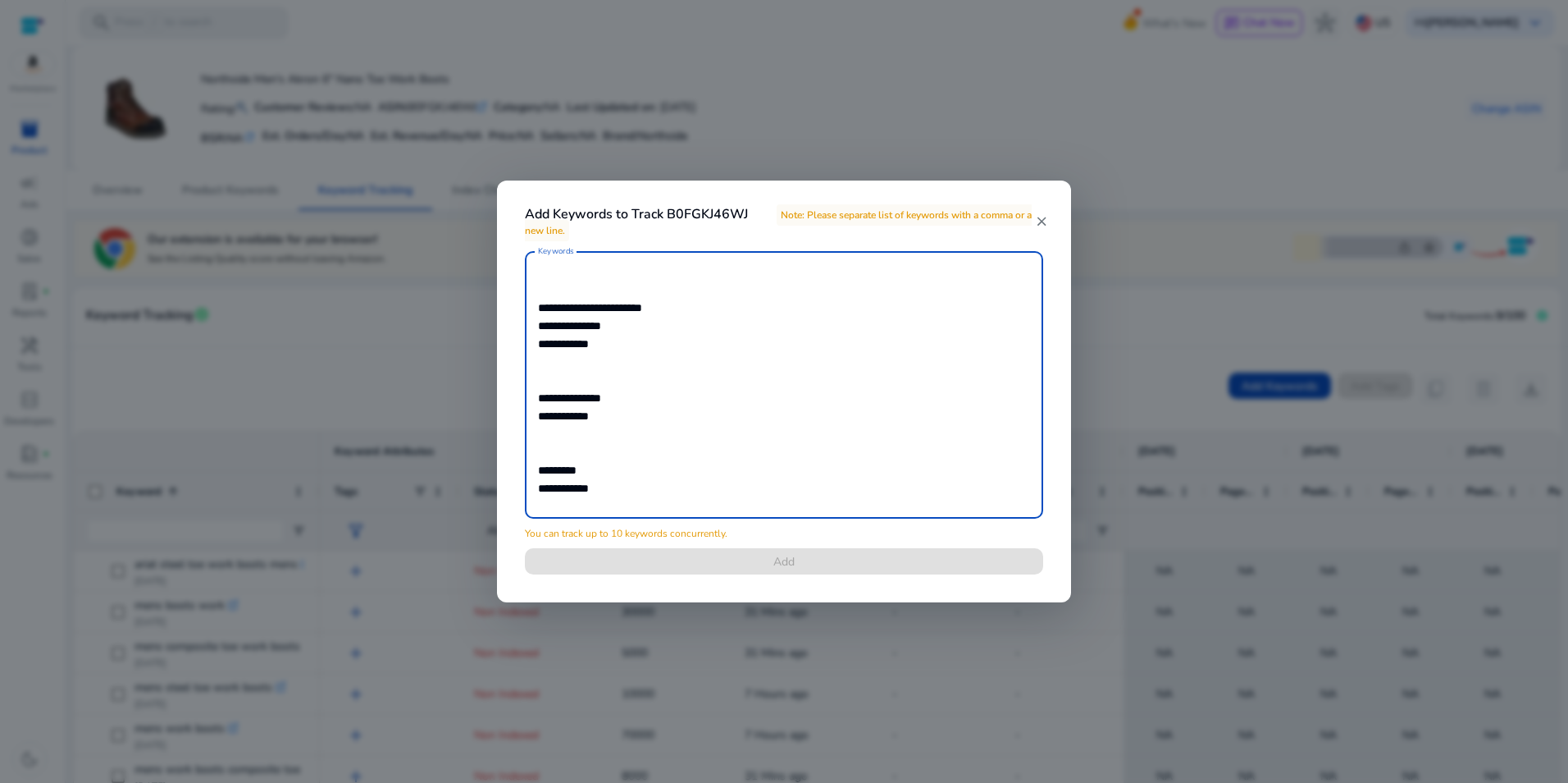
scroll to position [263, 0]
drag, startPoint x: 637, startPoint y: 343, endPoint x: 468, endPoint y: 350, distance: 169.1
click at [468, 350] on div "**********" at bounding box center [784, 391] width 1568 height 783
click at [564, 387] on textarea "**********" at bounding box center [784, 384] width 492 height 251
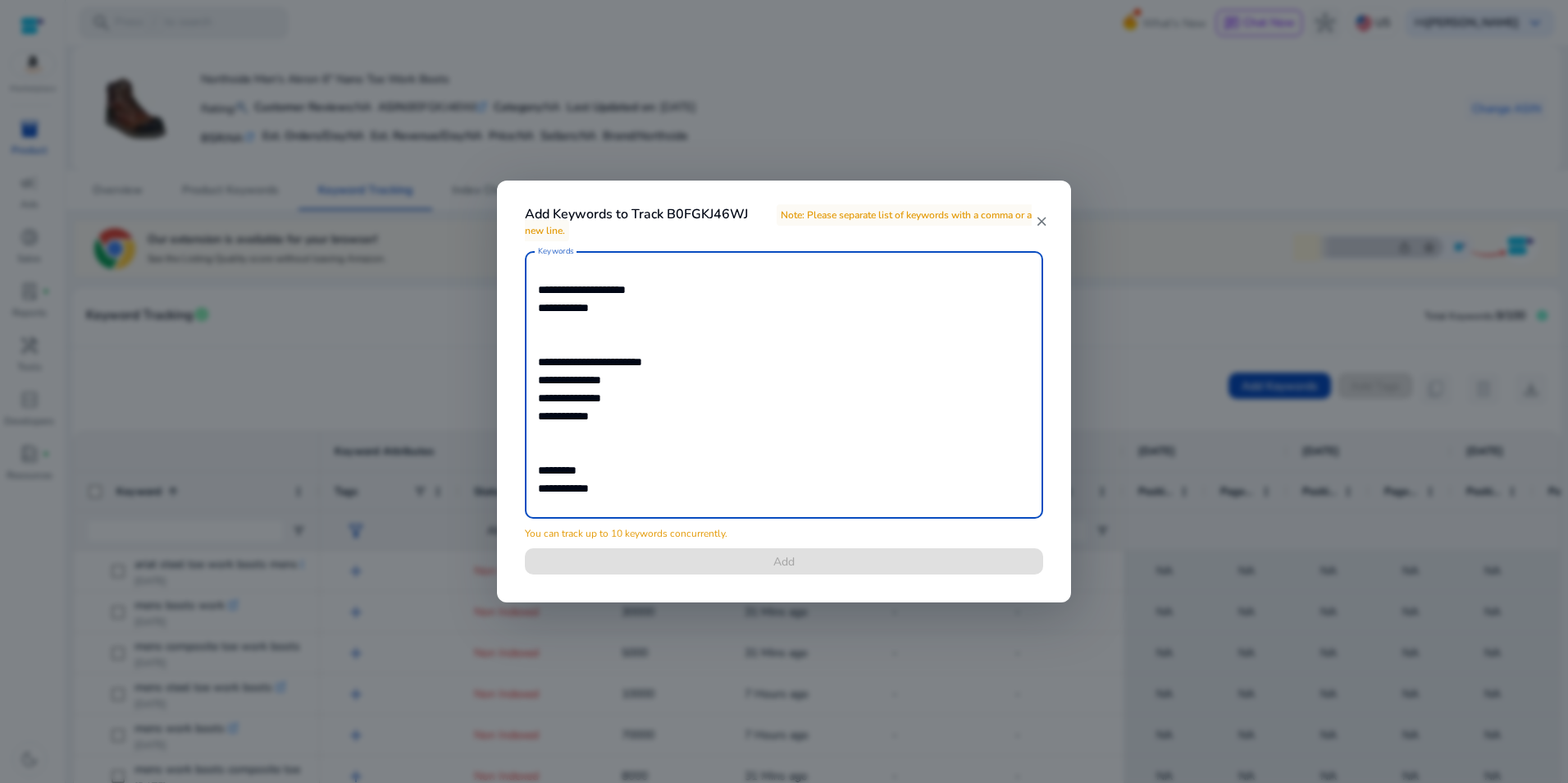
drag, startPoint x: 542, startPoint y: 422, endPoint x: 532, endPoint y: 423, distance: 10.0
click at [532, 423] on div "**********" at bounding box center [784, 384] width 519 height 267
click at [539, 489] on textarea "**********" at bounding box center [784, 384] width 492 height 251
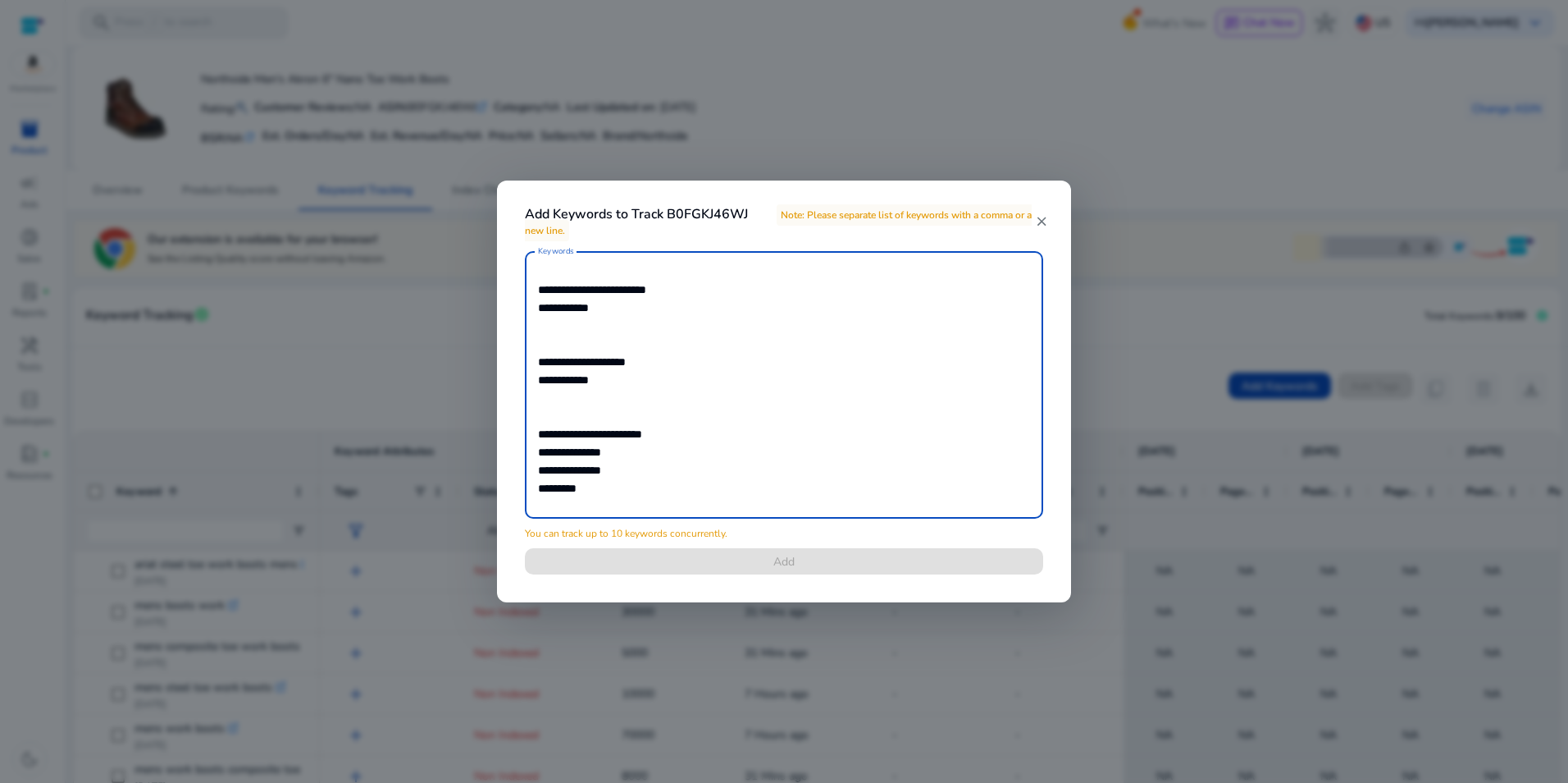
click at [574, 506] on textarea "**********" at bounding box center [784, 384] width 492 height 251
click at [632, 427] on textarea "**********" at bounding box center [784, 384] width 492 height 251
click at [625, 417] on textarea "**********" at bounding box center [784, 384] width 492 height 251
click at [619, 392] on textarea "**********" at bounding box center [784, 384] width 492 height 251
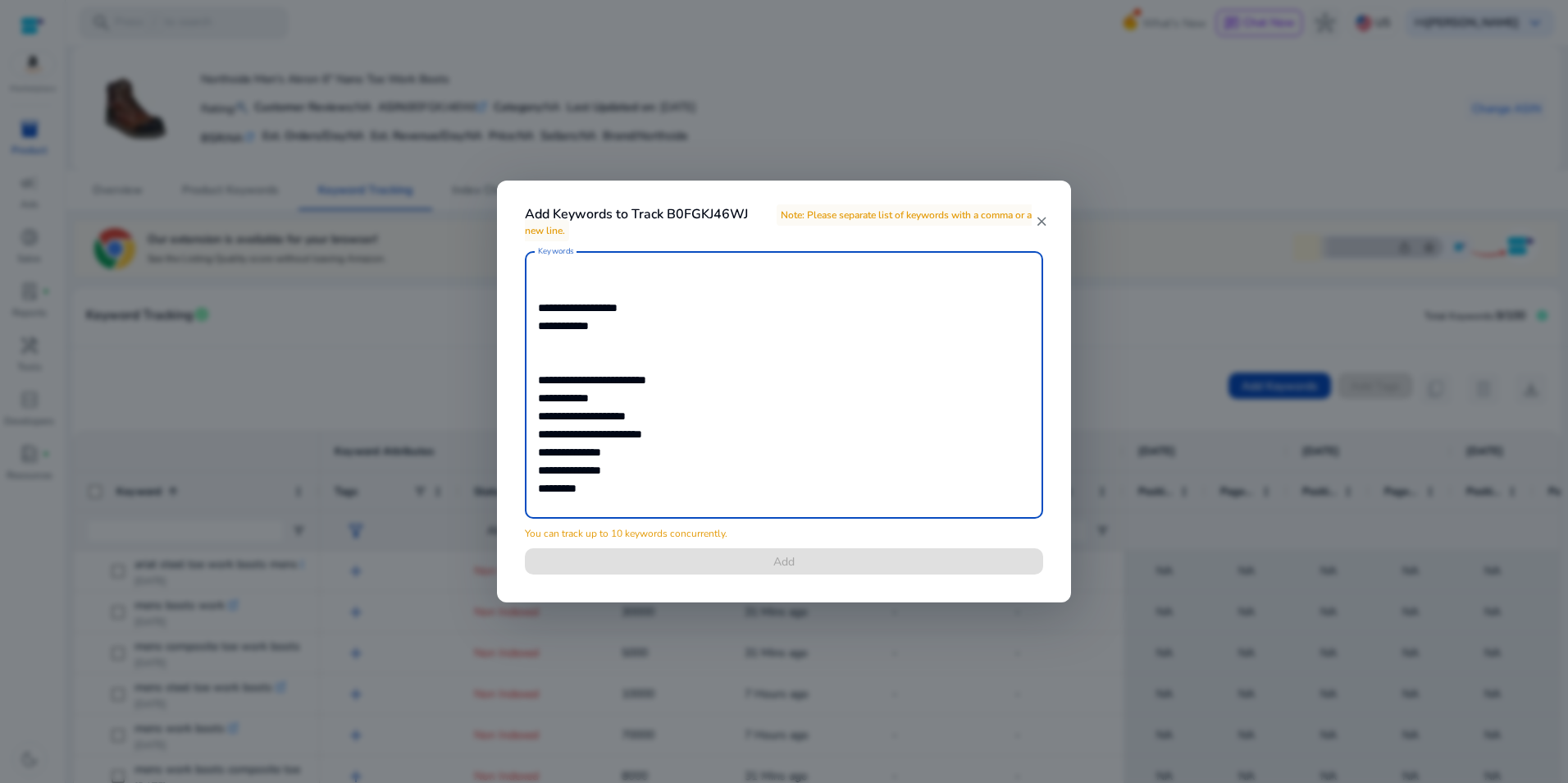
scroll to position [46, 0]
click at [617, 378] on textarea "**********" at bounding box center [784, 384] width 492 height 251
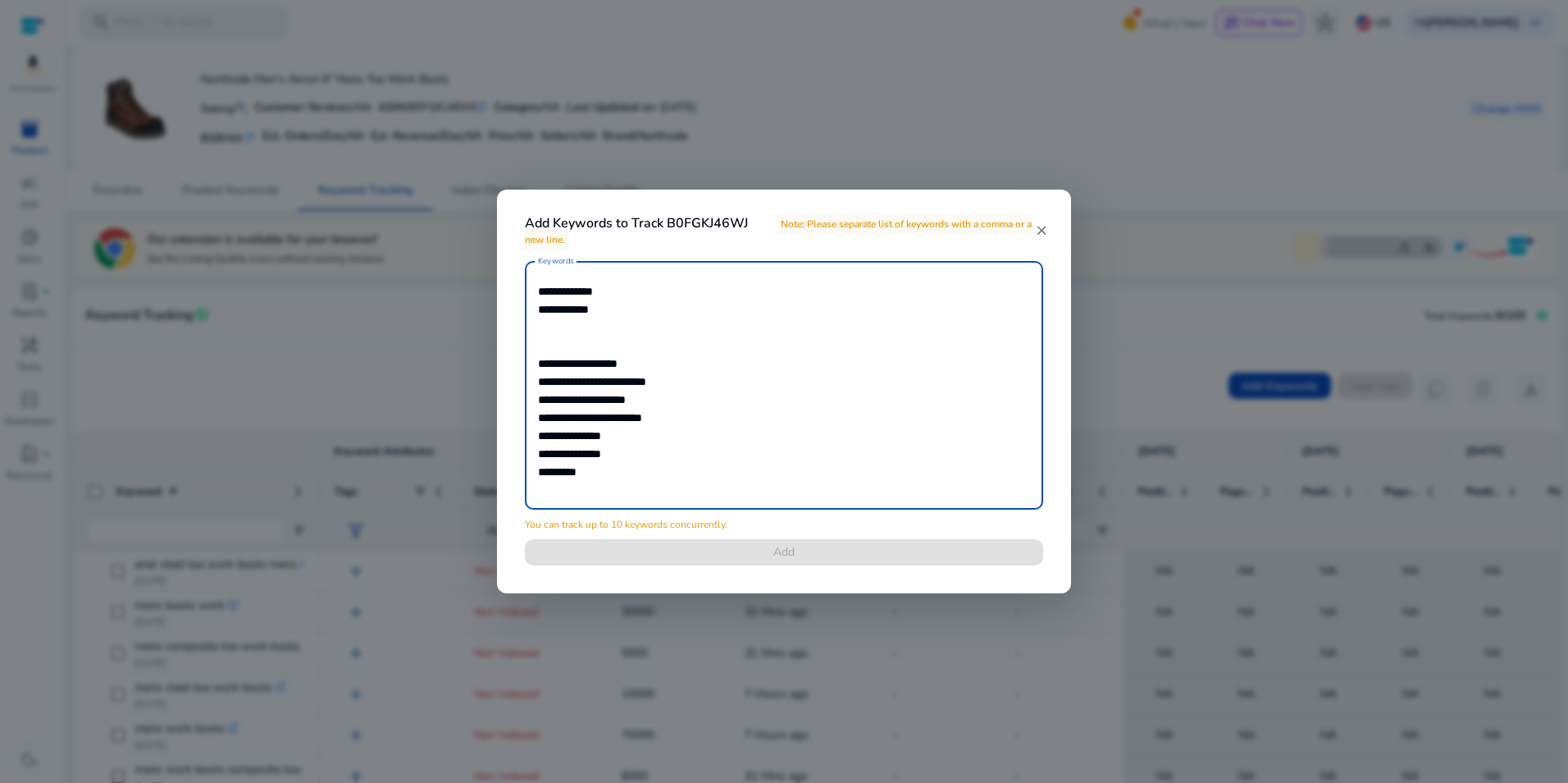
click at [612, 350] on textarea "**********" at bounding box center [784, 385] width 492 height 232
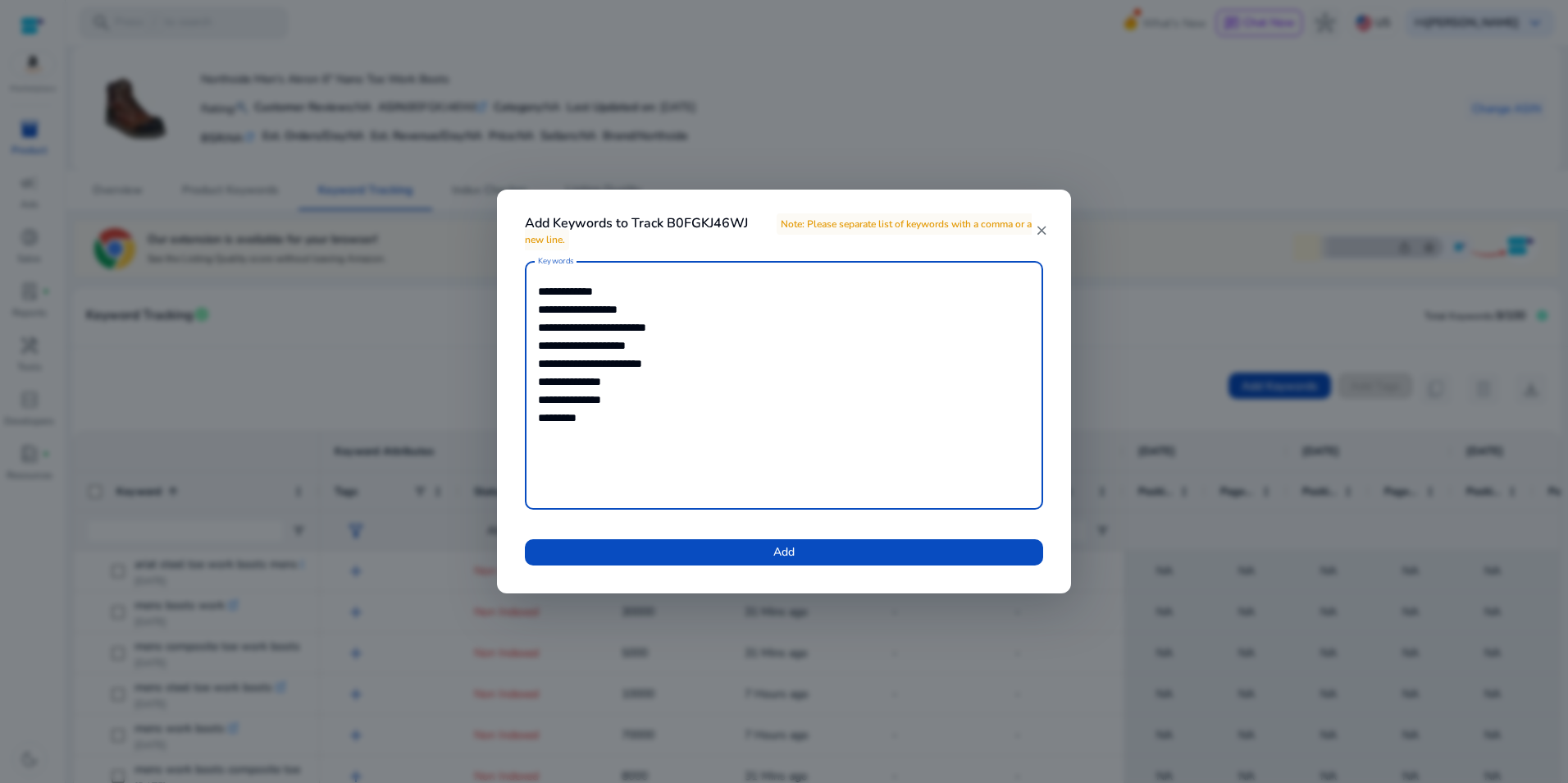
click at [541, 290] on textarea "**********" at bounding box center [784, 385] width 492 height 232
type textarea "**********"
click at [775, 547] on span "Add" at bounding box center [784, 551] width 21 height 17
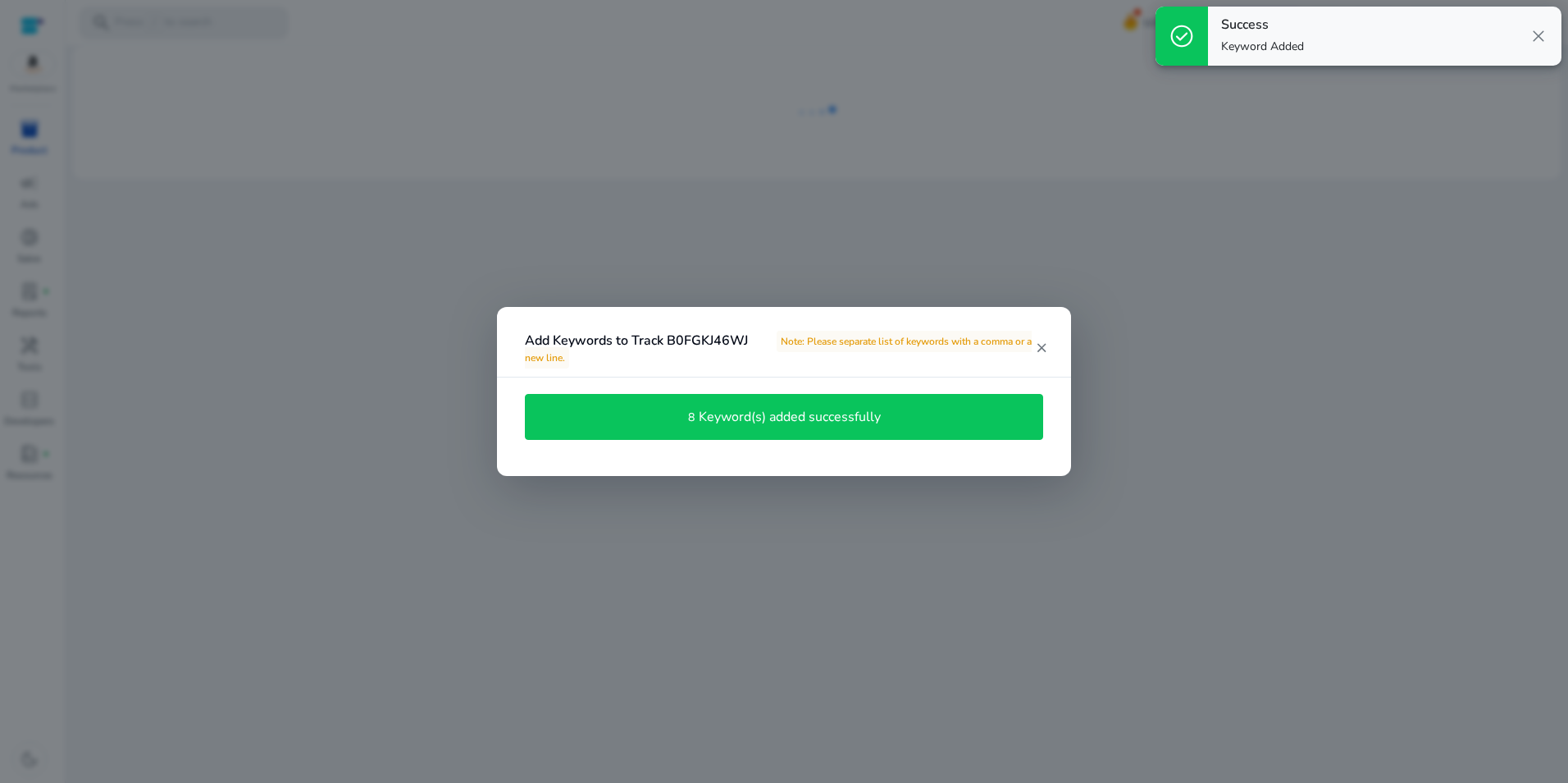
click at [1537, 41] on span "close" at bounding box center [1538, 36] width 20 height 20
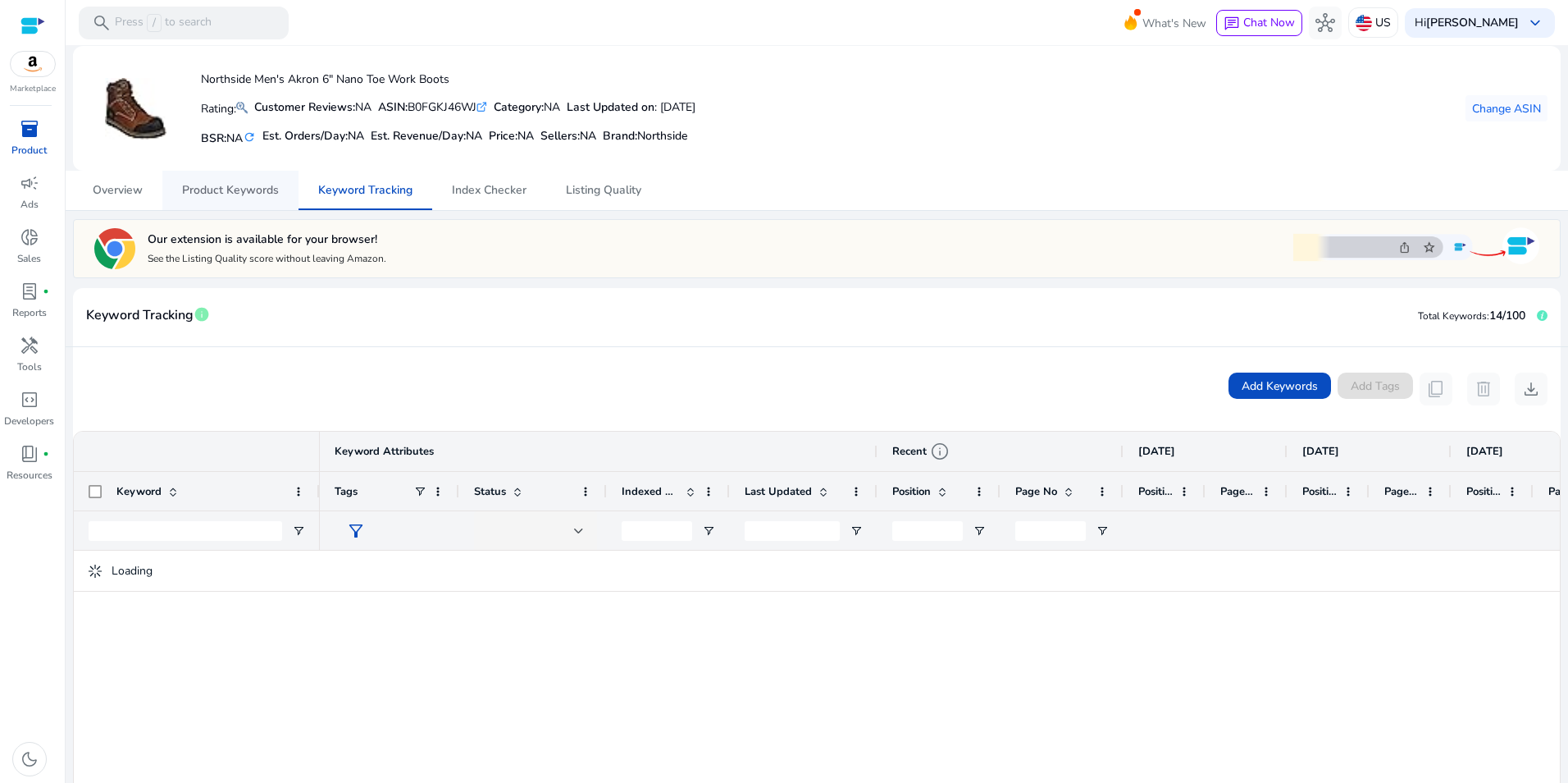
drag, startPoint x: 241, startPoint y: 191, endPoint x: 283, endPoint y: 185, distance: 42.4
click at [241, 191] on span "Product Keywords" at bounding box center [230, 190] width 97 height 11
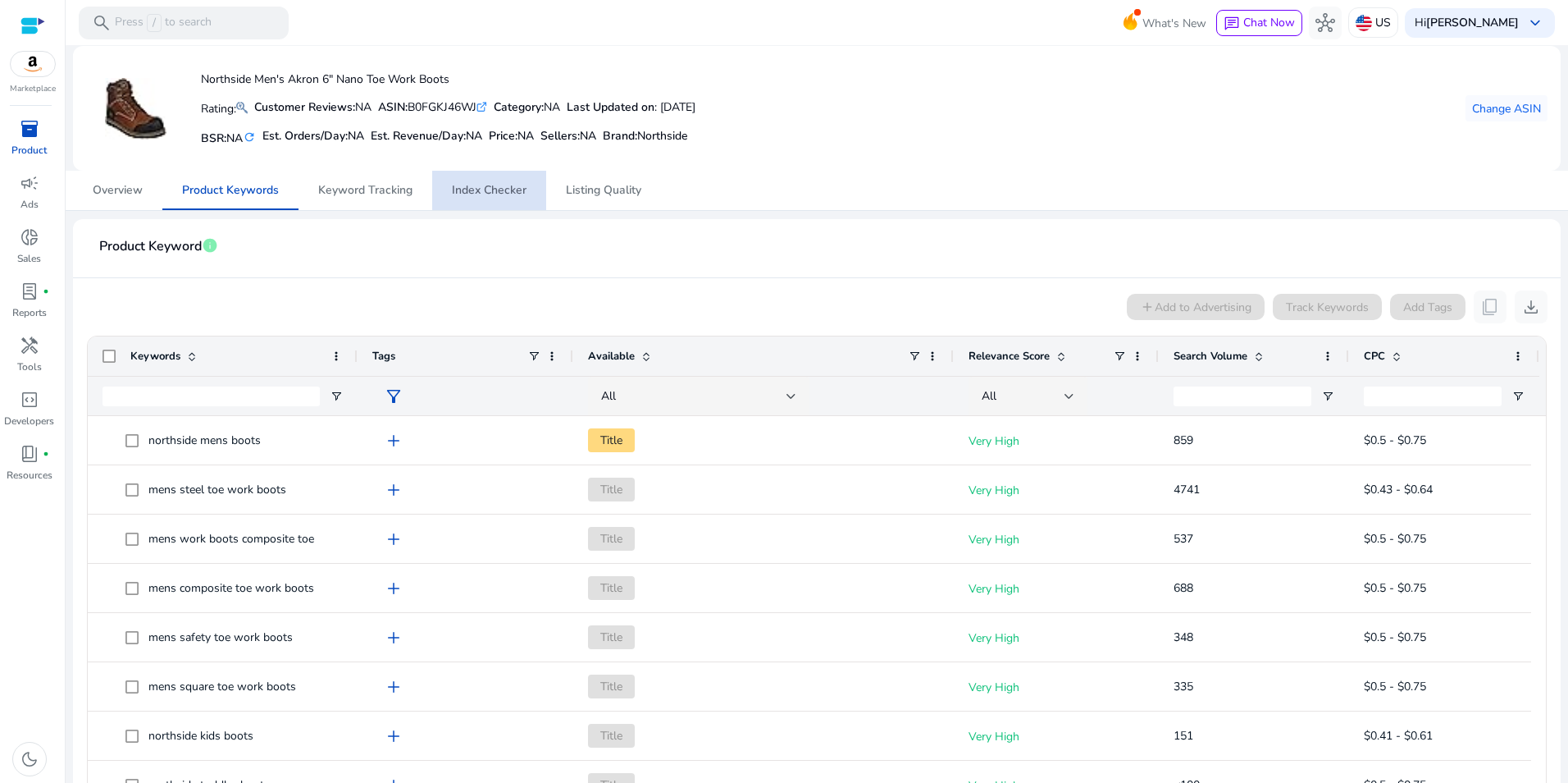
click at [498, 188] on span "Index Checker" at bounding box center [489, 190] width 75 height 11
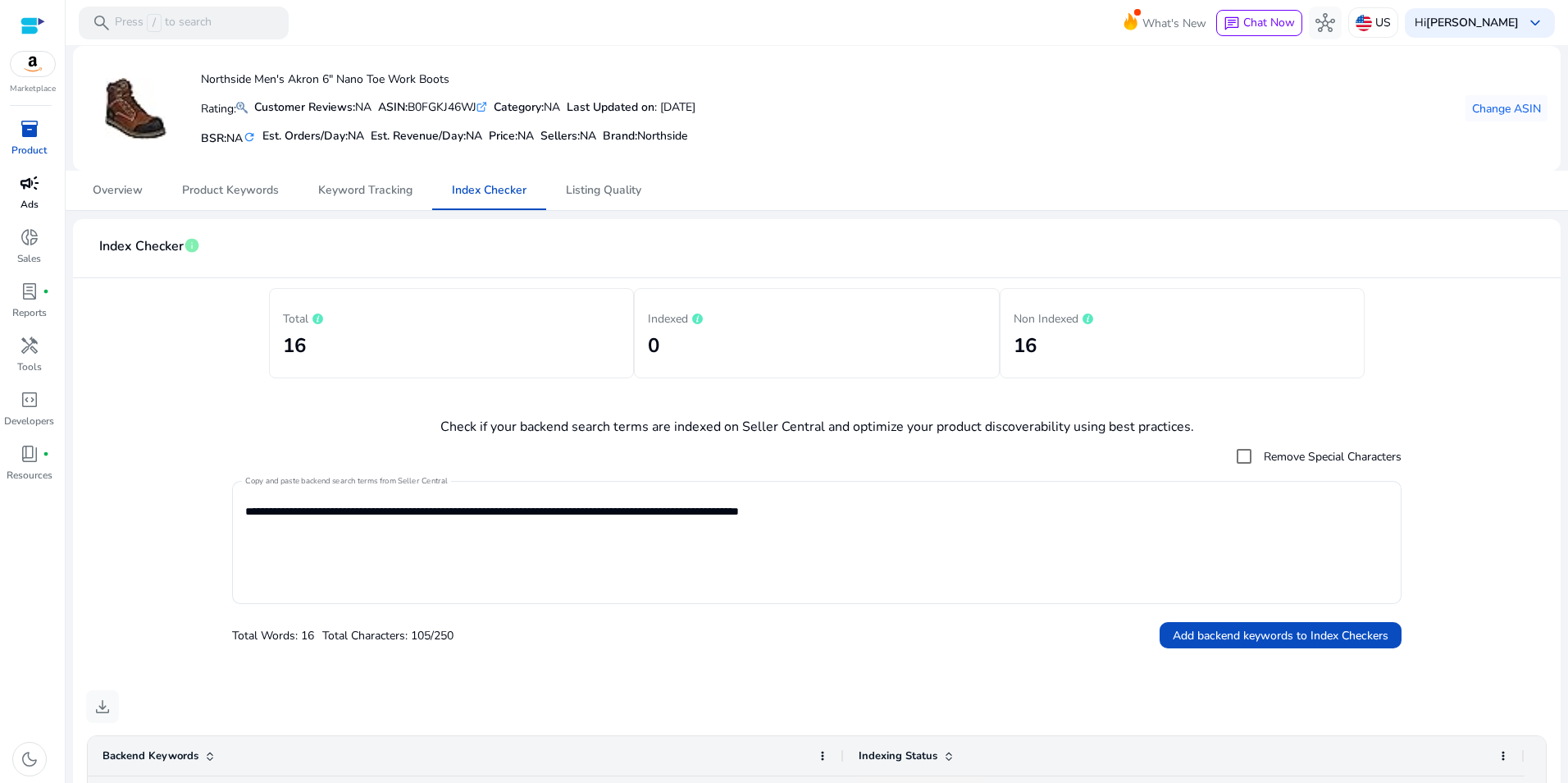
scroll to position [604, 0]
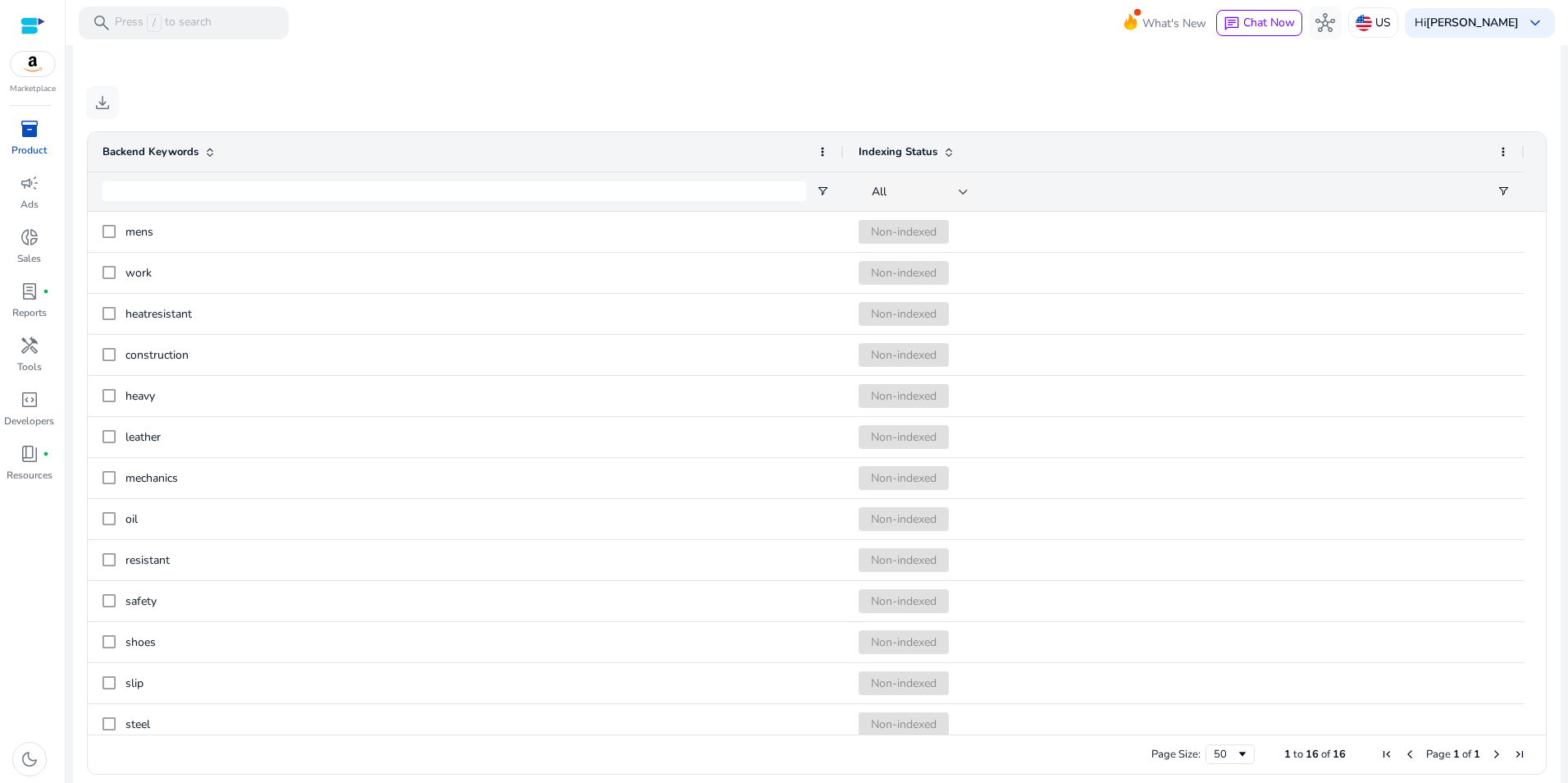
click at [1560, 243] on mat-sidenav-content "**********" at bounding box center [816, 391] width 1502 height 783
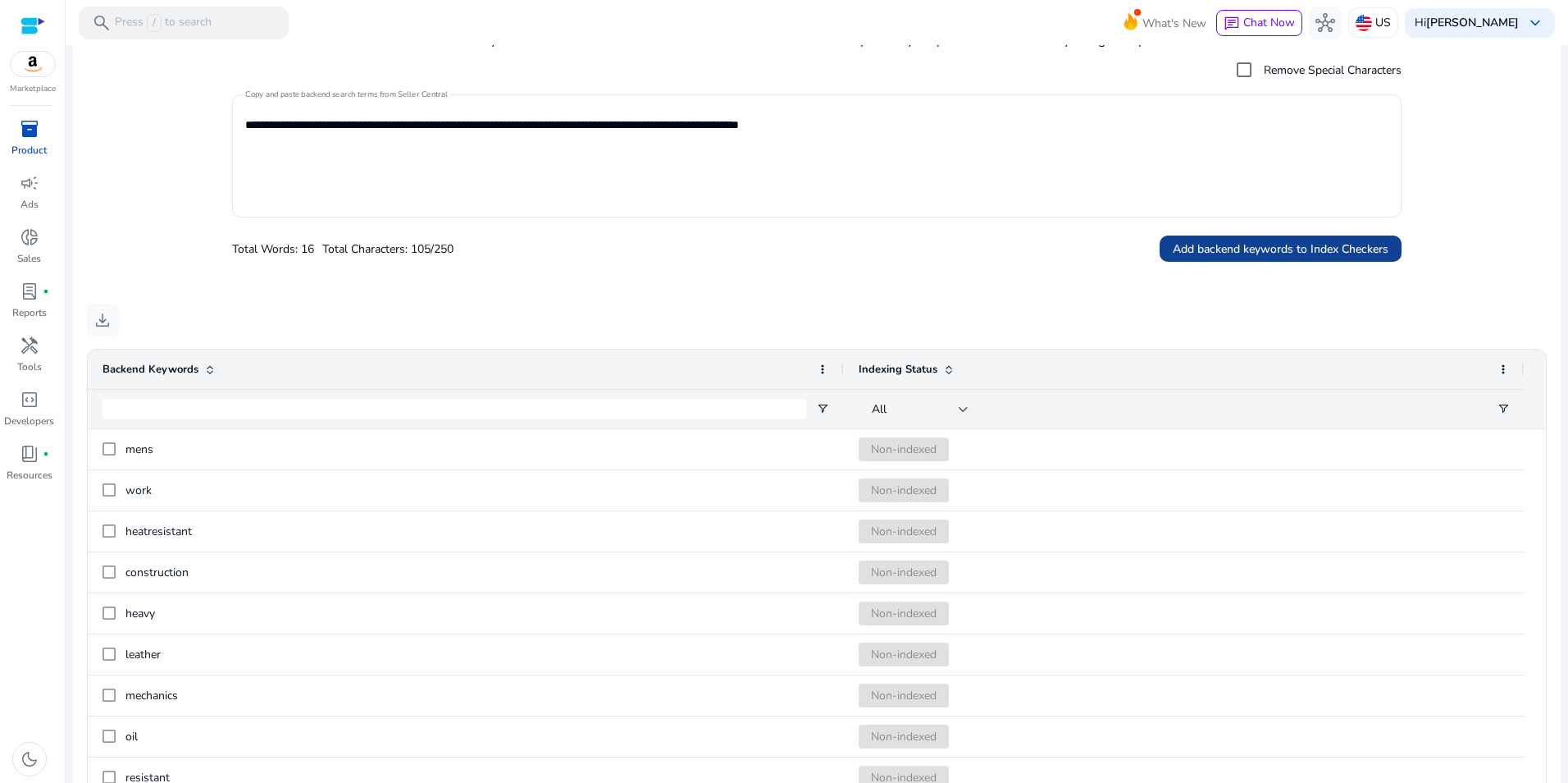
scroll to position [382, 0]
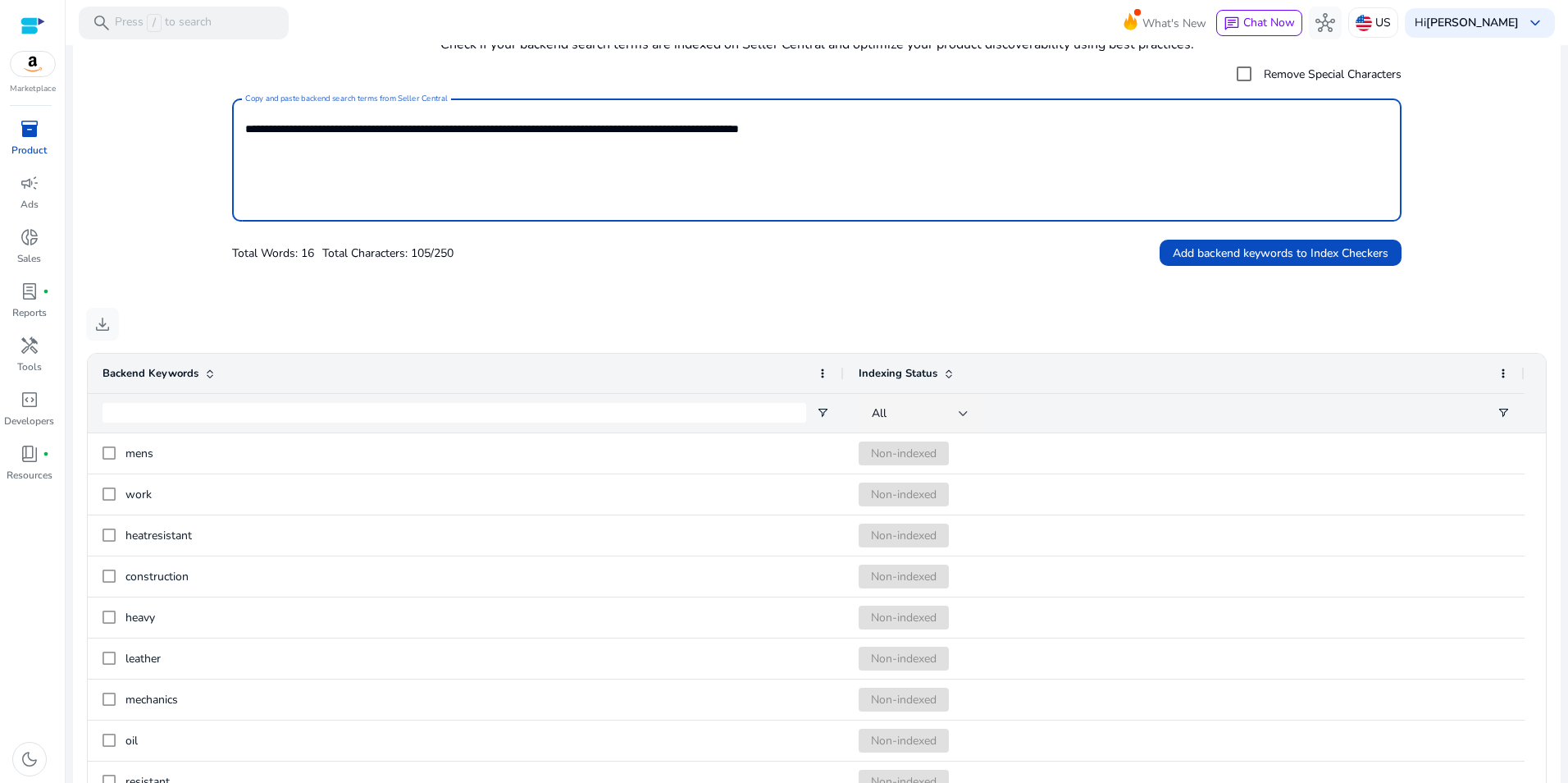
click at [888, 130] on textarea "**********" at bounding box center [816, 160] width 1143 height 107
click at [476, 177] on textarea "**********" at bounding box center [816, 160] width 1143 height 107
click at [924, 117] on textarea "**********" at bounding box center [816, 160] width 1143 height 107
type textarea "**********"
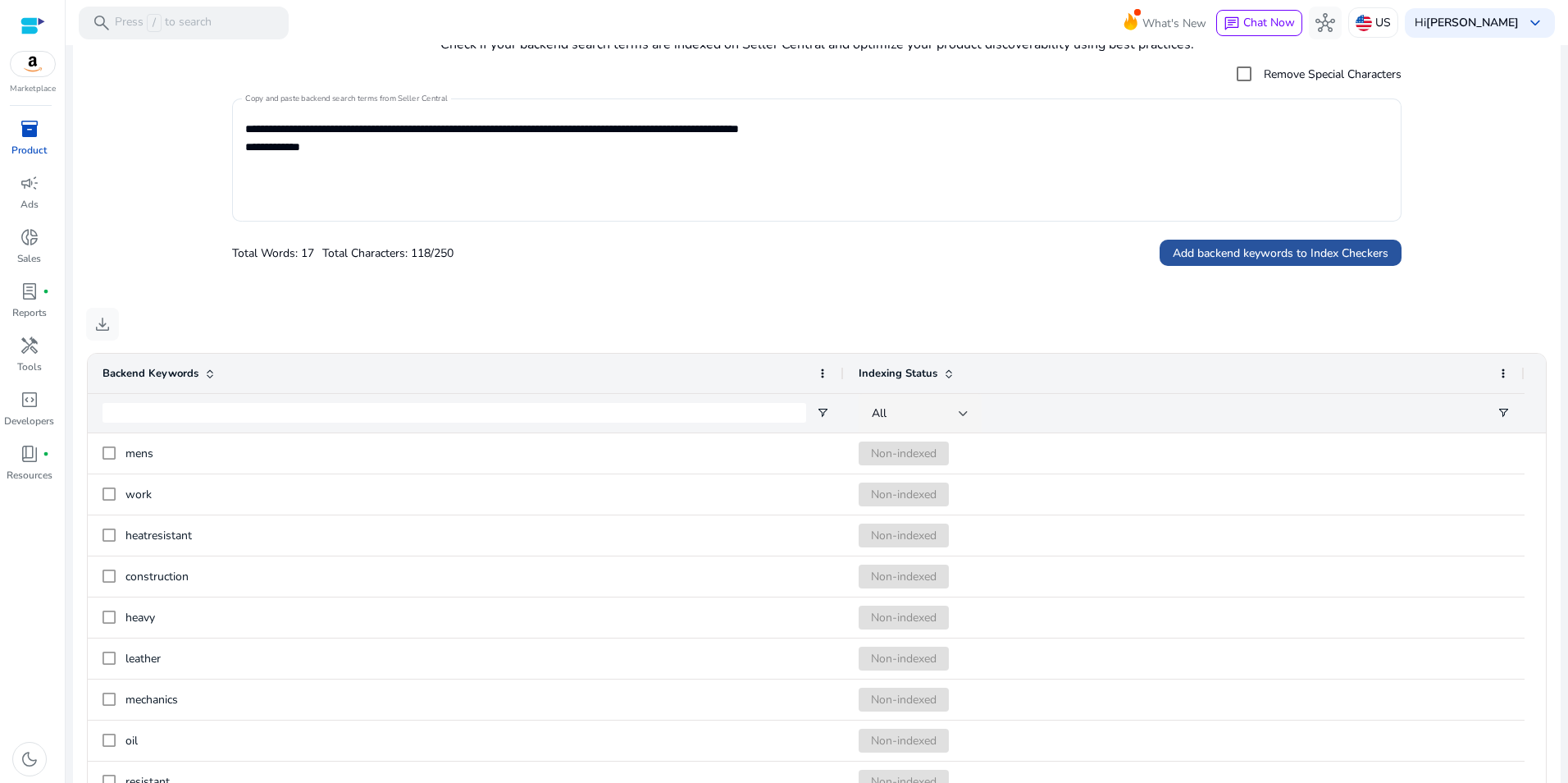
click at [1346, 249] on span "Add backend keywords to Index Checkers" at bounding box center [1280, 253] width 216 height 17
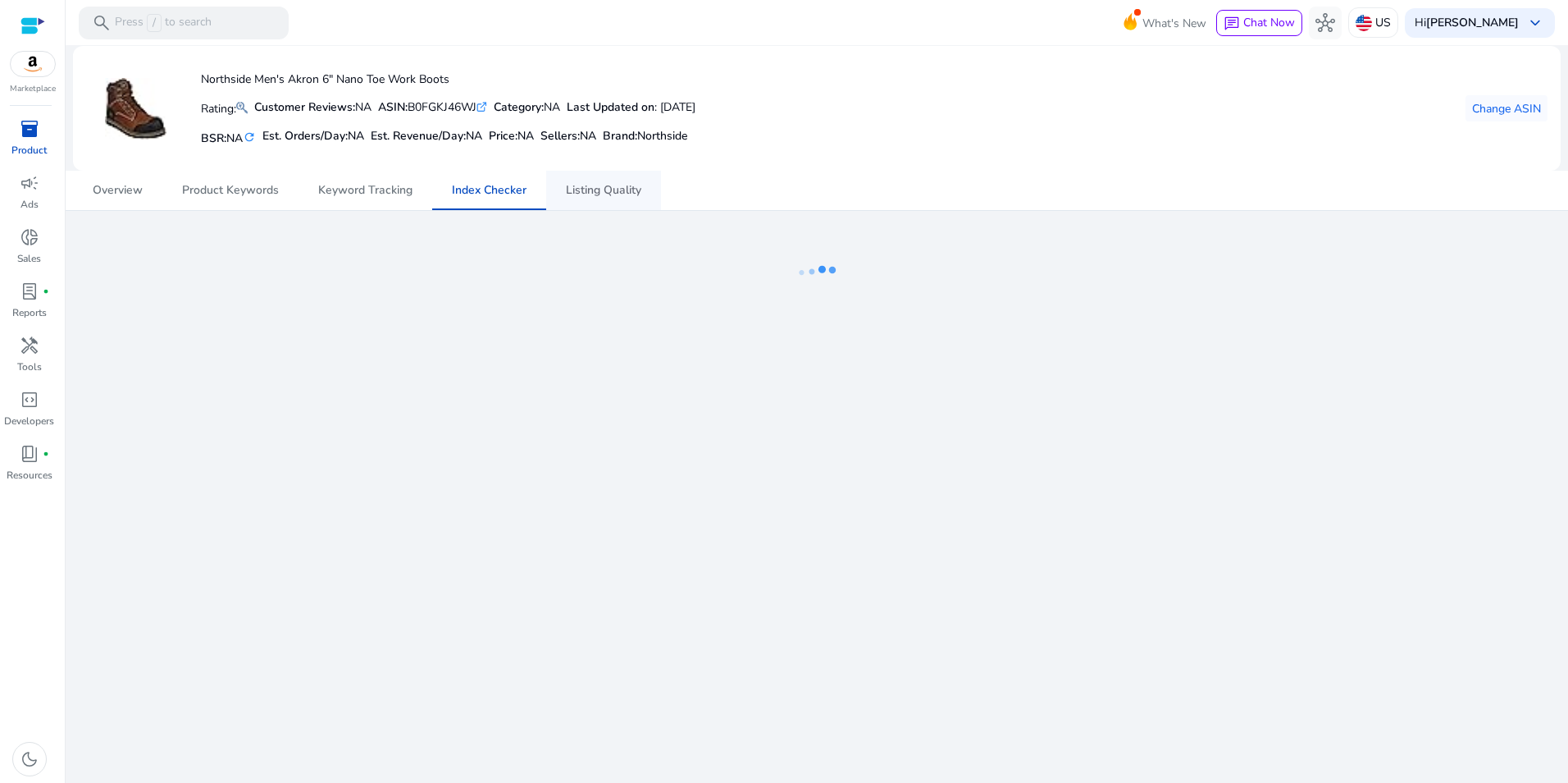
click at [591, 181] on span "Listing Quality" at bounding box center [603, 190] width 75 height 39
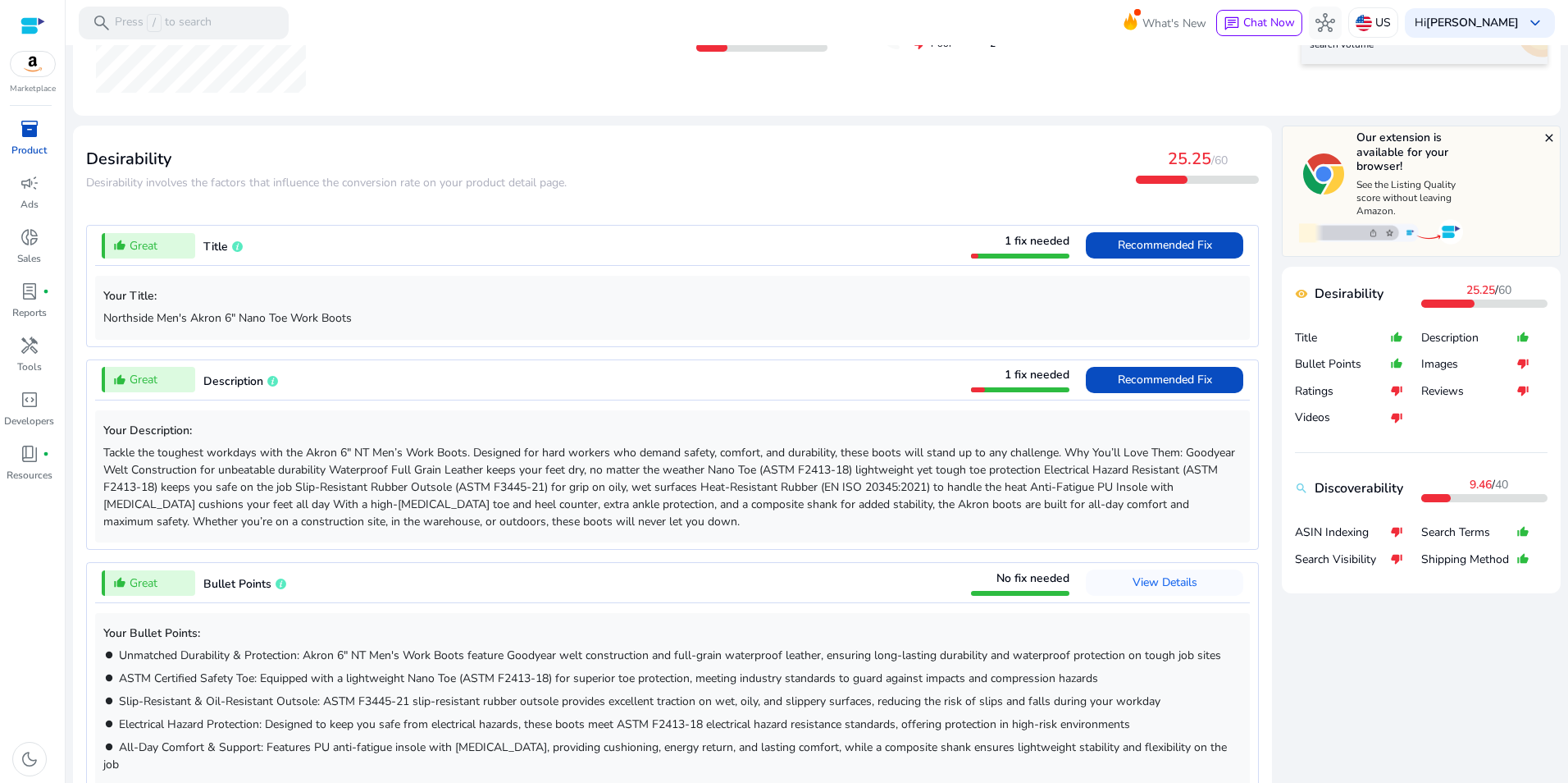
scroll to position [446, 0]
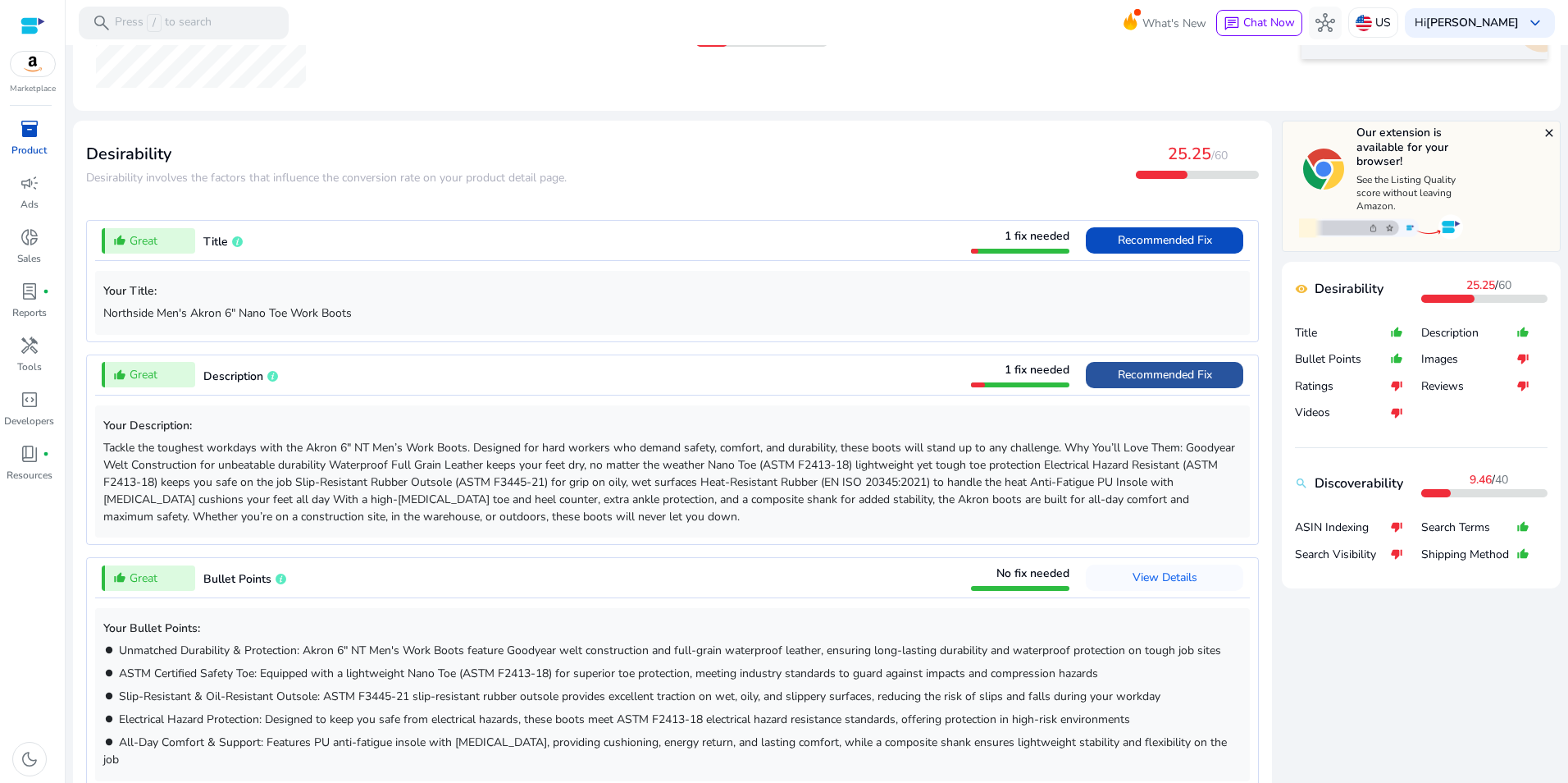
click at [1223, 370] on span at bounding box center [1164, 374] width 158 height 39
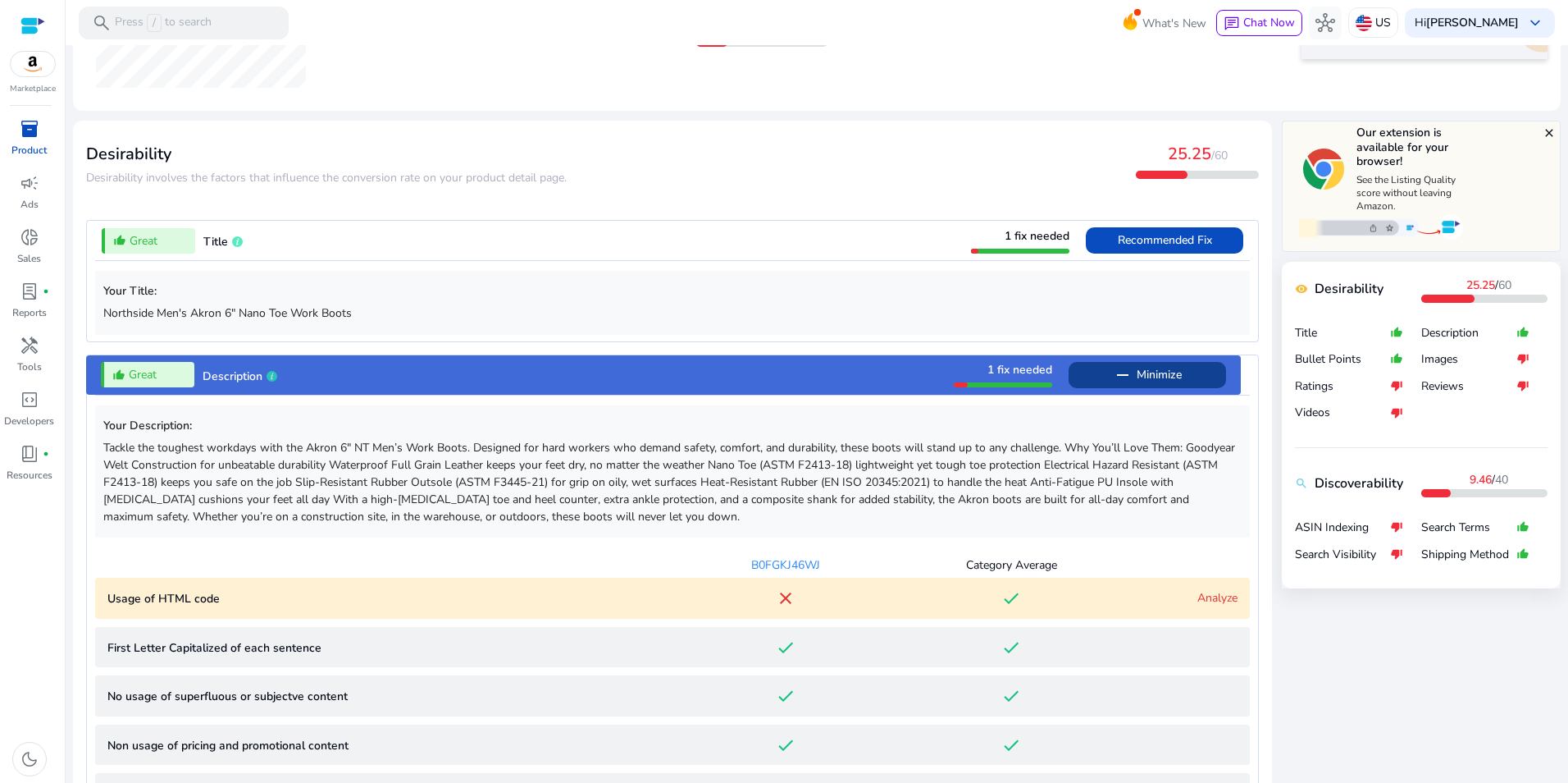
scroll to position [801, 0]
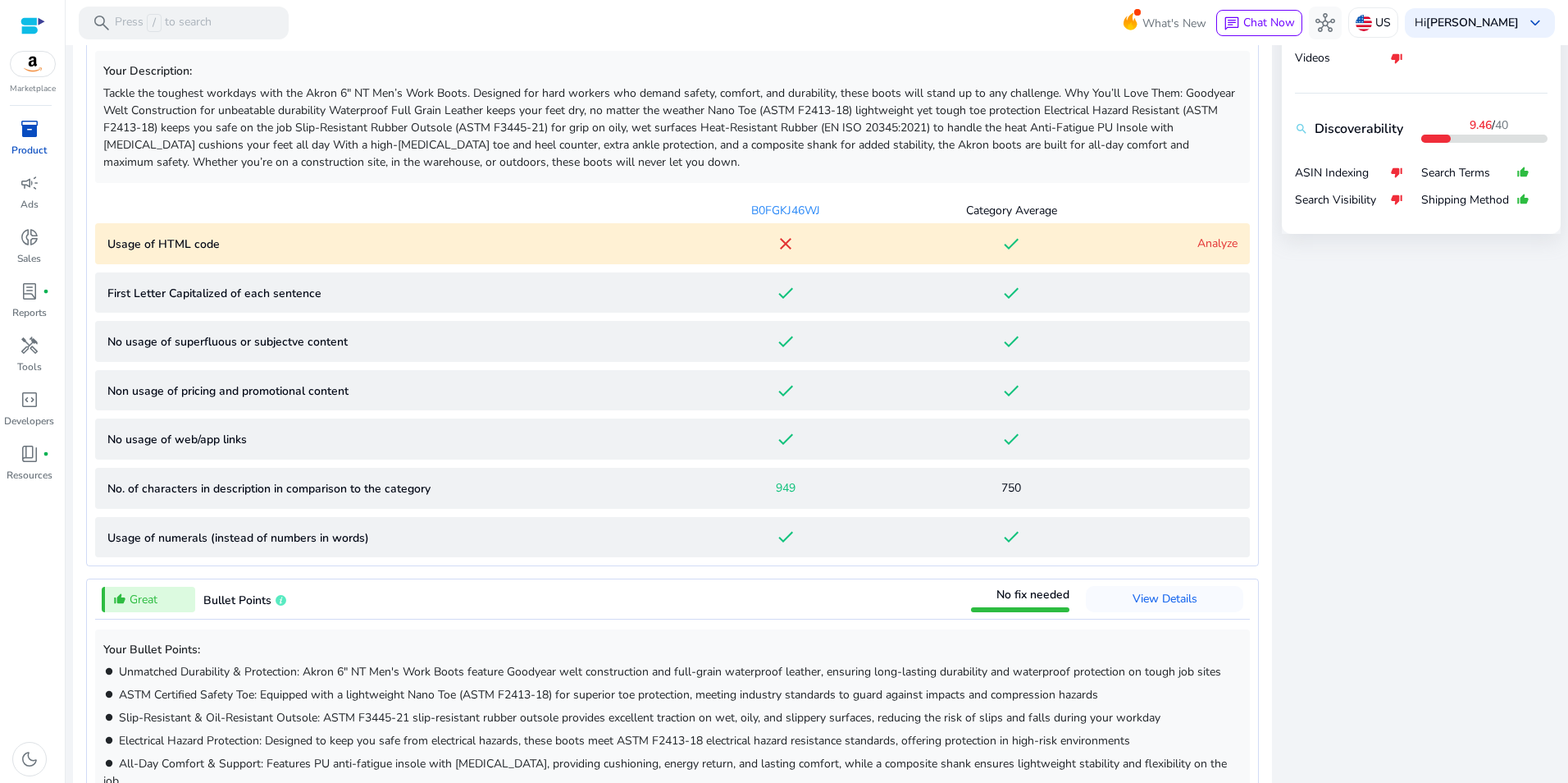
click at [1221, 247] on link "Analyze" at bounding box center [1217, 243] width 40 height 16
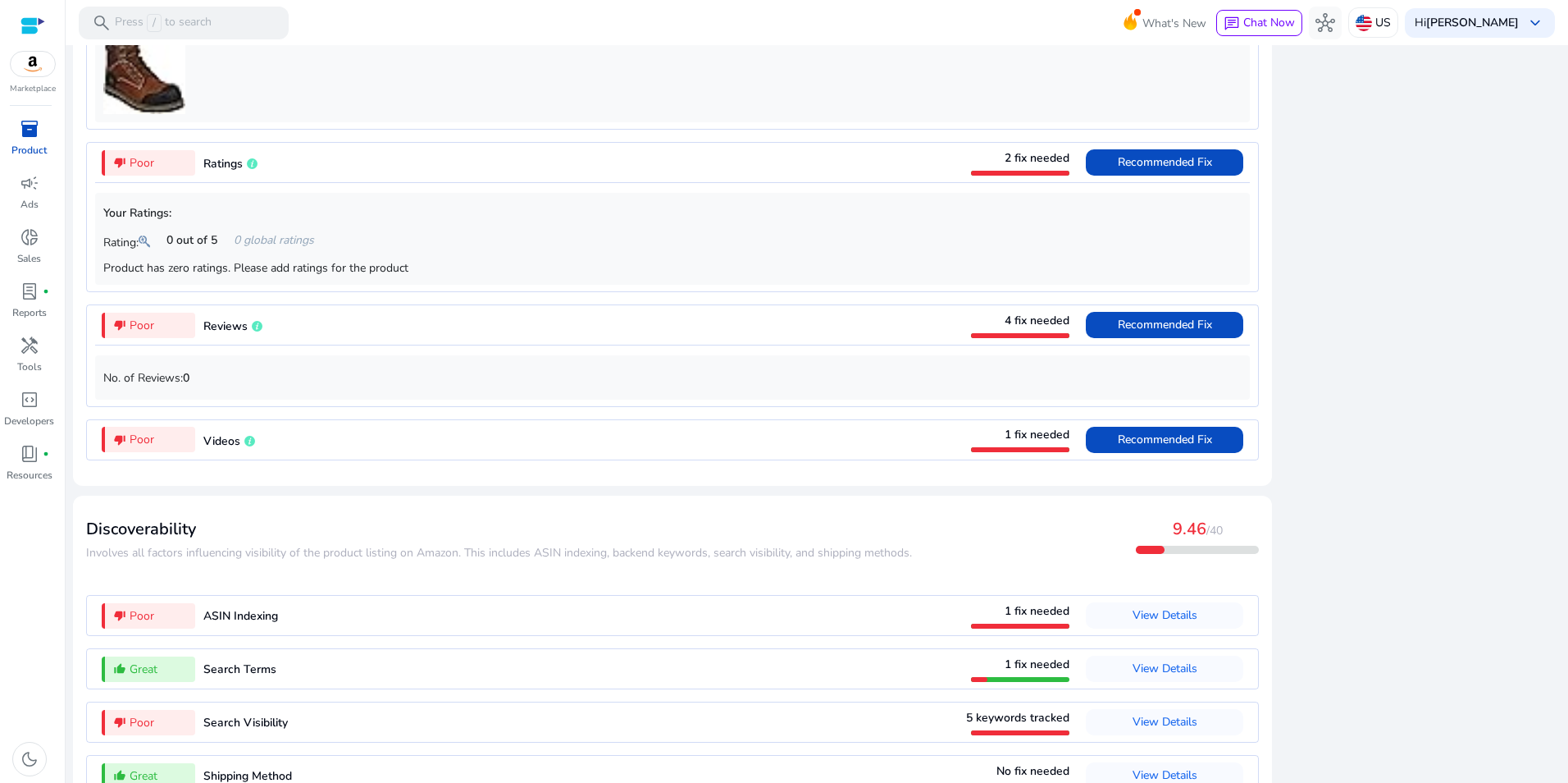
scroll to position [1803, 0]
